Goal: Task Accomplishment & Management: Manage account settings

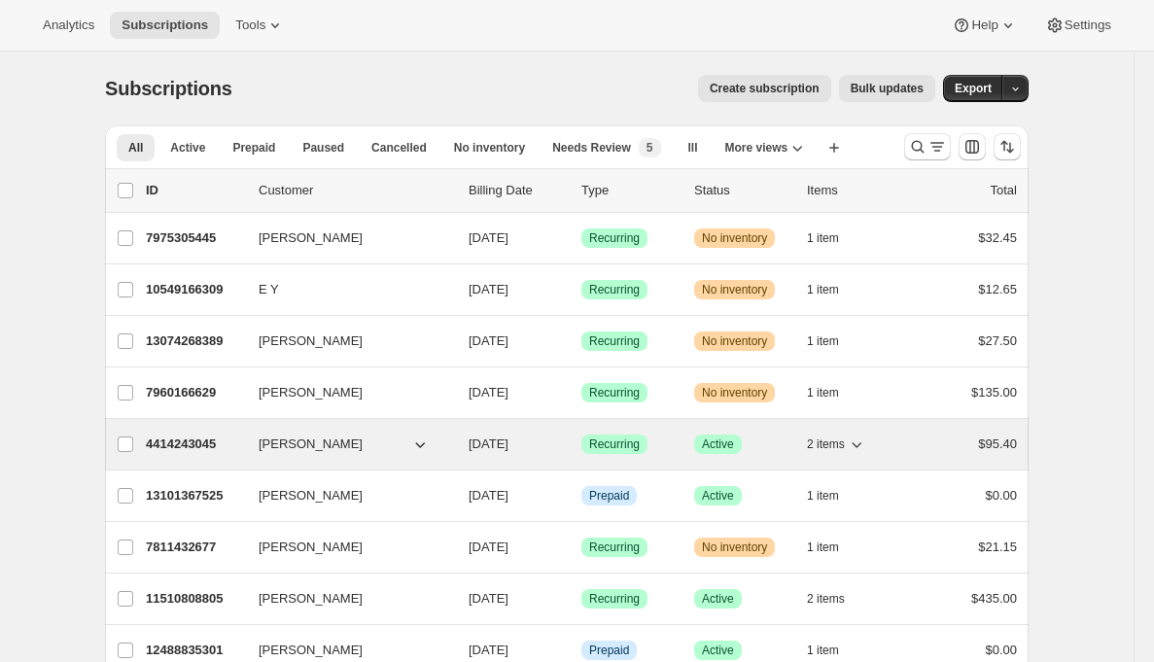
scroll to position [17, 0]
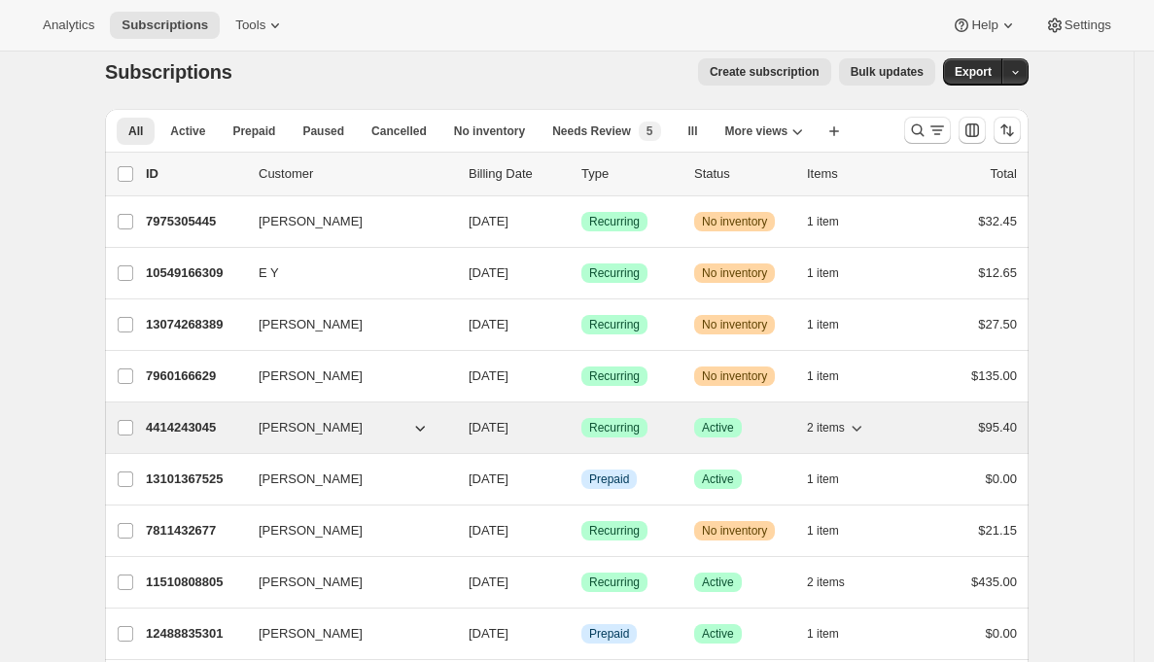
click at [187, 429] on p "4414243045" at bounding box center [194, 427] width 97 height 19
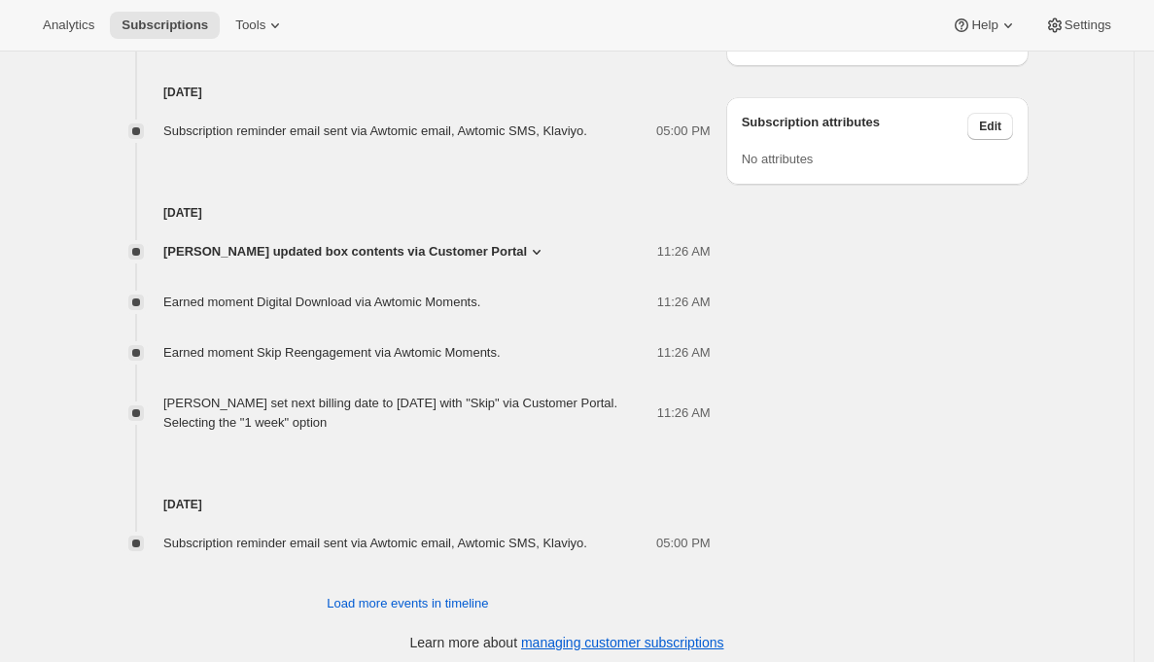
scroll to position [1182, 0]
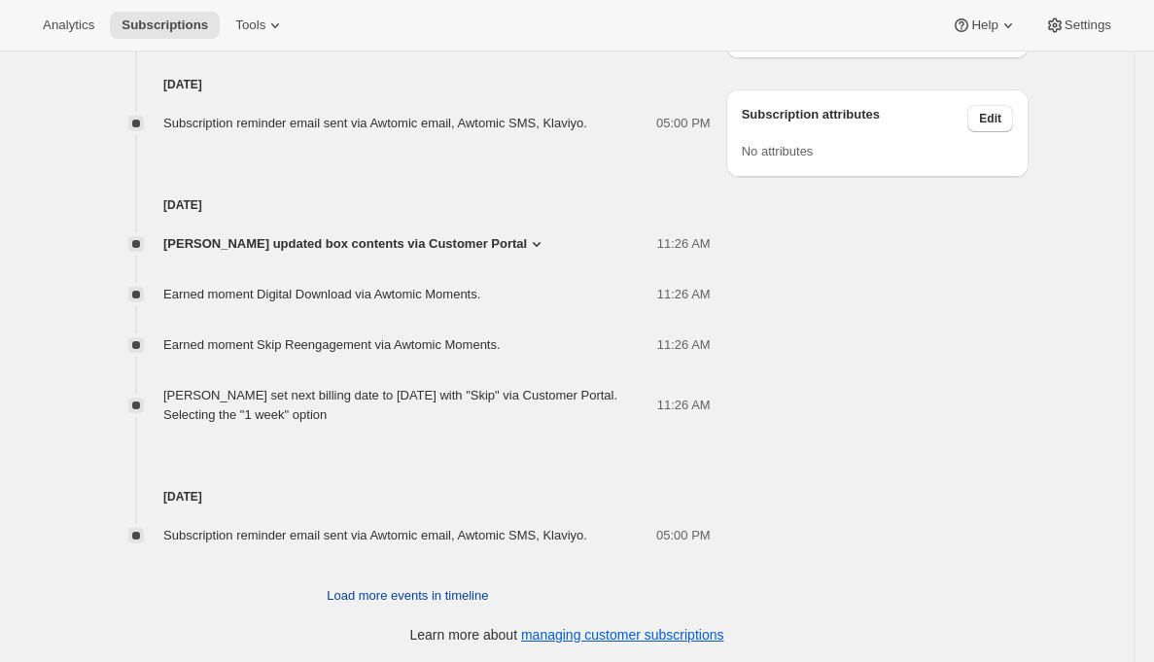
click at [366, 596] on span "Load more events in timeline" at bounding box center [407, 595] width 161 height 19
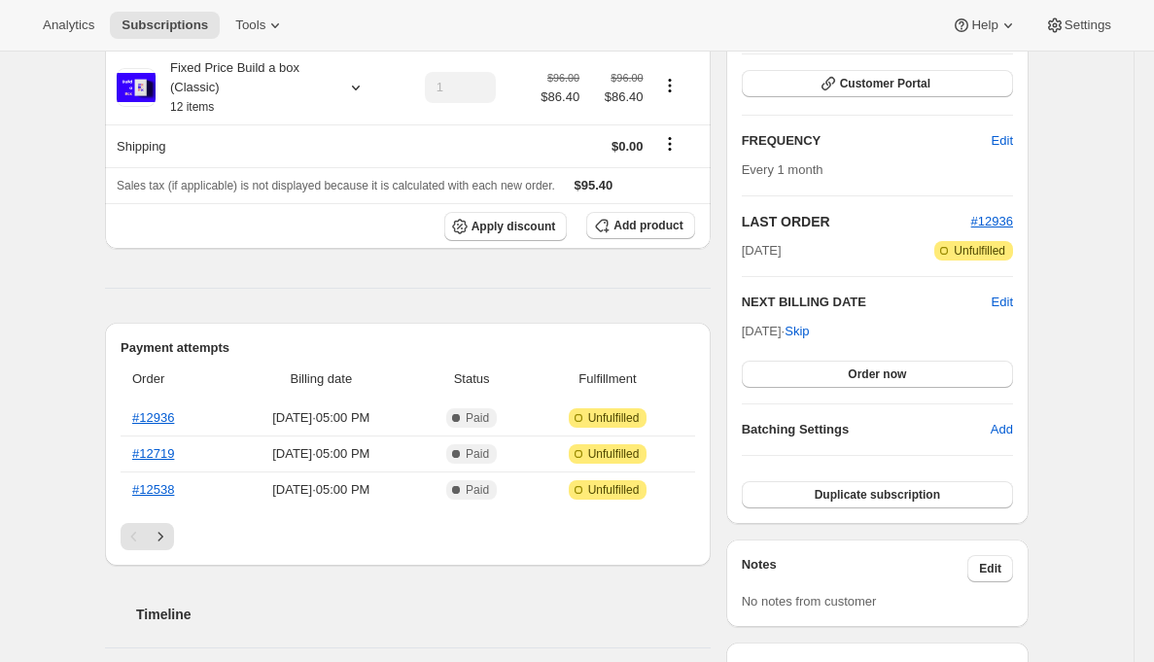
scroll to position [29, 0]
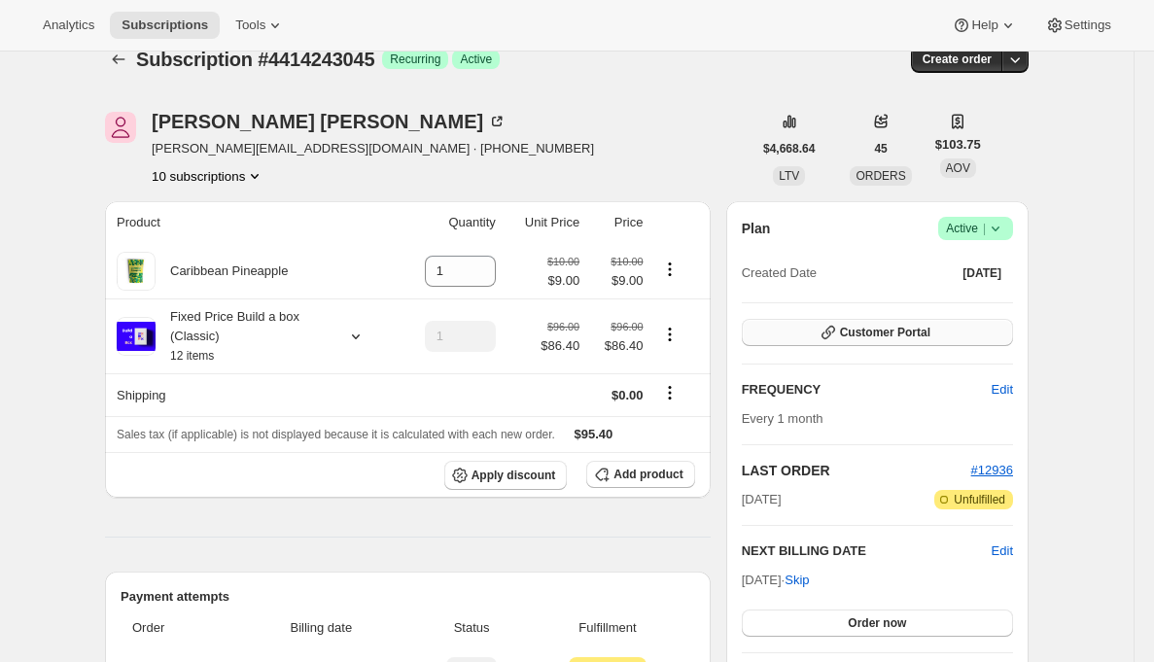
click at [803, 330] on button "Customer Portal" at bounding box center [877, 332] width 271 height 27
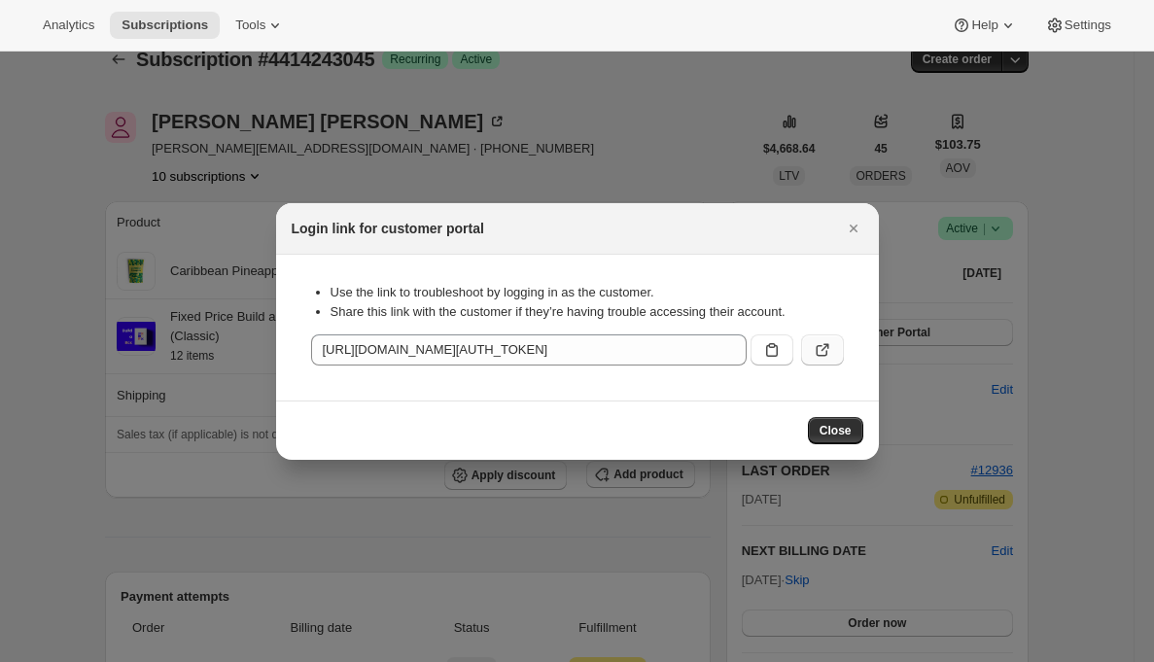
click at [815, 343] on icon ":rc9:" at bounding box center [822, 349] width 19 height 19
click at [857, 235] on icon "Close" at bounding box center [853, 228] width 19 height 19
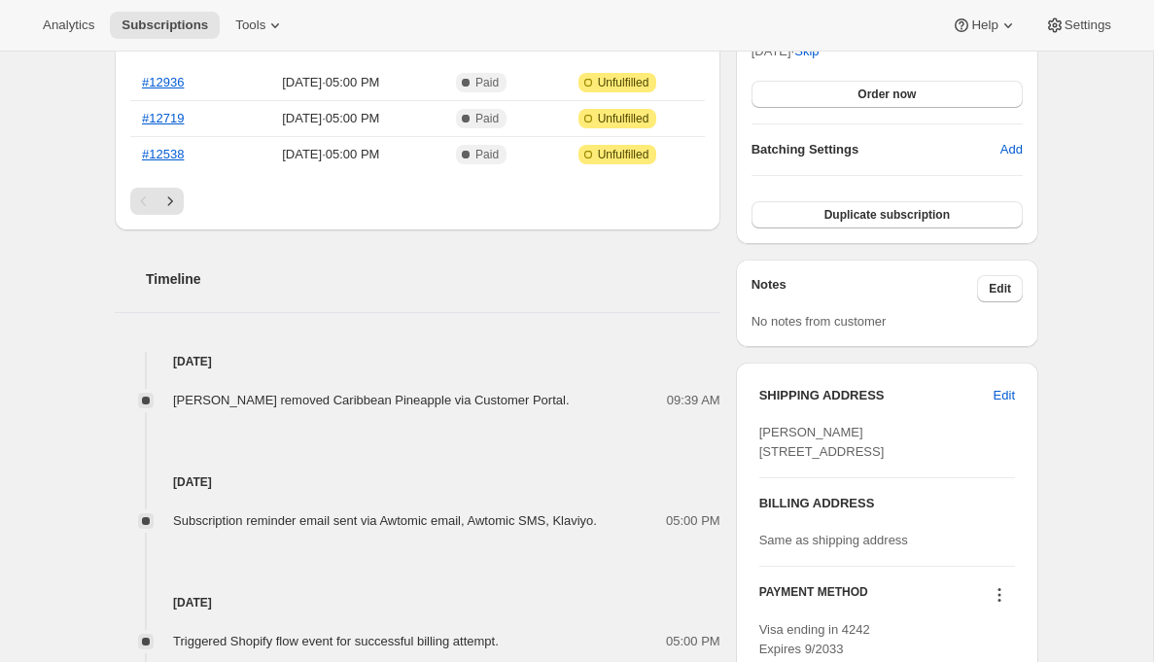
scroll to position [654, 0]
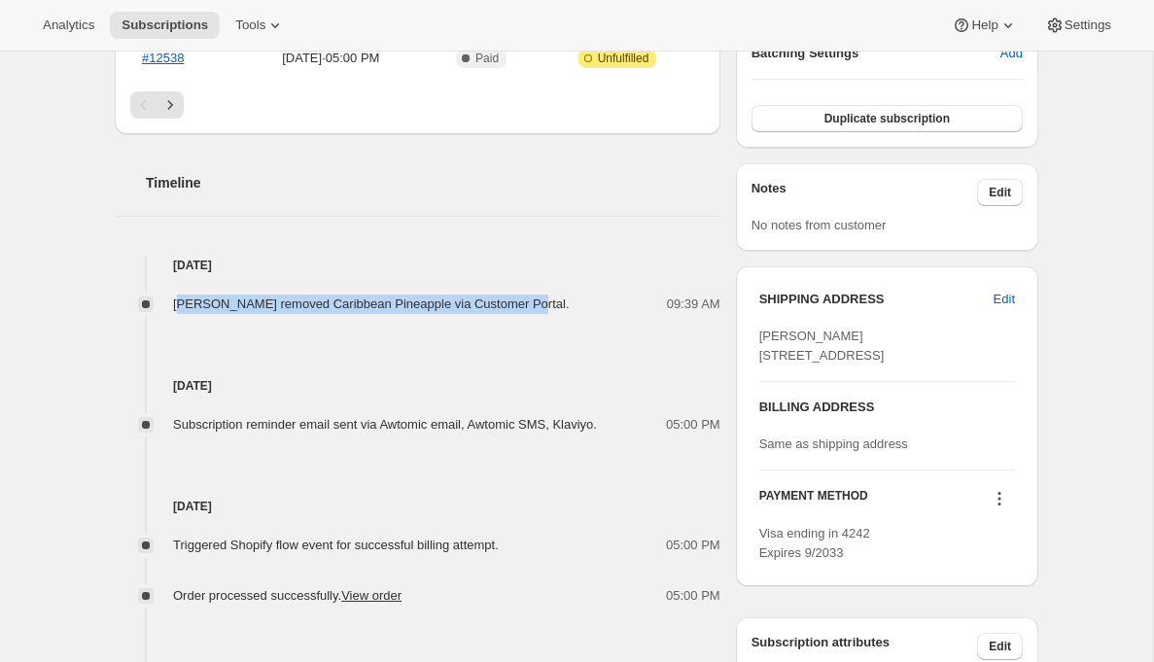
drag, startPoint x: 182, startPoint y: 301, endPoint x: 538, endPoint y: 301, distance: 356.7
click at [538, 301] on span "[PERSON_NAME] removed Caribbean Pineapple via Customer Portal." at bounding box center [371, 303] width 397 height 15
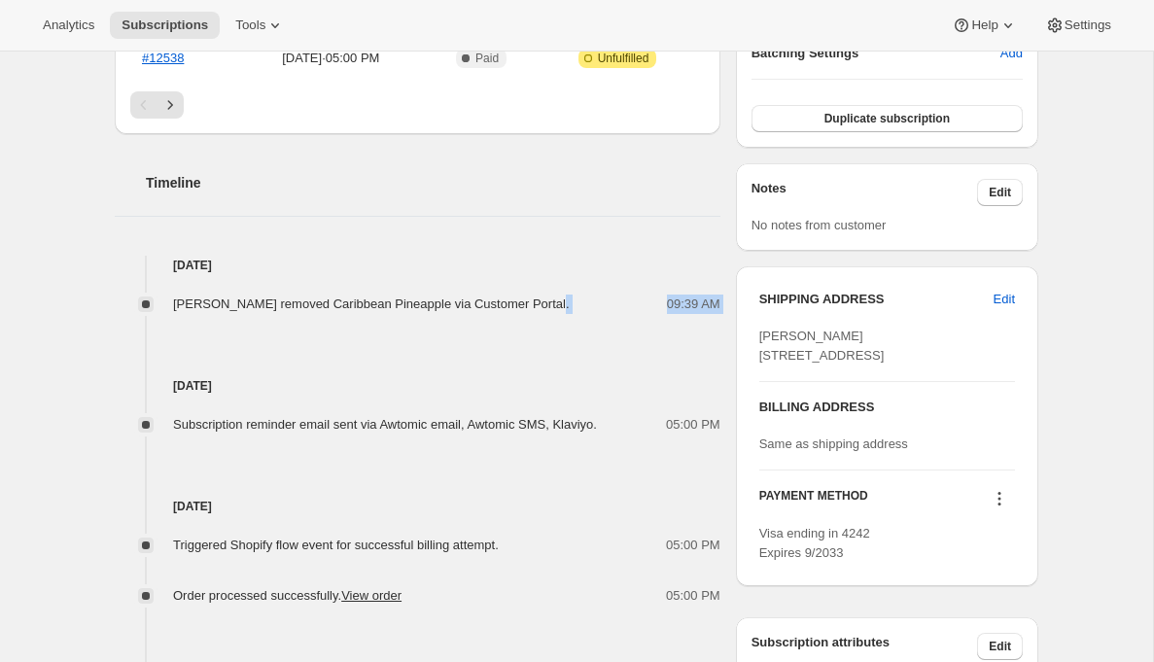
click at [552, 311] on div "Oct 1, 2025 Emily Yuhas removed Caribbean Pineapple via Customer Portal. 09:39 …" at bounding box center [418, 637] width 606 height 762
click at [462, 364] on div "Sep 26, 2025 Subscription reminder email sent via Awtomic email, Awtomic SMS, K…" at bounding box center [418, 374] width 606 height 121
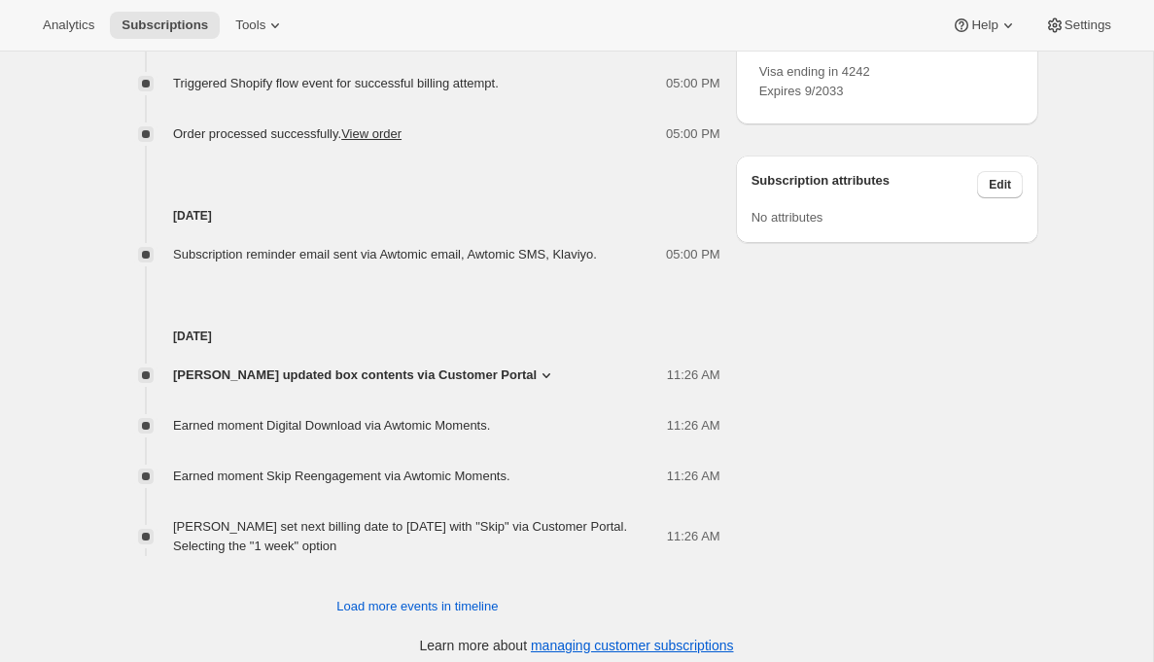
scroll to position [1127, 0]
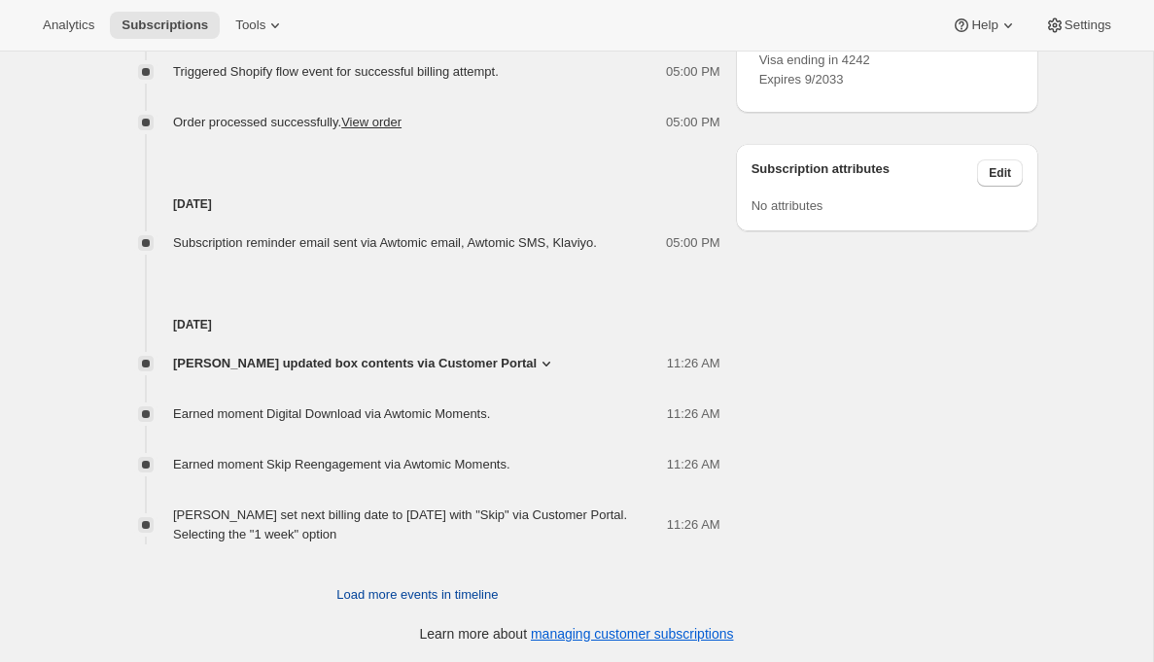
click at [423, 594] on span "Load more events in timeline" at bounding box center [416, 594] width 161 height 19
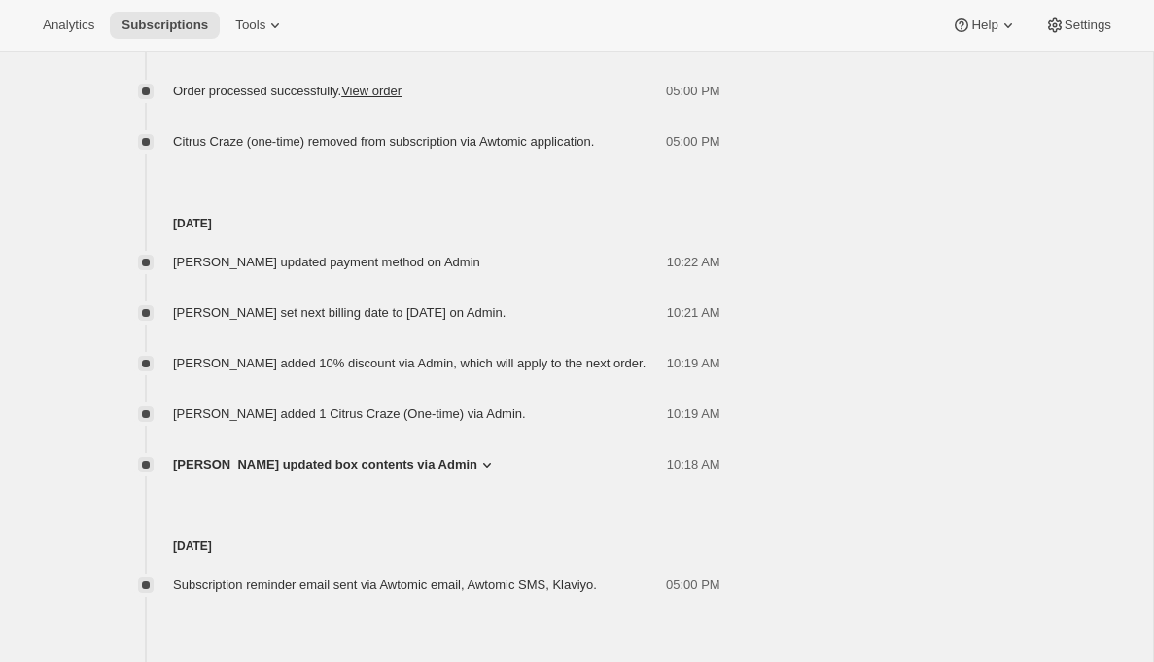
scroll to position [1866, 0]
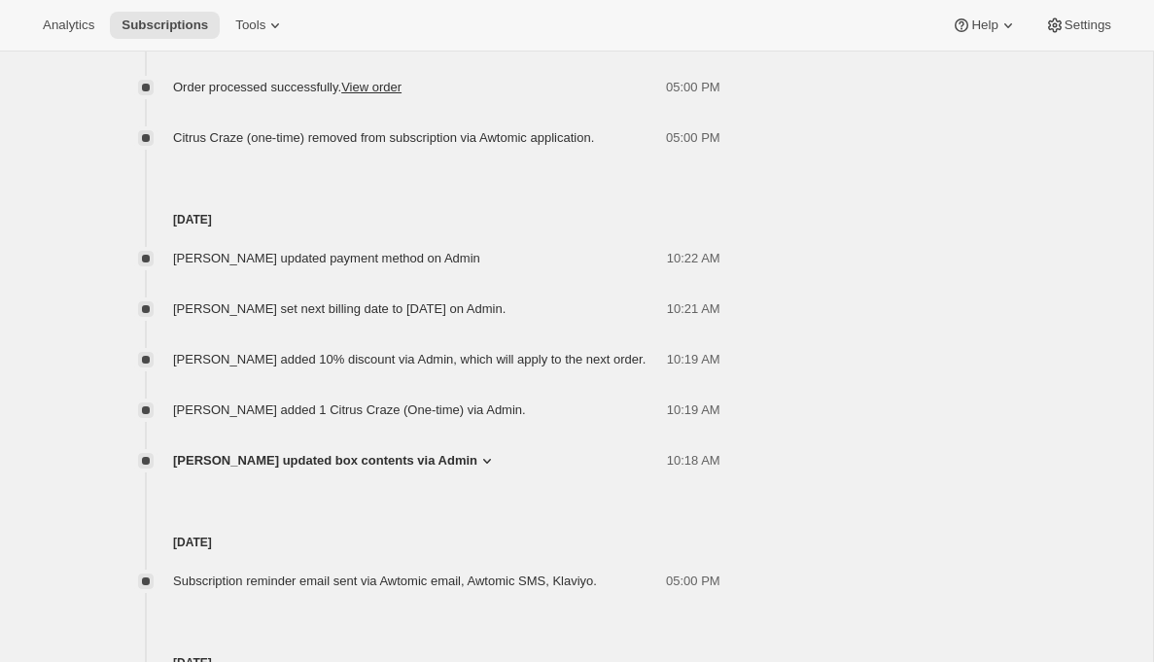
click at [477, 458] on icon at bounding box center [486, 460] width 19 height 19
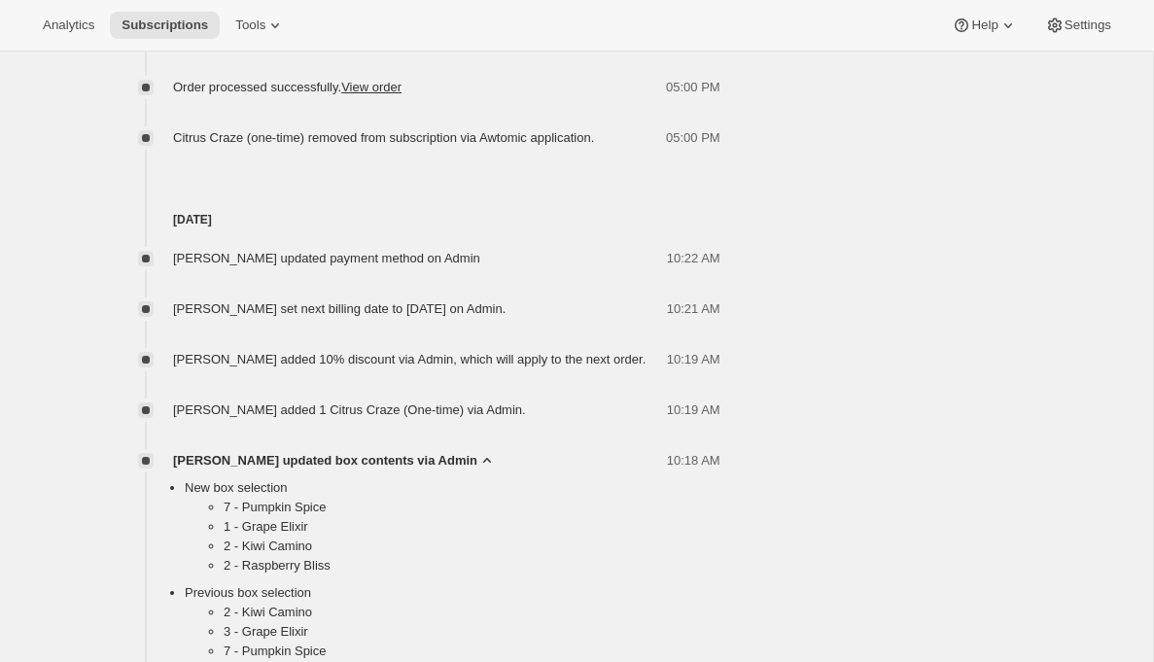
click at [483, 460] on icon at bounding box center [487, 460] width 8 height 5
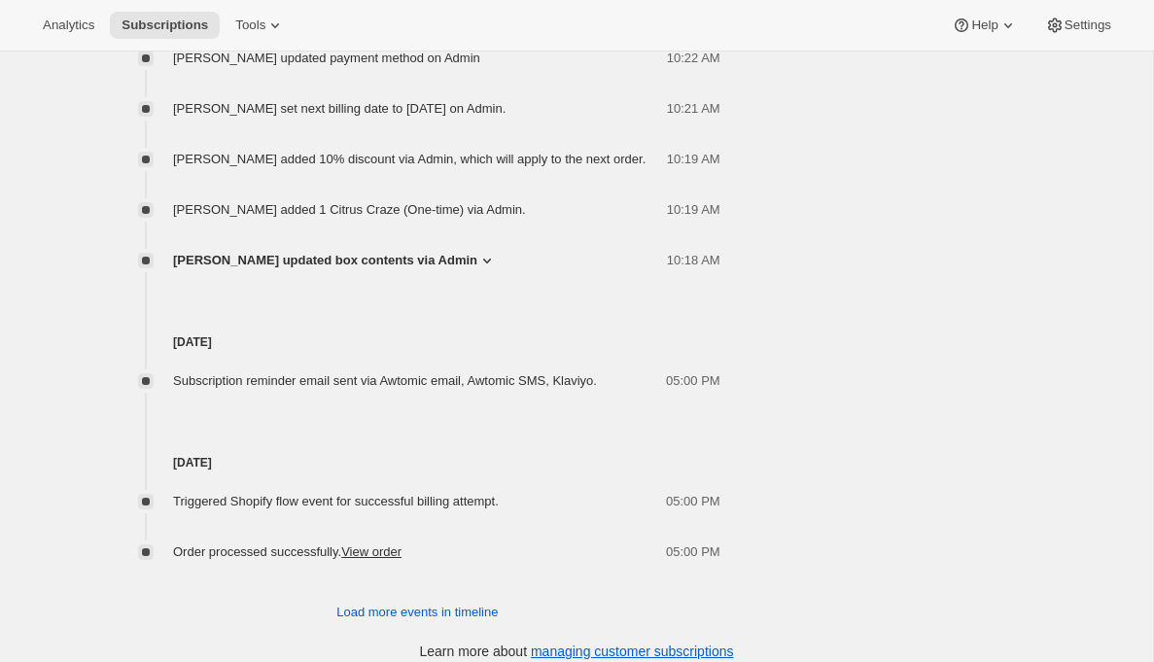
scroll to position [2084, 0]
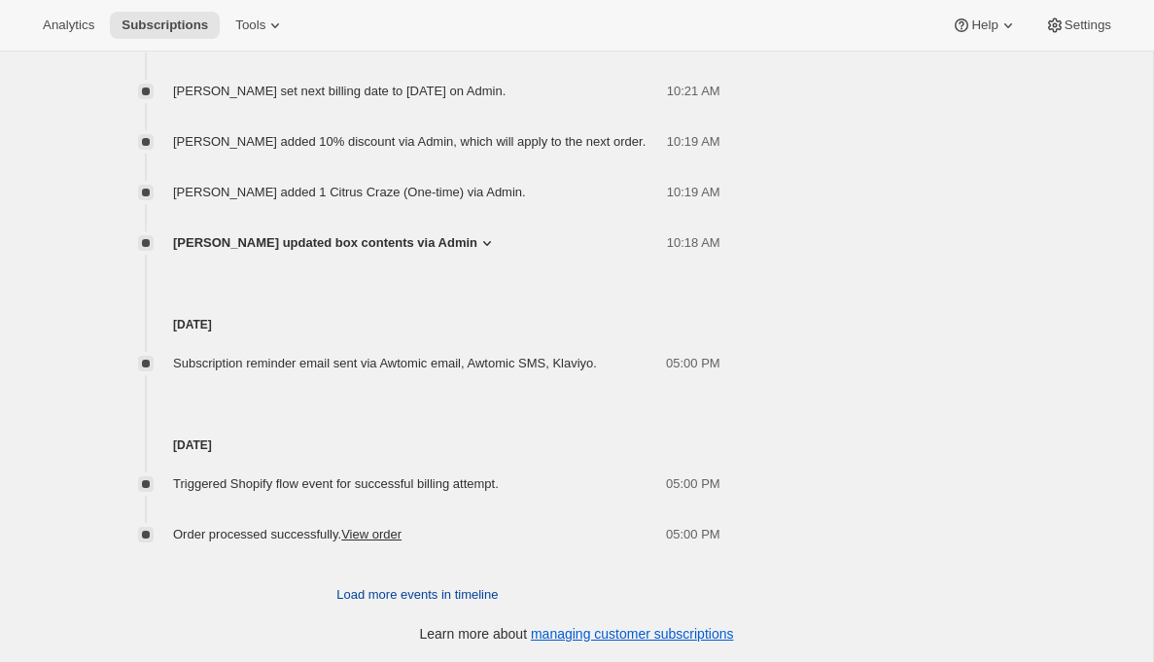
click at [399, 591] on span "Load more events in timeline" at bounding box center [416, 594] width 161 height 19
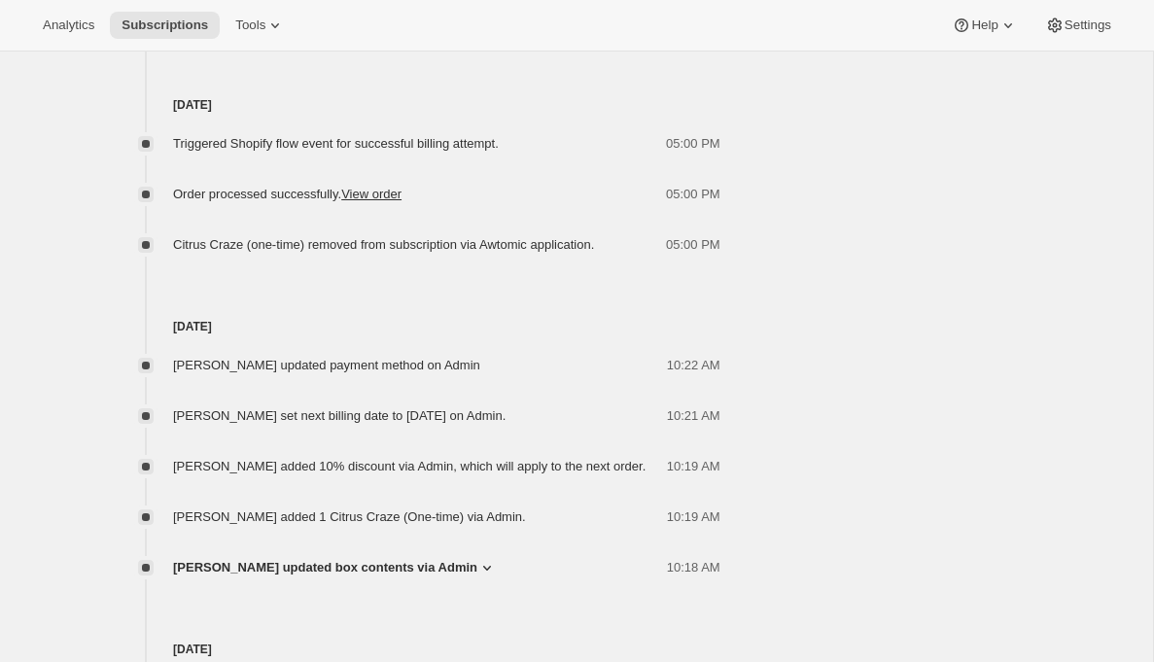
scroll to position [1708, 0]
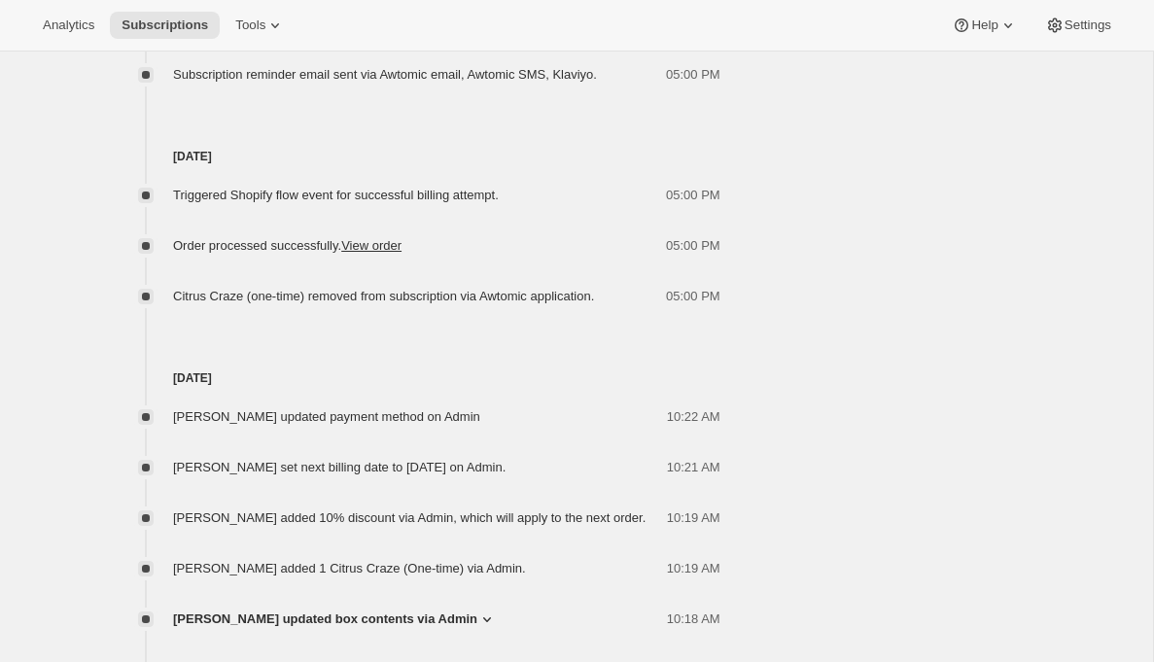
click at [353, 295] on span "Citrus Craze (one-time) removed from subscription via Awtomic application." at bounding box center [383, 296] width 421 height 15
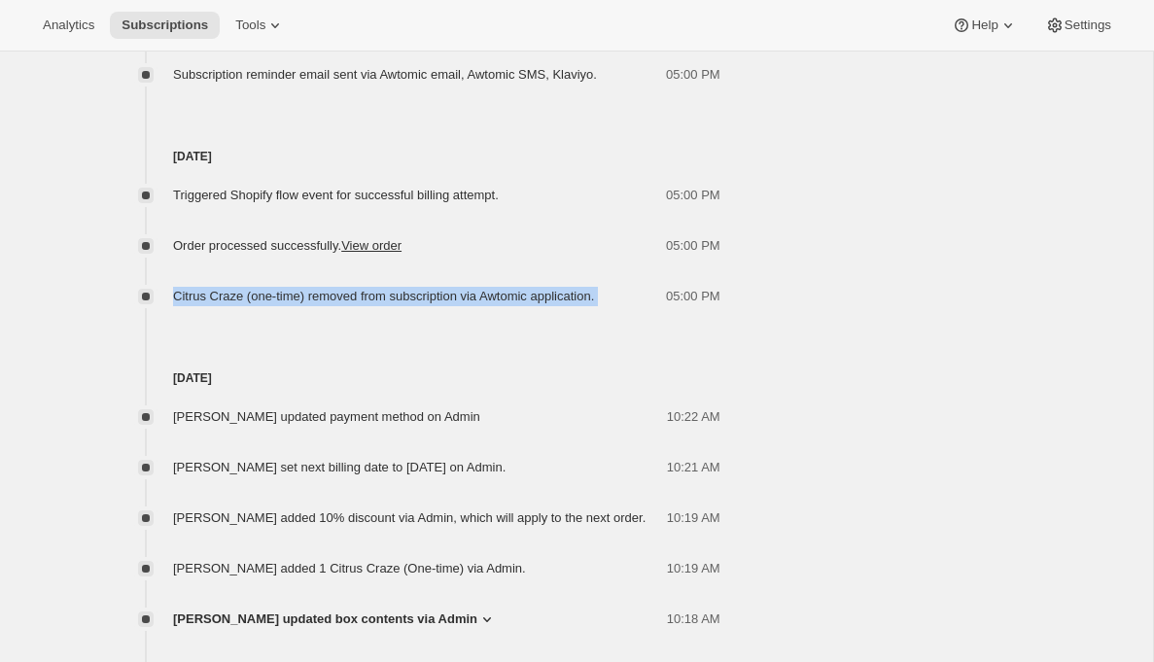
click at [353, 295] on span "Citrus Craze (one-time) removed from subscription via Awtomic application." at bounding box center [383, 296] width 421 height 15
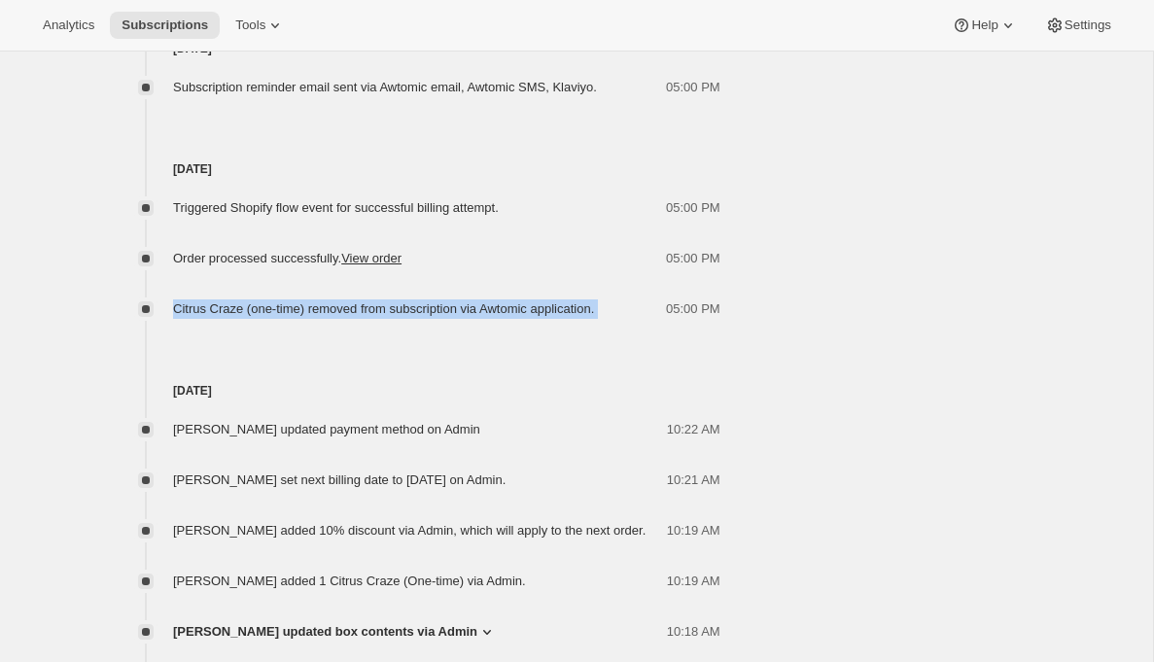
scroll to position [1679, 0]
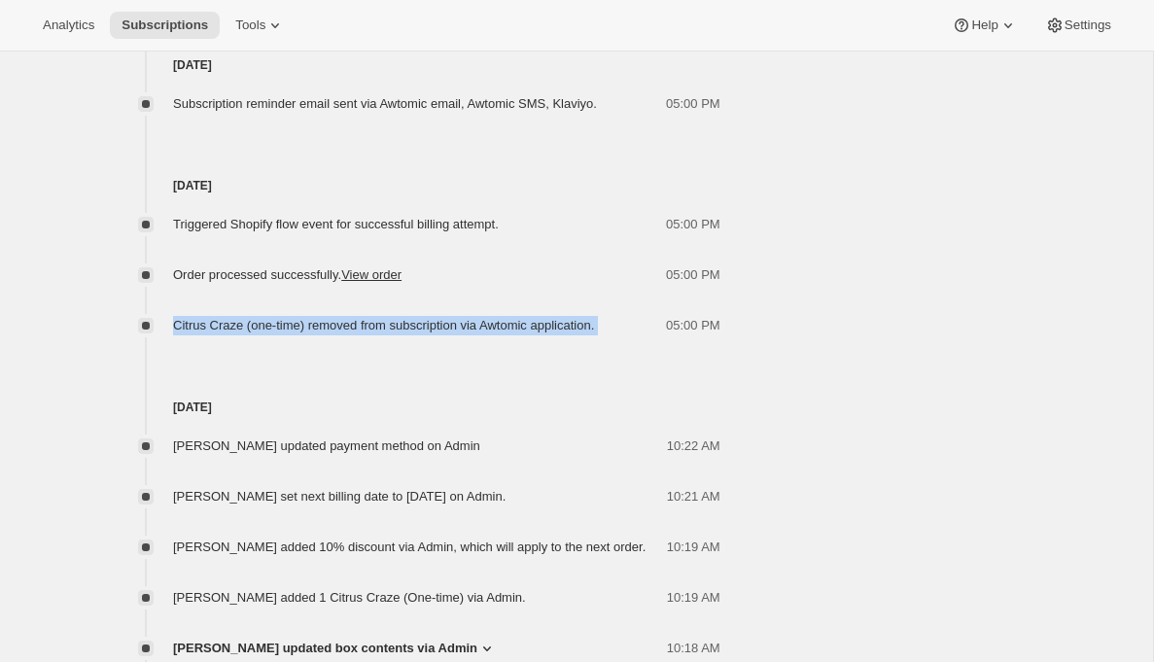
click at [508, 331] on span "Citrus Craze (one-time) removed from subscription via Awtomic application." at bounding box center [383, 325] width 421 height 15
drag, startPoint x: 504, startPoint y: 325, endPoint x: 618, endPoint y: 325, distance: 113.7
click at [594, 325] on span "Citrus Craze (one-time) removed from subscription via Awtomic application." at bounding box center [383, 325] width 421 height 15
click at [350, 324] on span "Citrus Craze (one-time) removed from subscription via Awtomic application." at bounding box center [383, 325] width 421 height 15
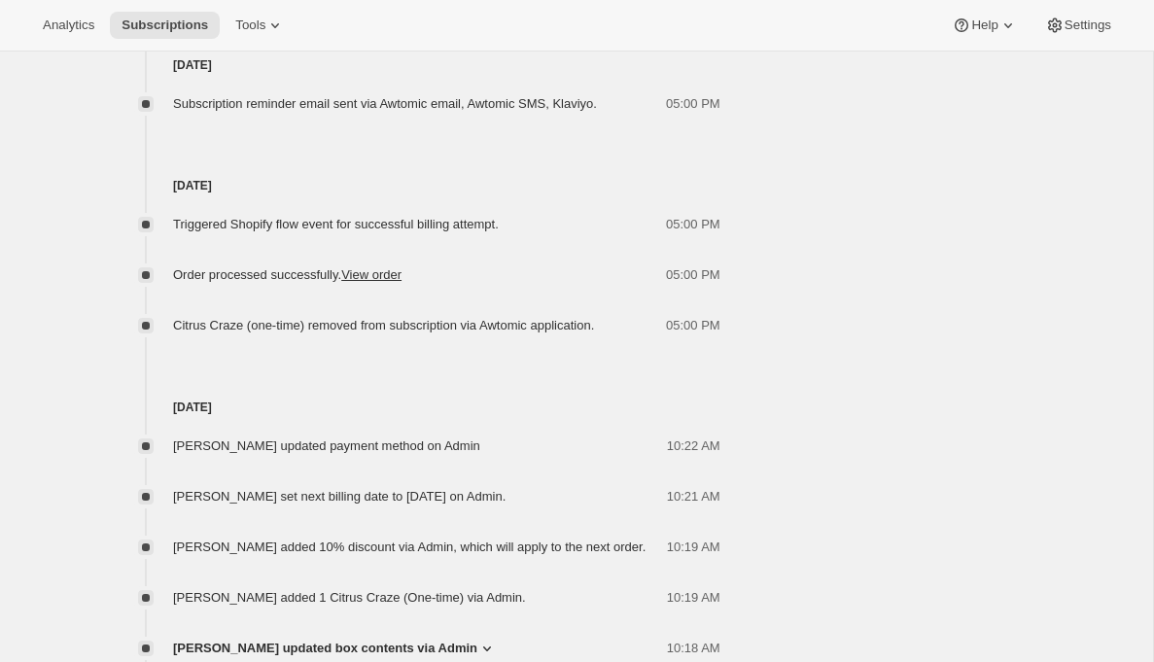
click at [503, 430] on div "Emily Yuhas updated payment method on Admin 10:22 AM Emily Yuhas set next billi…" at bounding box center [418, 537] width 606 height 241
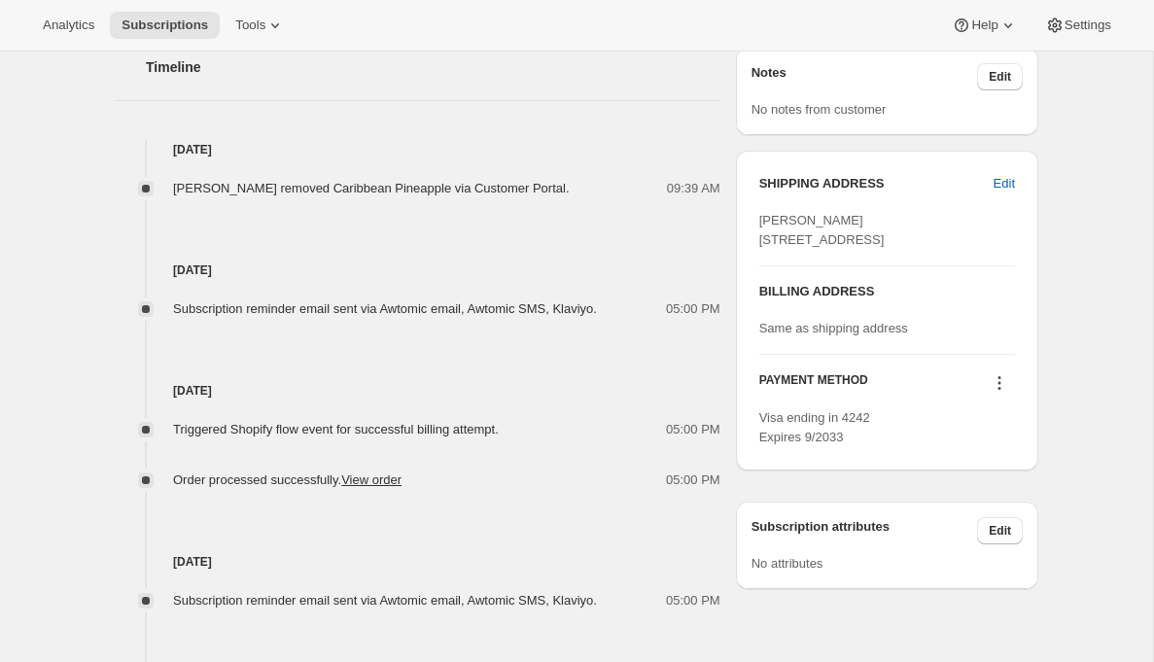
scroll to position [947, 0]
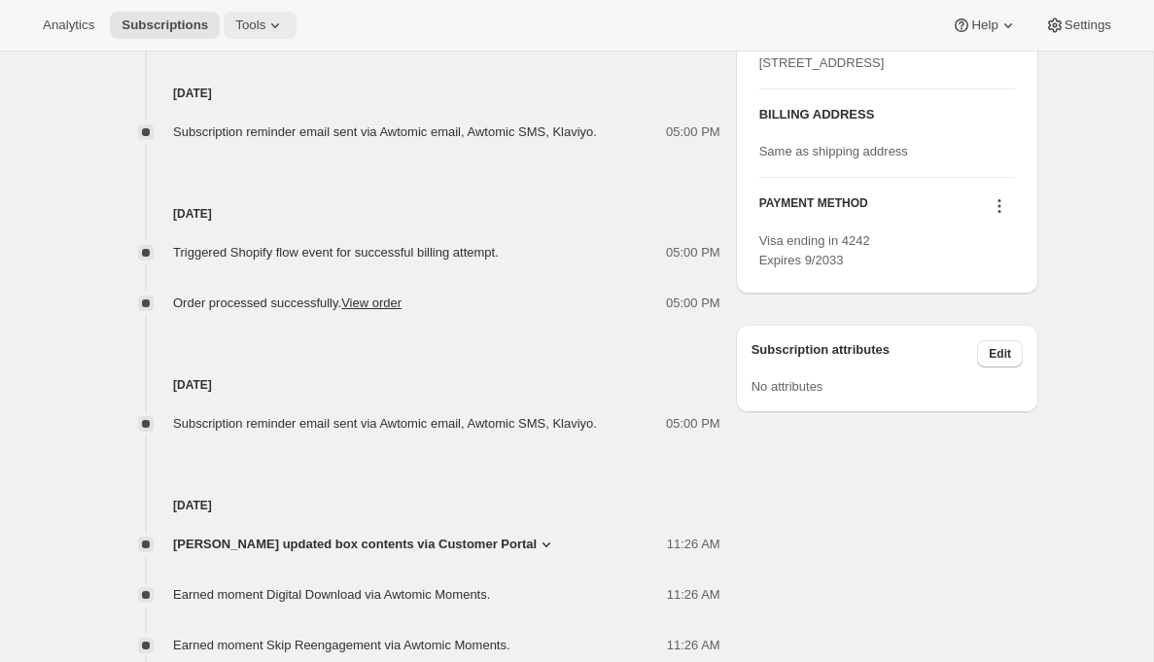
click at [257, 24] on span "Tools" at bounding box center [250, 25] width 30 height 16
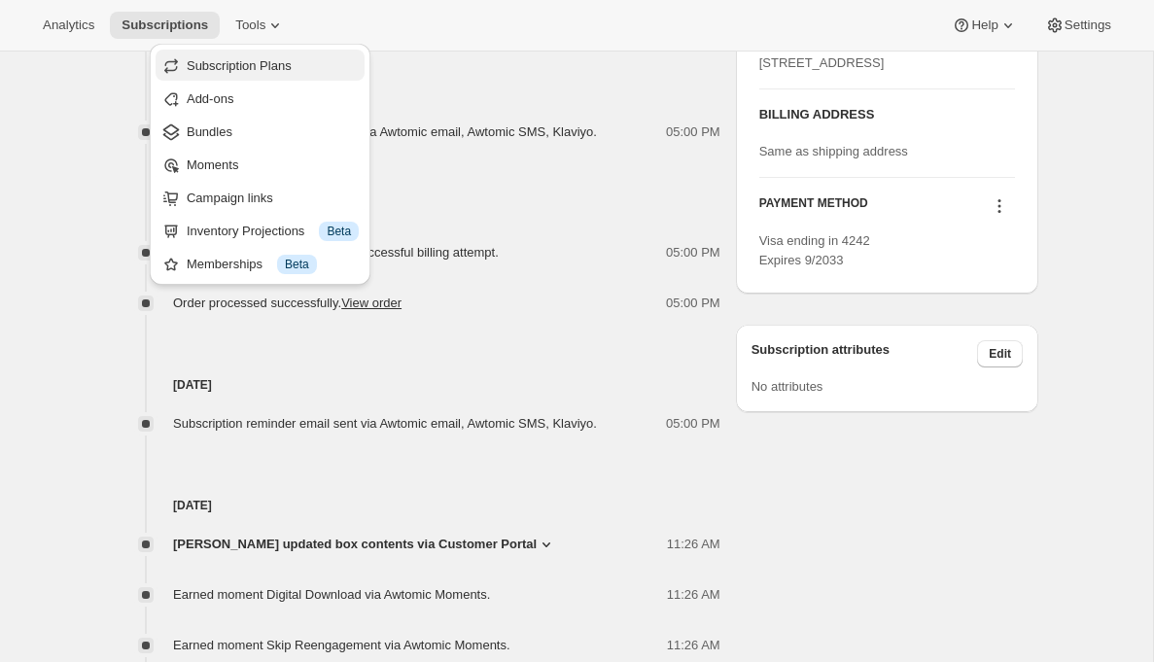
click at [223, 57] on span "Subscription Plans" at bounding box center [273, 65] width 172 height 19
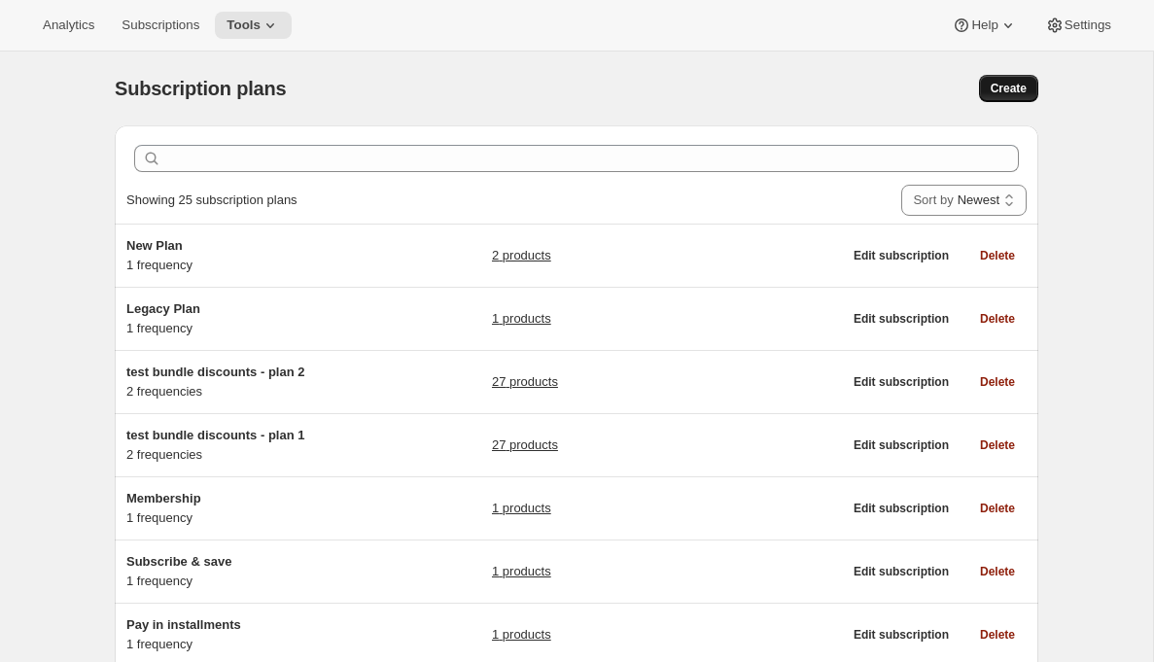
click at [1011, 87] on span "Create" at bounding box center [1008, 89] width 36 height 16
select select "WEEK"
select select "MONTH"
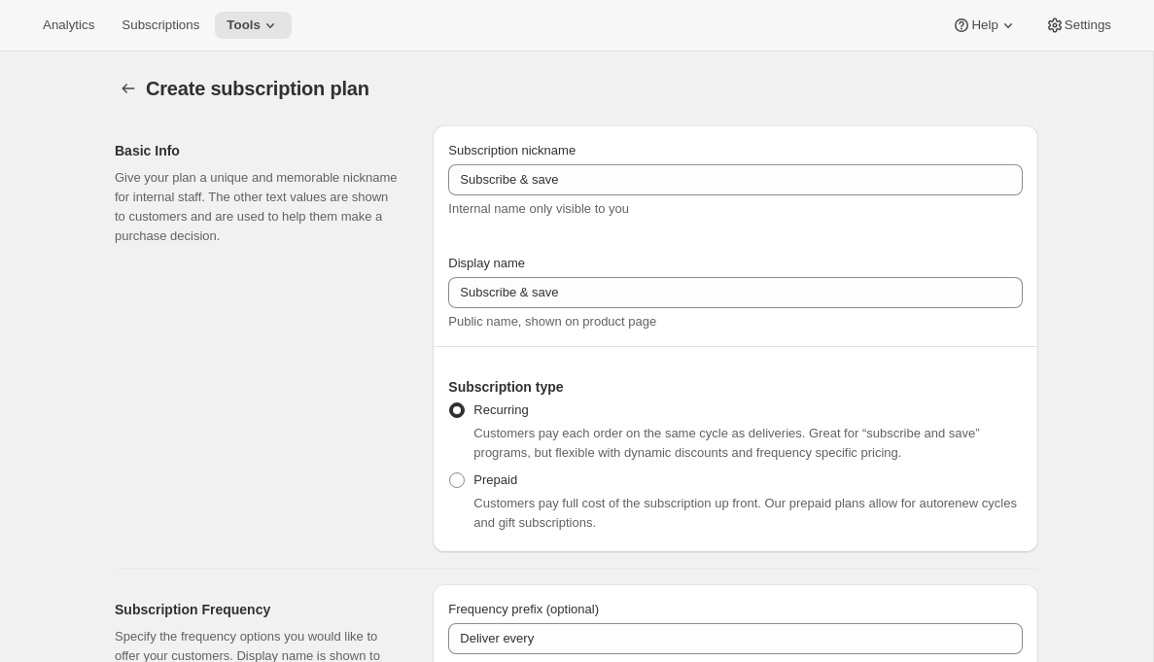
scroll to position [57, 0]
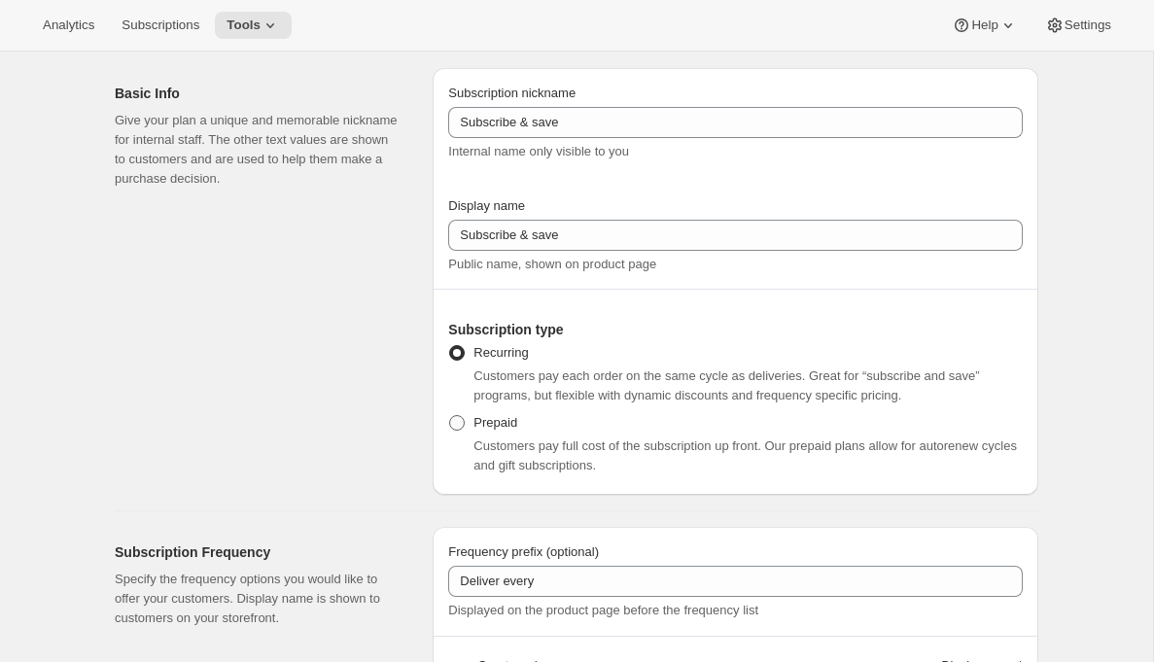
click at [488, 433] on label "Prepaid" at bounding box center [482, 422] width 69 height 27
click at [450, 416] on input "Prepaid" at bounding box center [449, 415] width 1 height 1
radio input "true"
select select "MONTH"
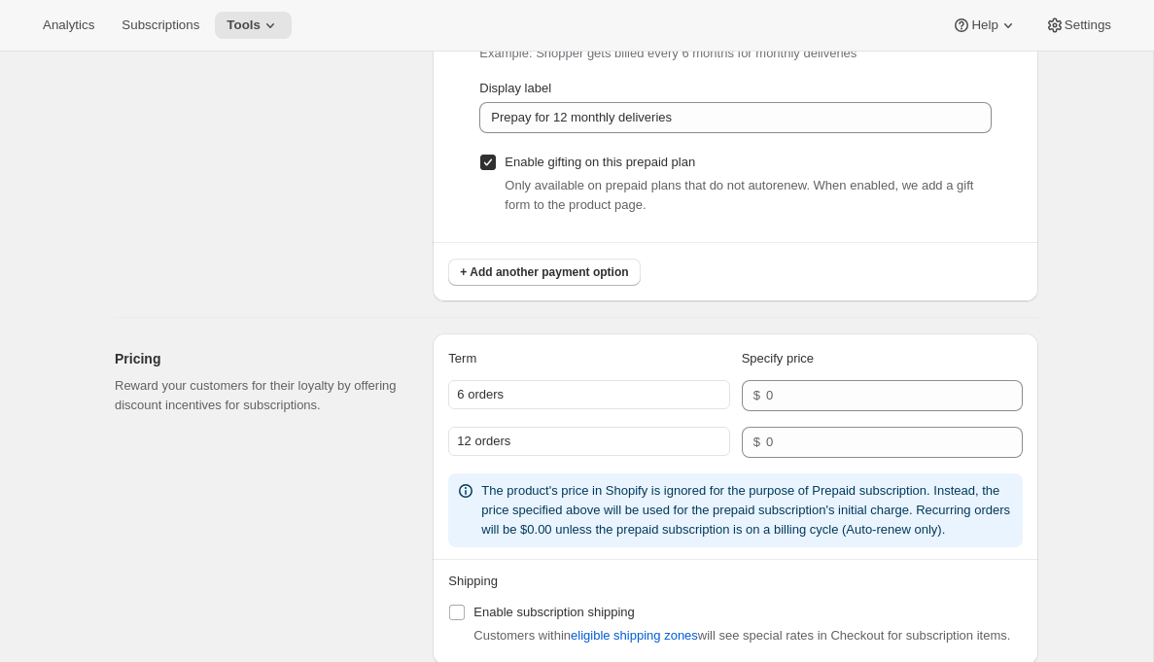
scroll to position [1659, 0]
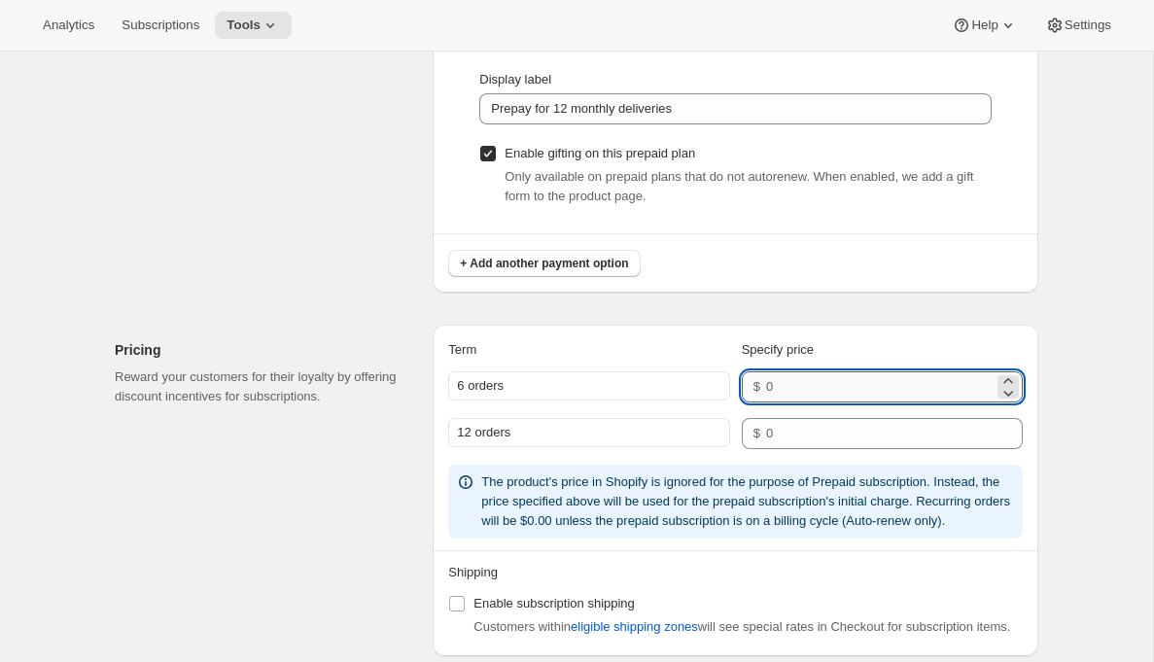
click at [787, 388] on input "number" at bounding box center [879, 386] width 227 height 31
click at [173, 28] on span "Subscriptions" at bounding box center [160, 25] width 78 height 16
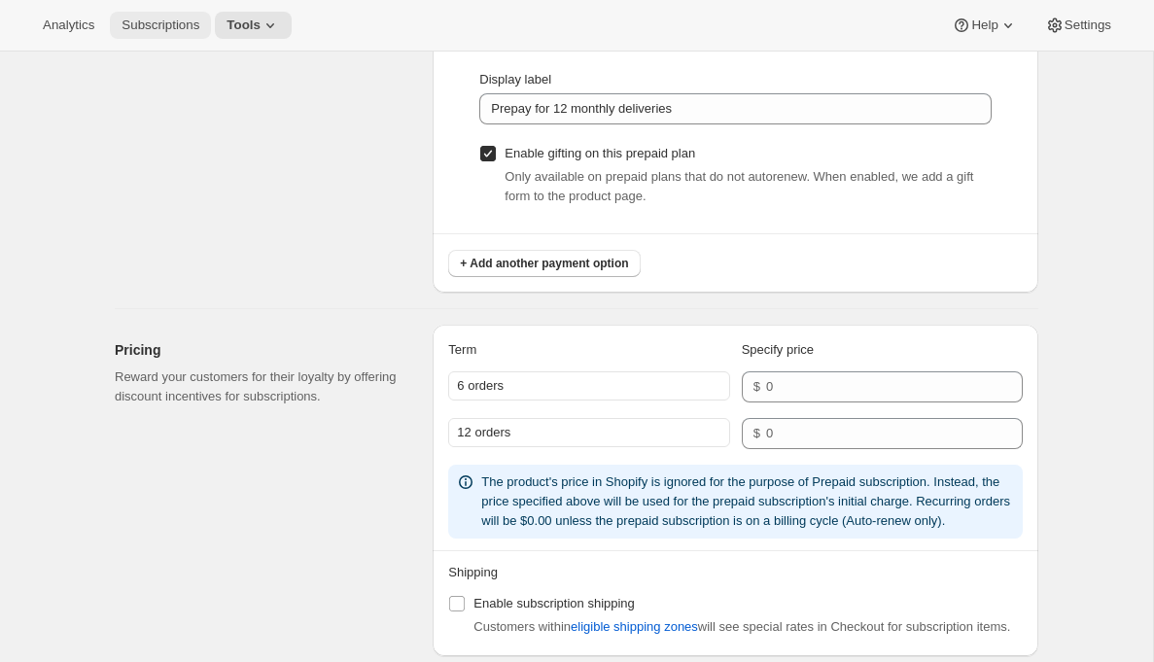
radio input "true"
select select "WEEK"
select select "MONTH"
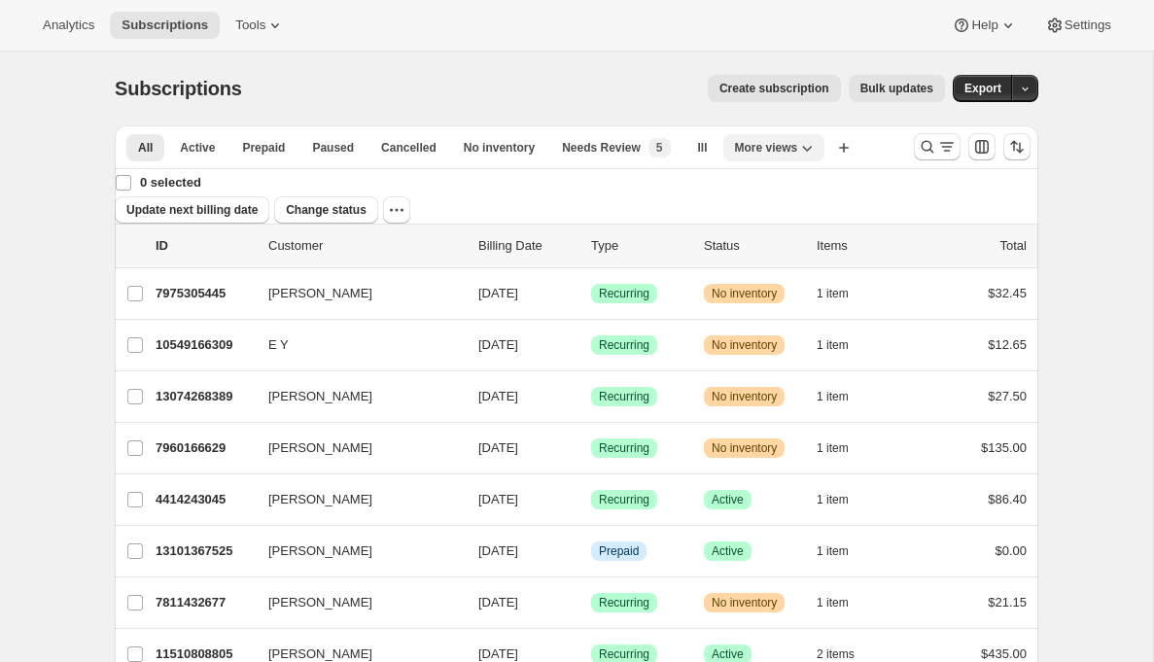
click at [760, 148] on span "More views" at bounding box center [766, 148] width 63 height 16
click at [801, 118] on div "Subscriptions. This page is ready Subscriptions Create subscription Bulk update…" at bounding box center [576, 89] width 923 height 74
click at [771, 148] on span "More views" at bounding box center [766, 148] width 63 height 16
click at [672, 78] on div "Create subscription Bulk updates" at bounding box center [604, 88] width 679 height 27
click at [942, 144] on icon "Search and filter results" at bounding box center [946, 146] width 19 height 19
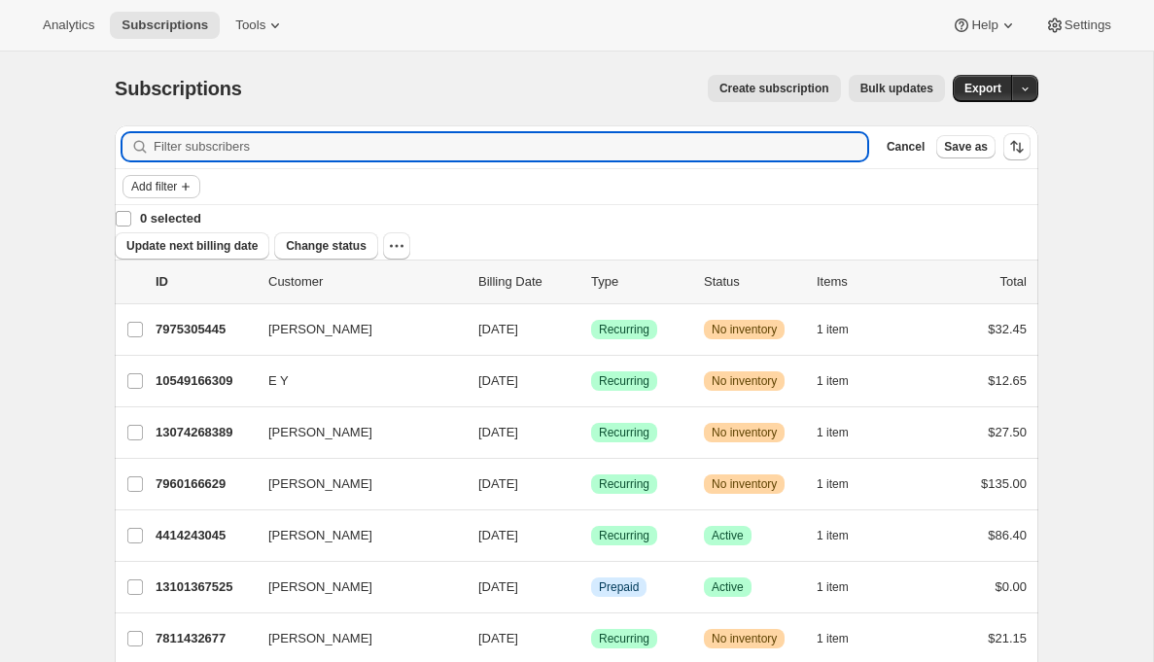
click at [163, 179] on span "Add filter" at bounding box center [154, 187] width 46 height 16
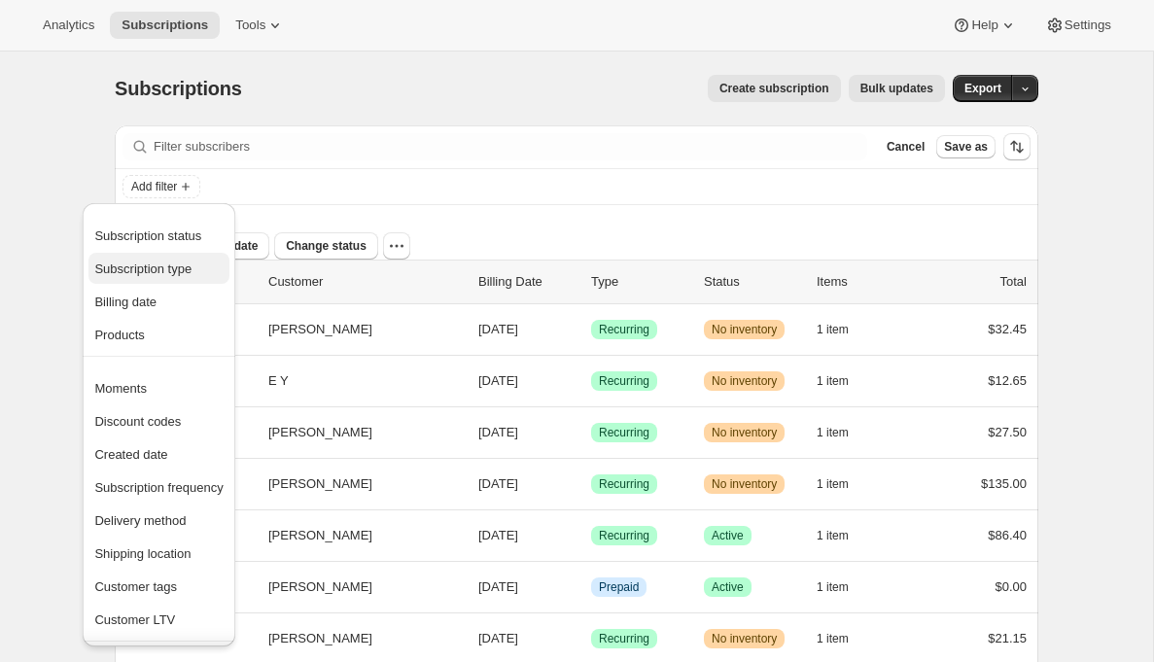
click at [141, 262] on span "Subscription type" at bounding box center [142, 268] width 97 height 15
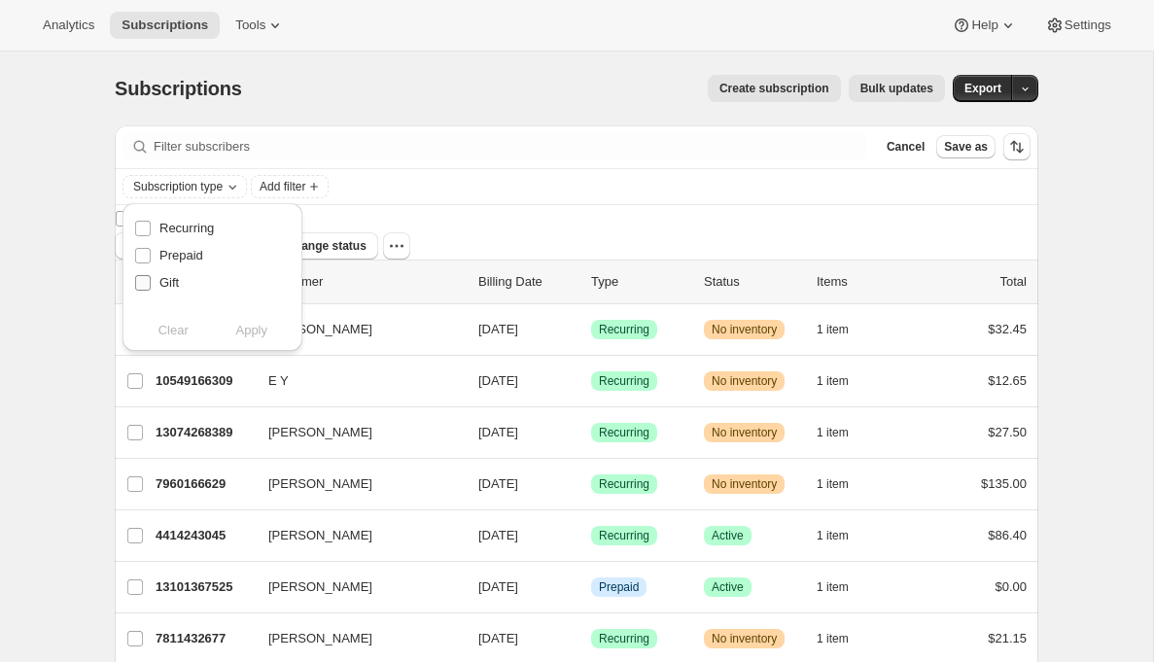
click at [153, 277] on label "Gift" at bounding box center [156, 282] width 45 height 27
click at [151, 277] on input "Gift" at bounding box center [143, 283] width 16 height 16
checkbox input "true"
click at [252, 325] on span "Apply" at bounding box center [251, 330] width 32 height 19
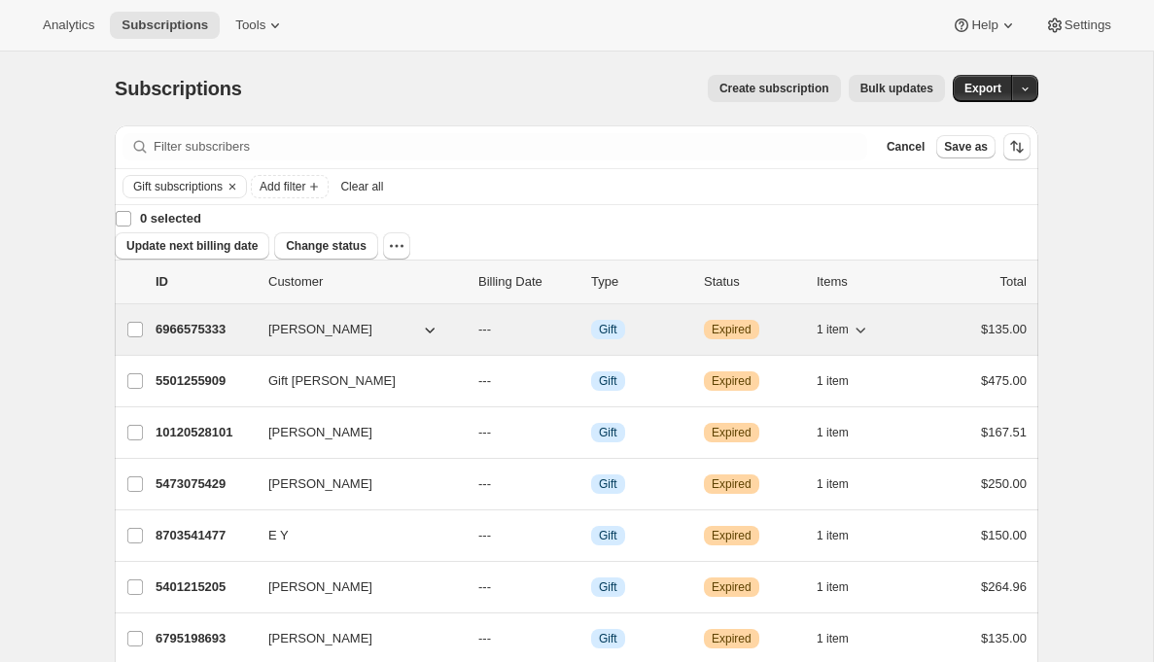
click at [218, 320] on p "6966575333" at bounding box center [204, 329] width 97 height 19
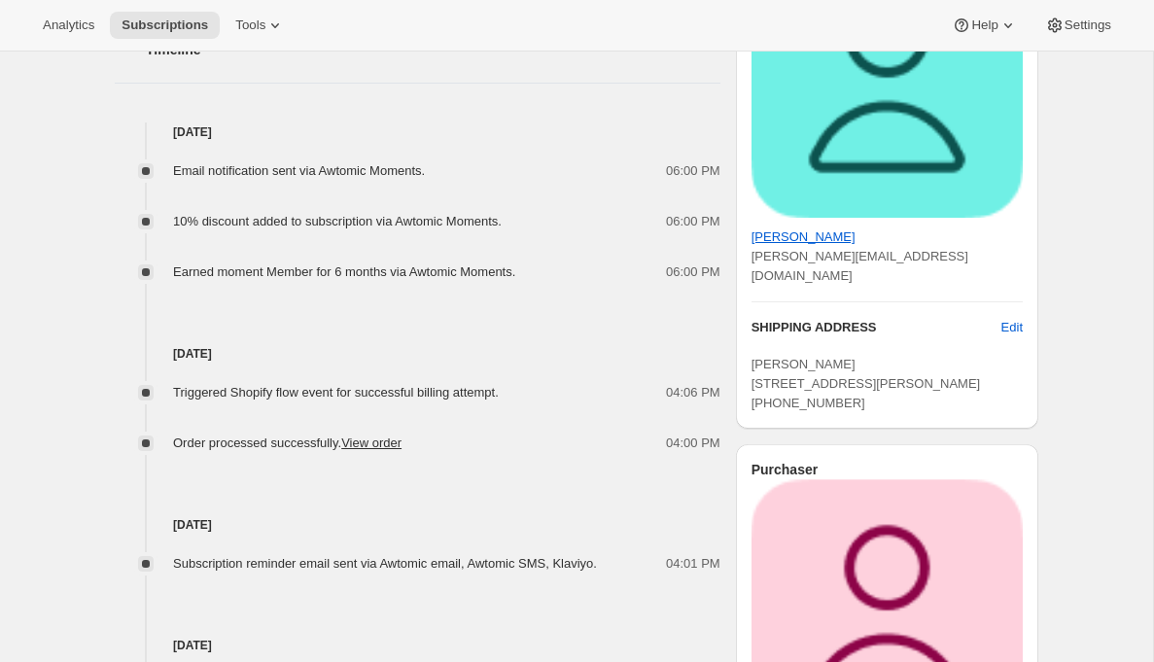
scroll to position [597, 0]
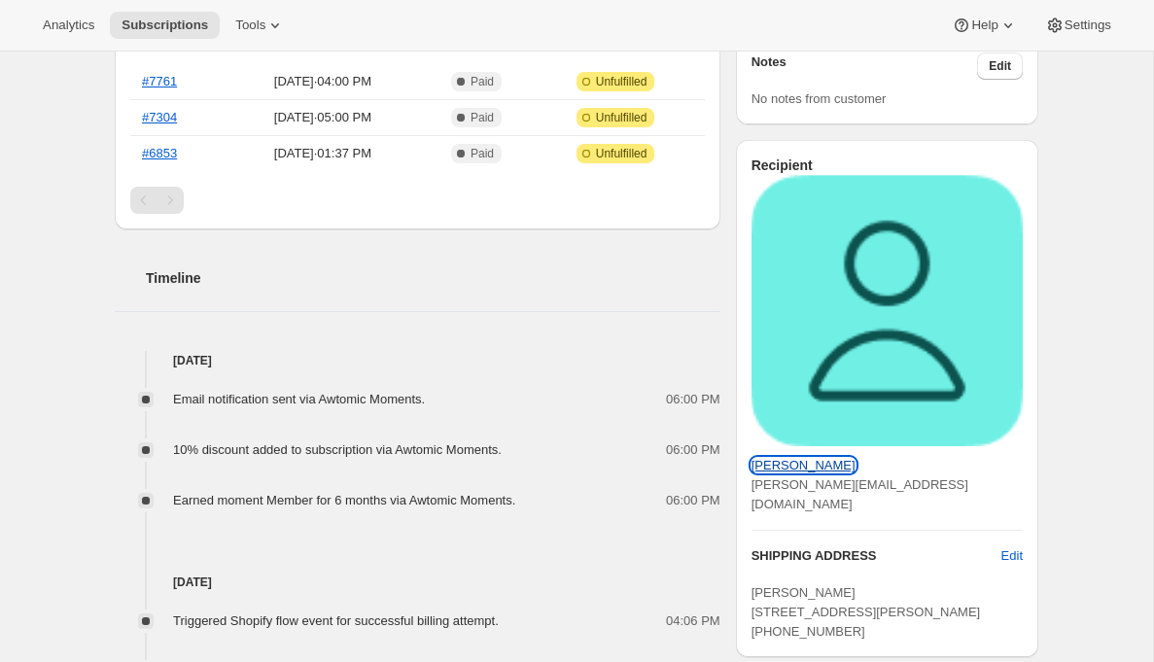
click at [795, 458] on span "Maya Yuhas" at bounding box center [803, 465] width 104 height 15
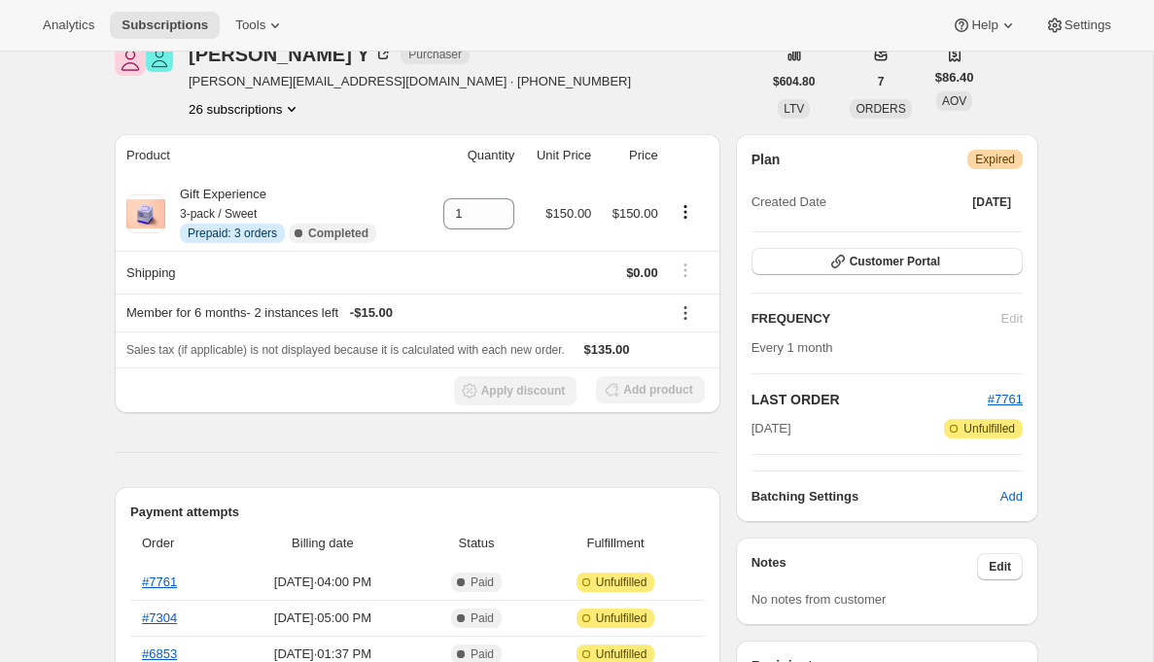
scroll to position [0, 0]
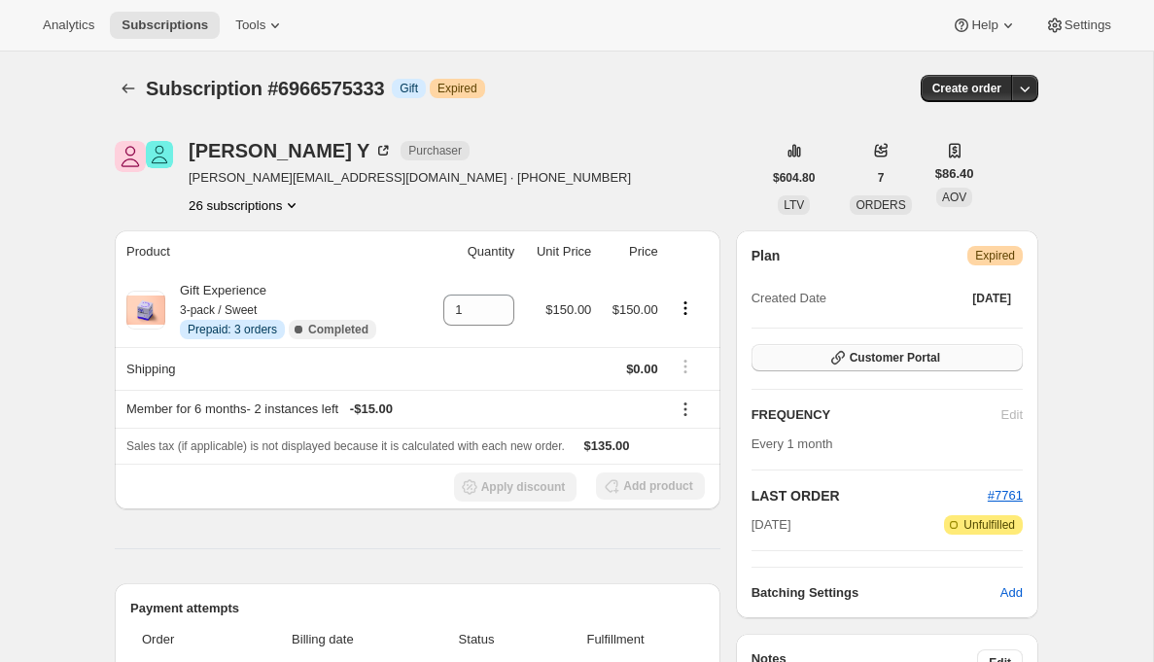
click at [838, 359] on icon "button" at bounding box center [838, 358] width 14 height 14
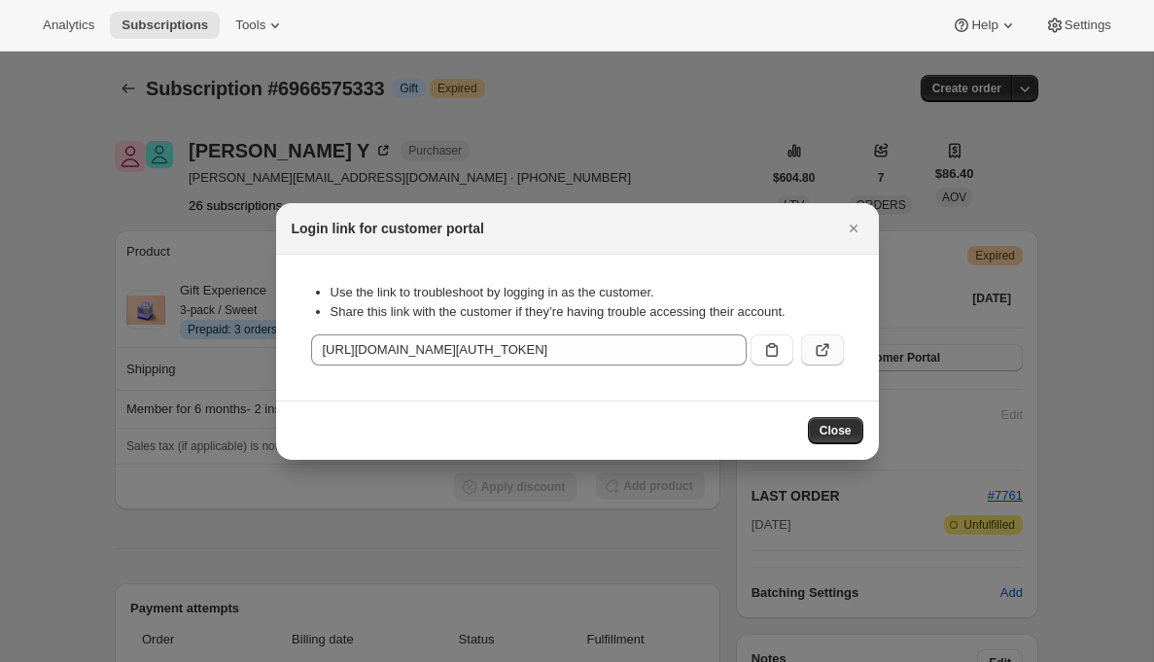
click at [819, 350] on icon ":rgp:" at bounding box center [822, 349] width 19 height 19
click at [851, 237] on button "Close" at bounding box center [853, 228] width 27 height 27
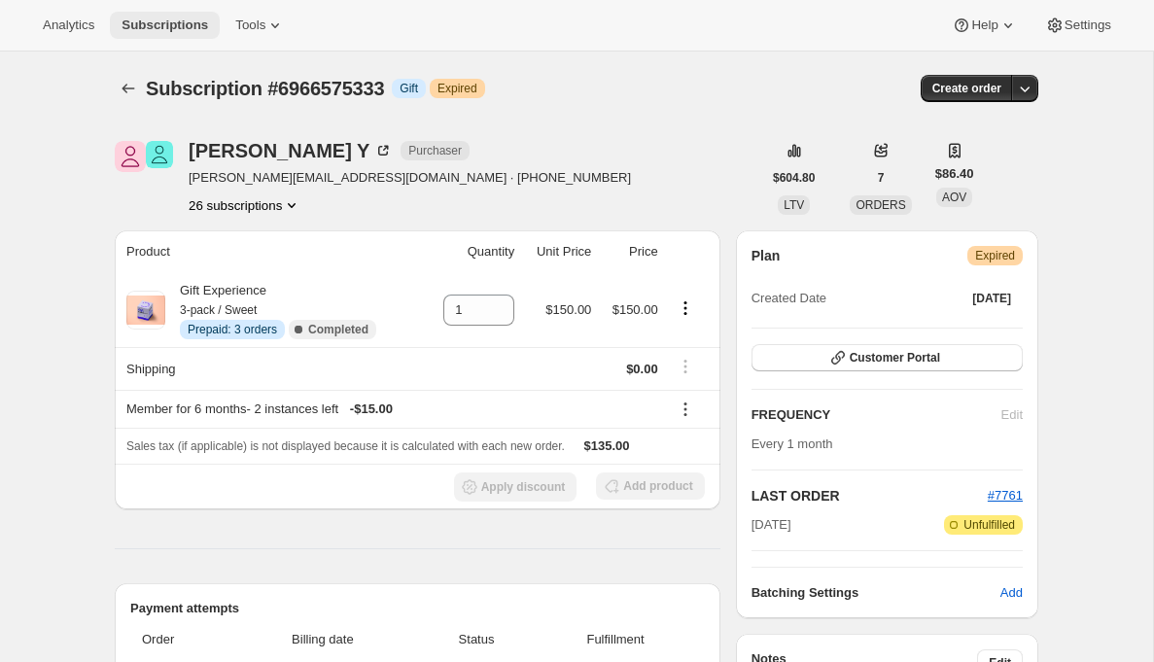
click at [149, 29] on span "Subscriptions" at bounding box center [164, 25] width 87 height 16
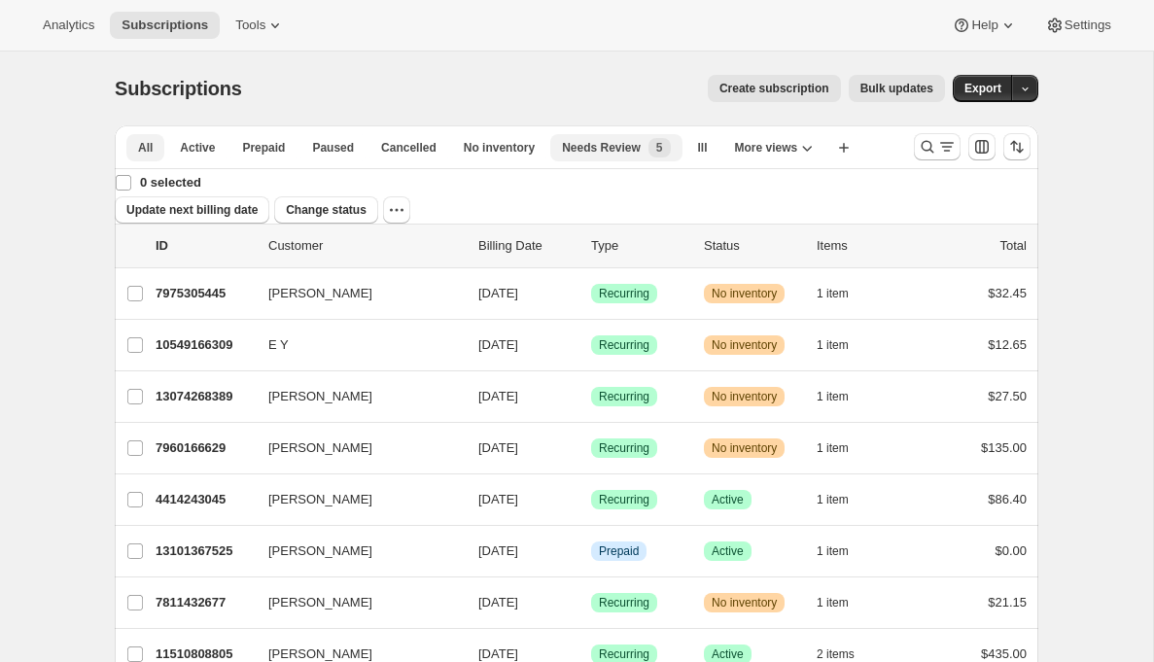
click at [584, 159] on button "Needs Review New 5" at bounding box center [615, 147] width 131 height 27
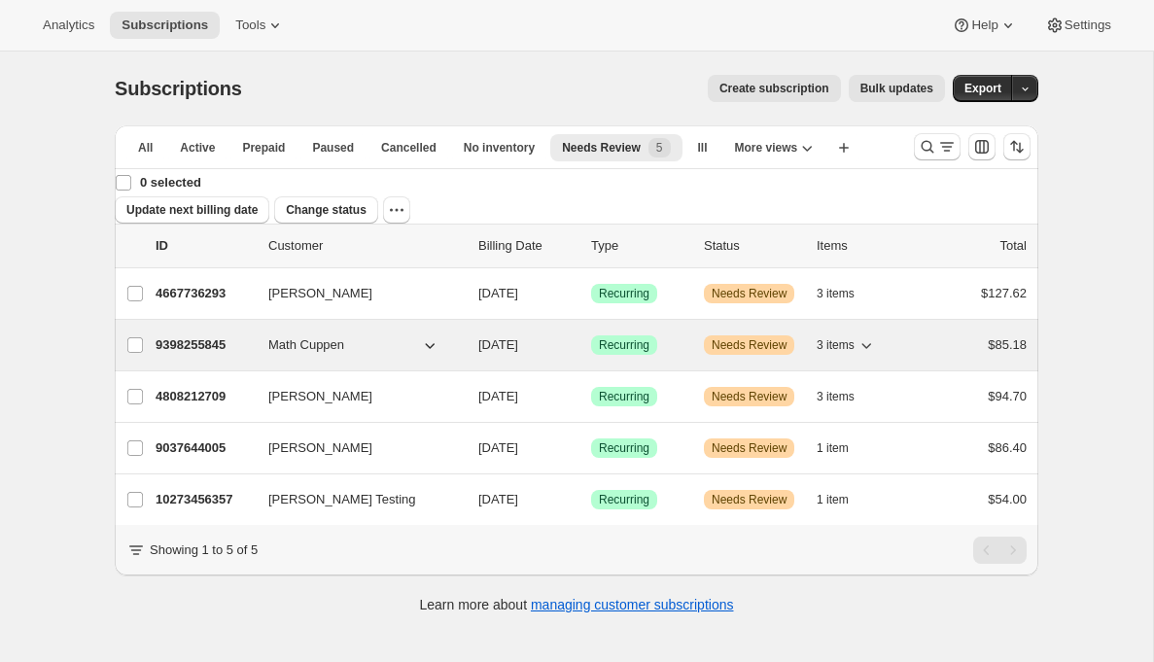
click at [314, 335] on span "Math Cuppen" at bounding box center [306, 344] width 76 height 19
click at [212, 335] on p "9398255845" at bounding box center [204, 344] width 97 height 19
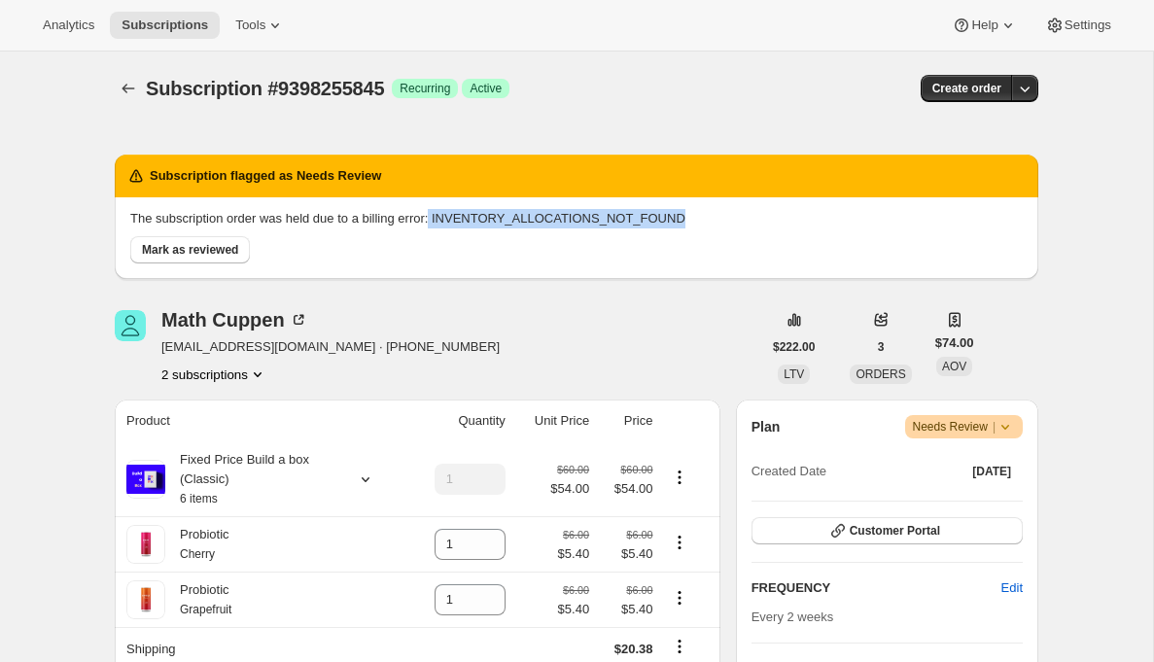
drag, startPoint x: 708, startPoint y: 218, endPoint x: 447, endPoint y: 217, distance: 260.5
click at [447, 217] on p "The subscription order was held due to a billing error: INVENTORY_ALLOCATIONS_N…" at bounding box center [576, 218] width 892 height 19
click at [502, 217] on p "The subscription order was held due to a billing error: INVENTORY_ALLOCATIONS_N…" at bounding box center [576, 218] width 892 height 19
click at [119, 82] on icon "Subscriptions" at bounding box center [128, 88] width 19 height 19
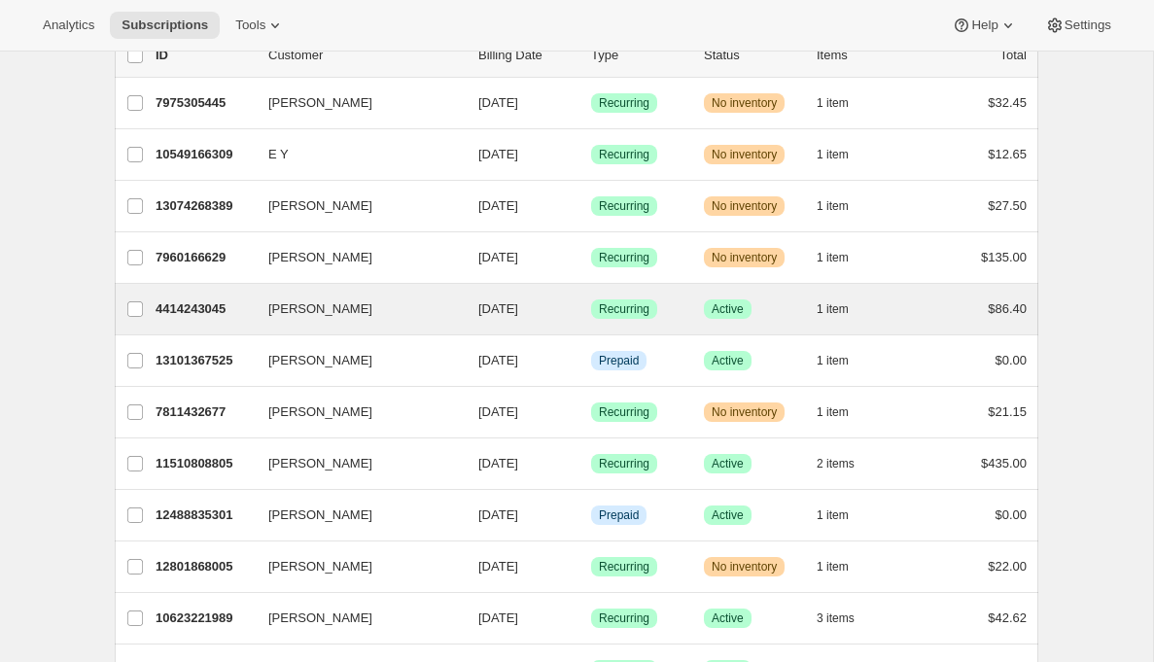
scroll to position [121, 0]
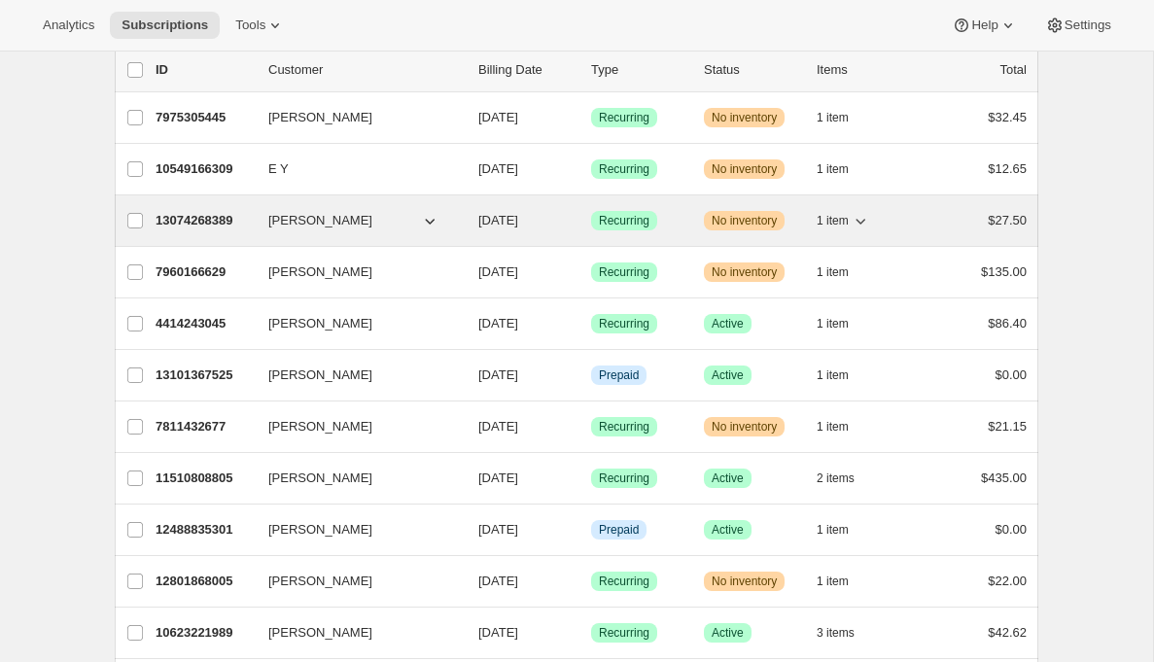
click at [164, 216] on p "13074268389" at bounding box center [204, 220] width 97 height 19
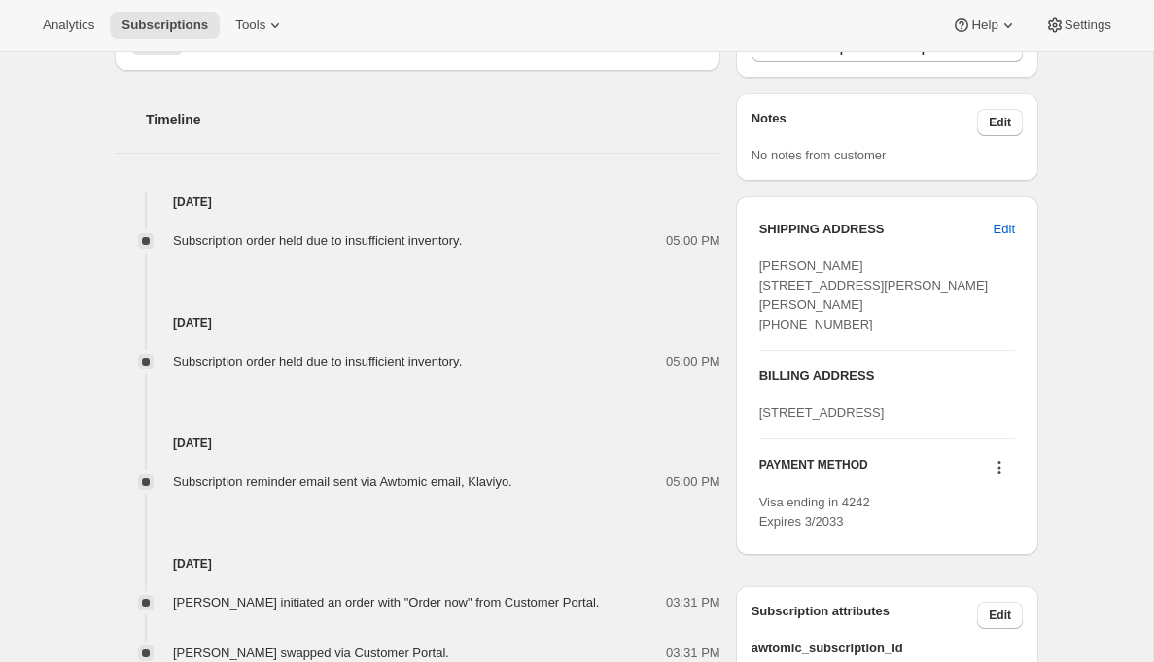
scroll to position [972, 0]
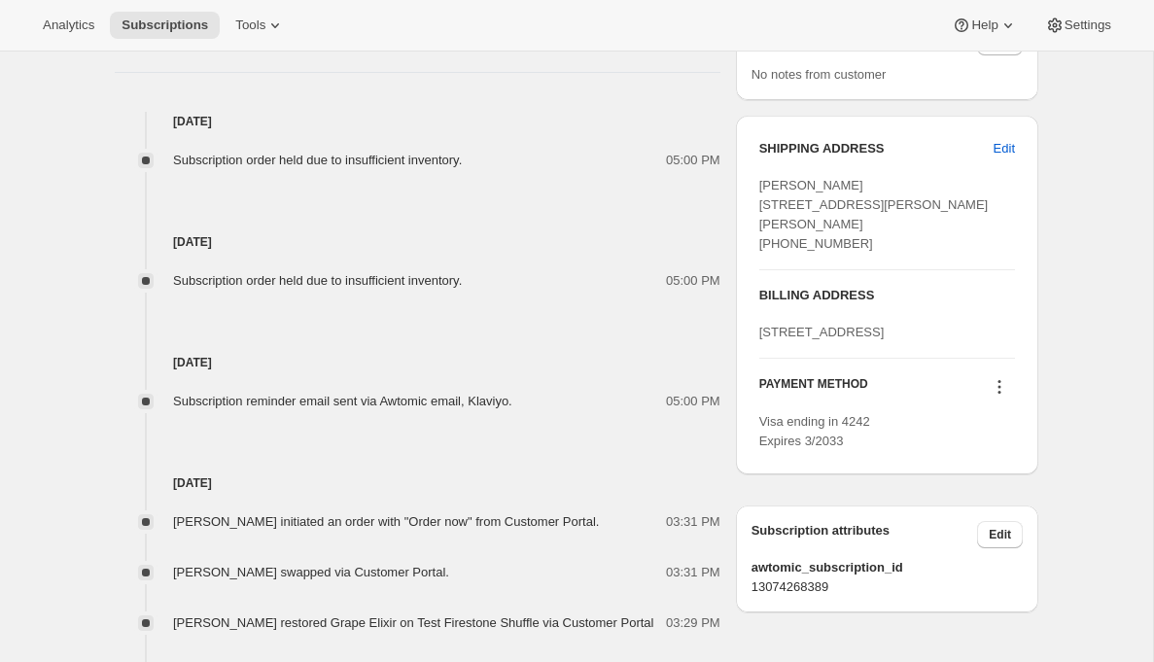
click at [1006, 397] on icon at bounding box center [998, 386] width 19 height 19
click at [968, 550] on span "Add credit card" at bounding box center [968, 547] width 85 height 15
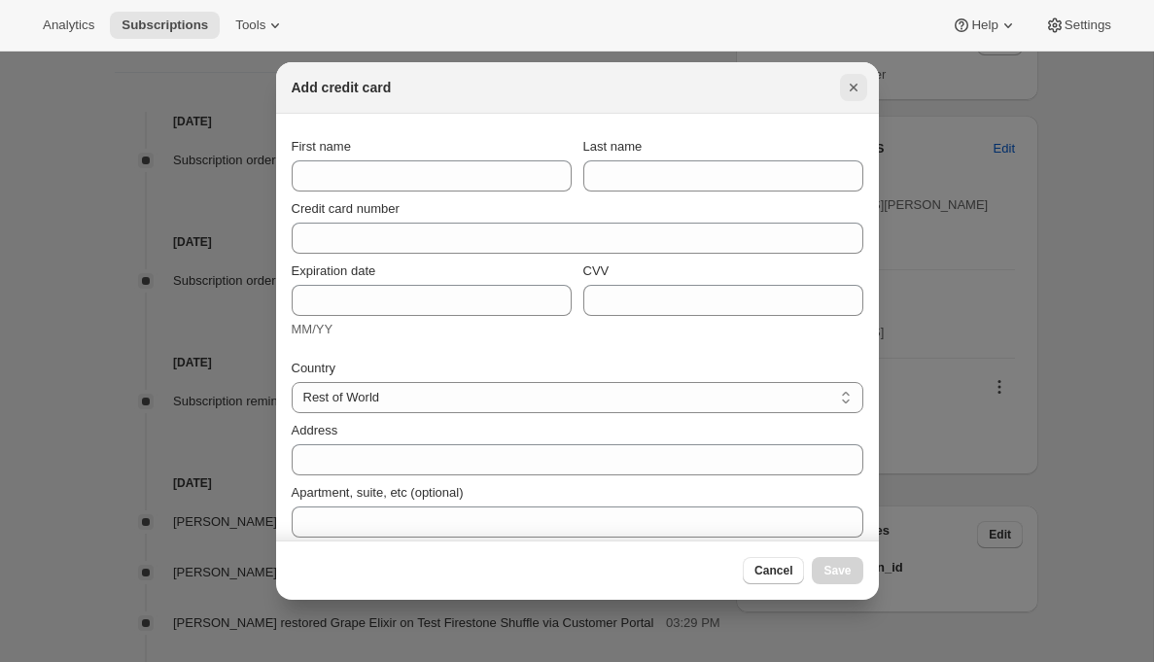
click at [849, 87] on icon "Close" at bounding box center [853, 87] width 19 height 19
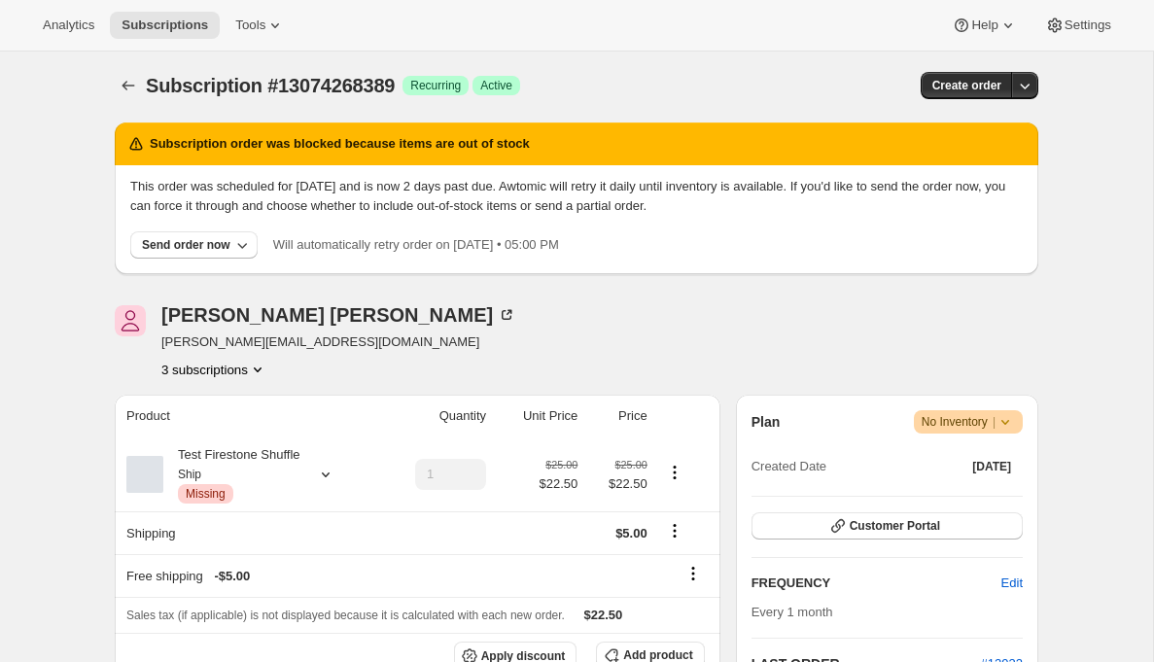
scroll to position [0, 0]
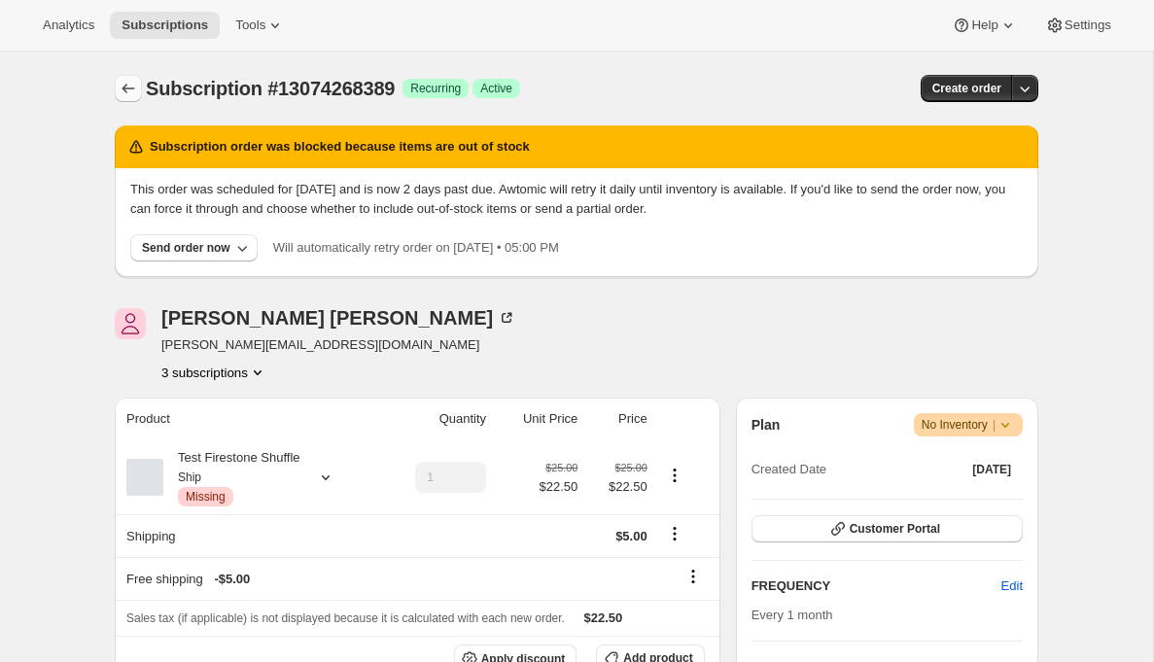
click at [123, 85] on icon "Subscriptions" at bounding box center [128, 88] width 19 height 19
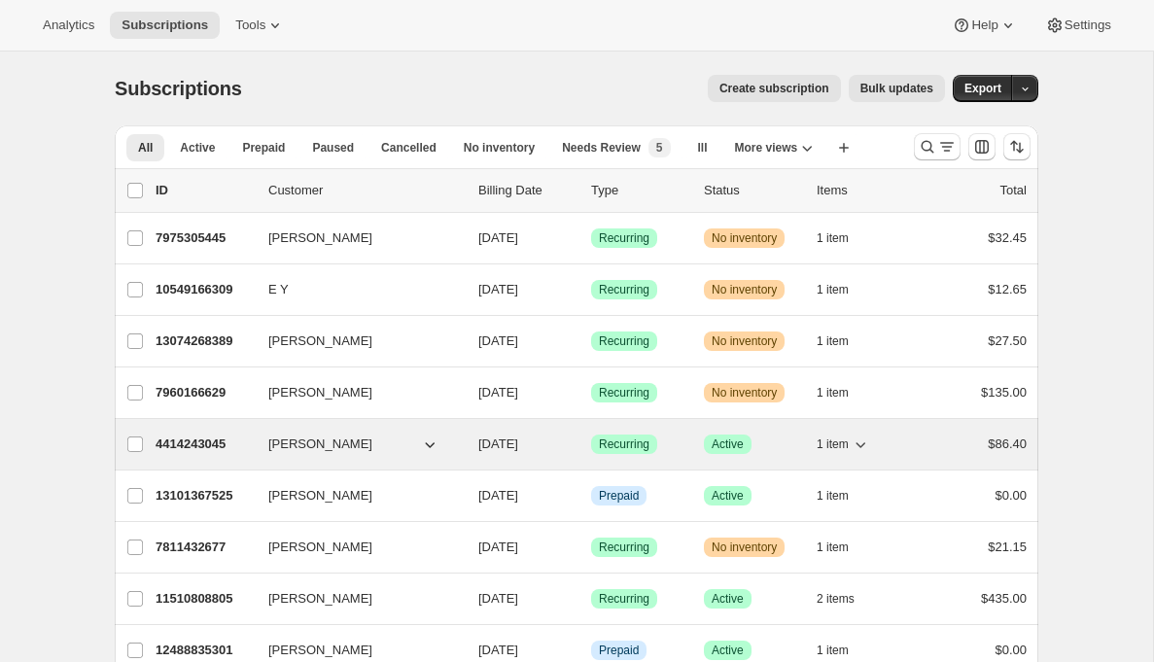
click at [203, 439] on p "4414243045" at bounding box center [204, 443] width 97 height 19
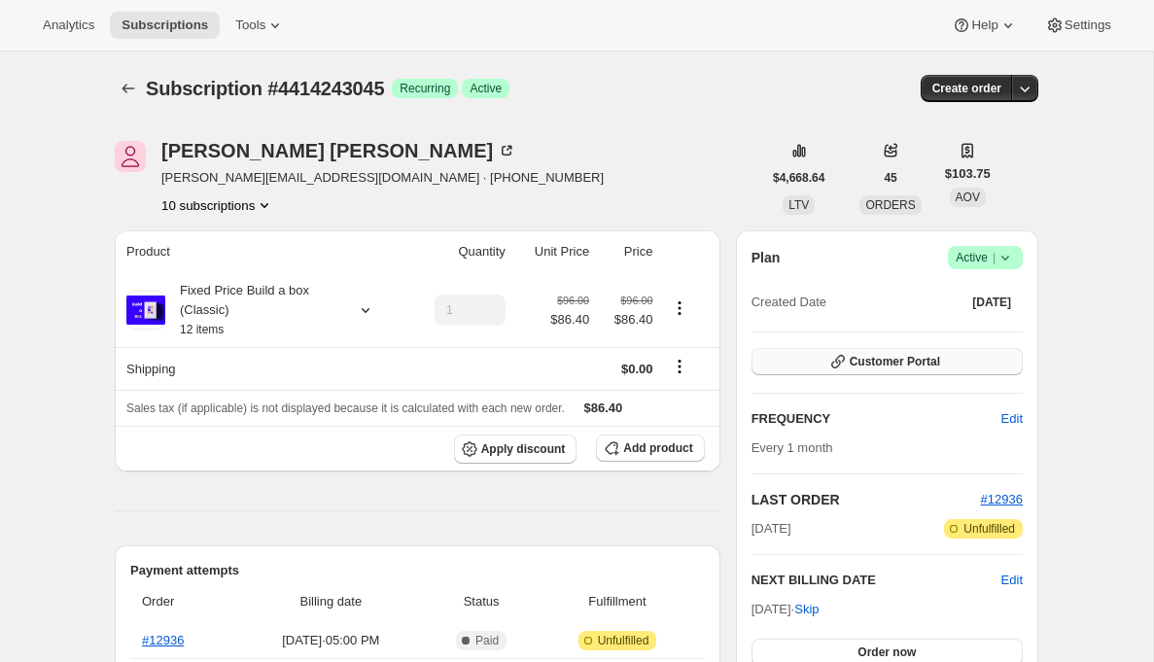
click at [889, 361] on span "Customer Portal" at bounding box center [894, 362] width 90 height 16
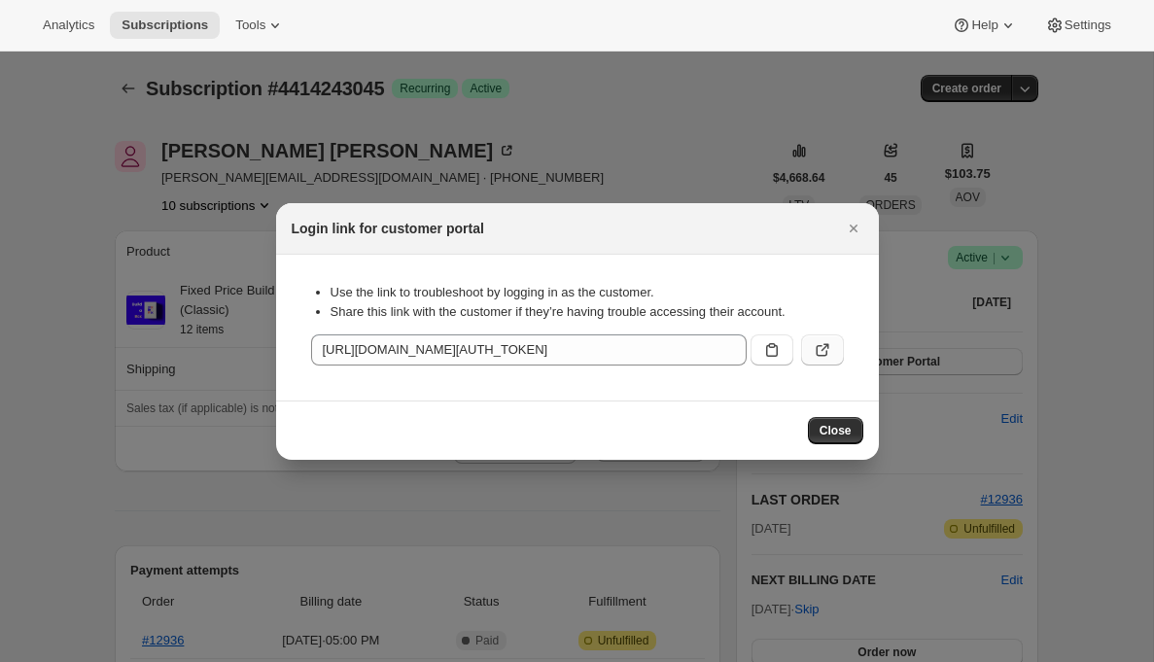
click at [831, 348] on button ":rpi:" at bounding box center [822, 349] width 43 height 31
click at [858, 225] on icon "Close" at bounding box center [853, 228] width 19 height 19
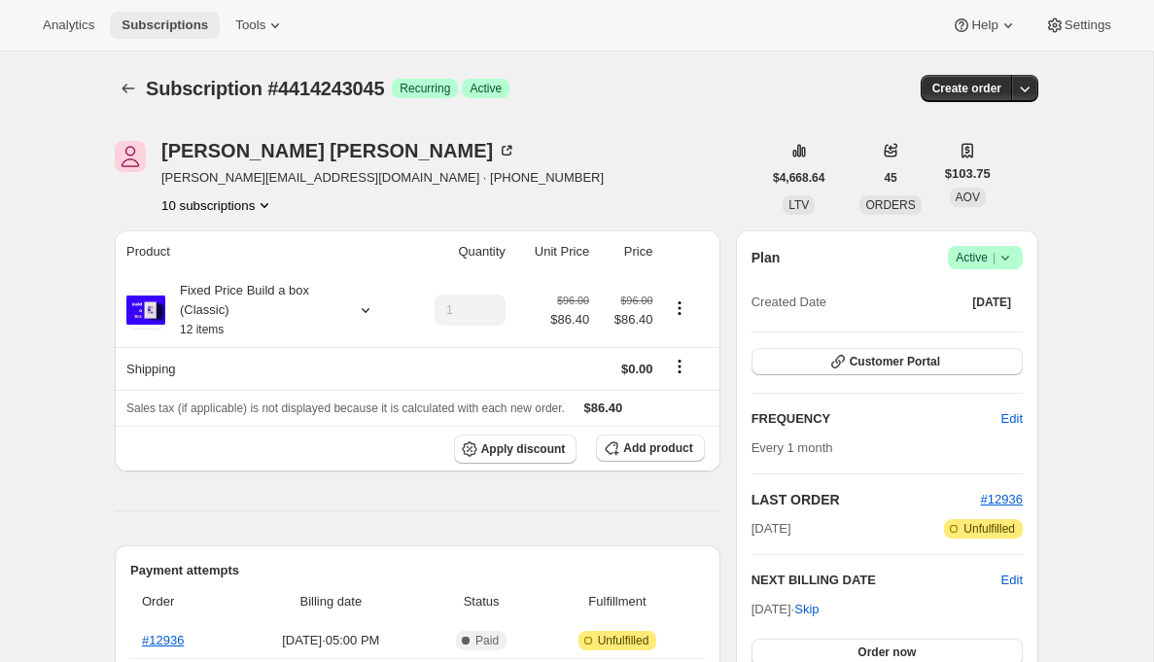
click at [128, 21] on span "Subscriptions" at bounding box center [164, 25] width 87 height 16
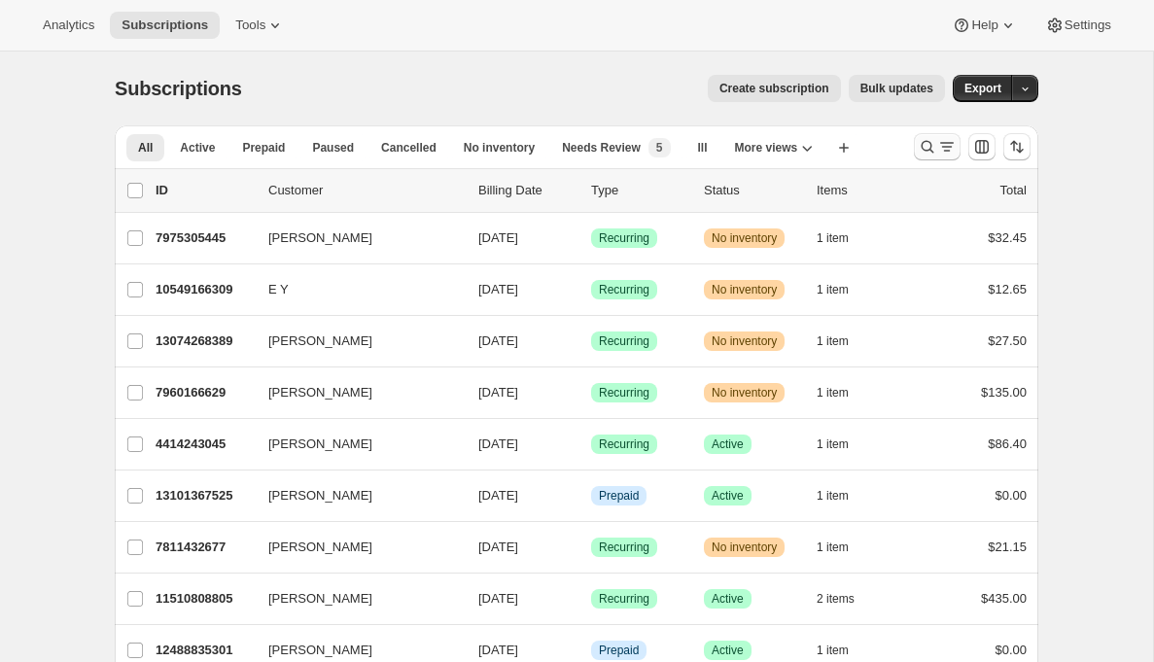
click at [929, 155] on icon "Search and filter results" at bounding box center [927, 146] width 19 height 19
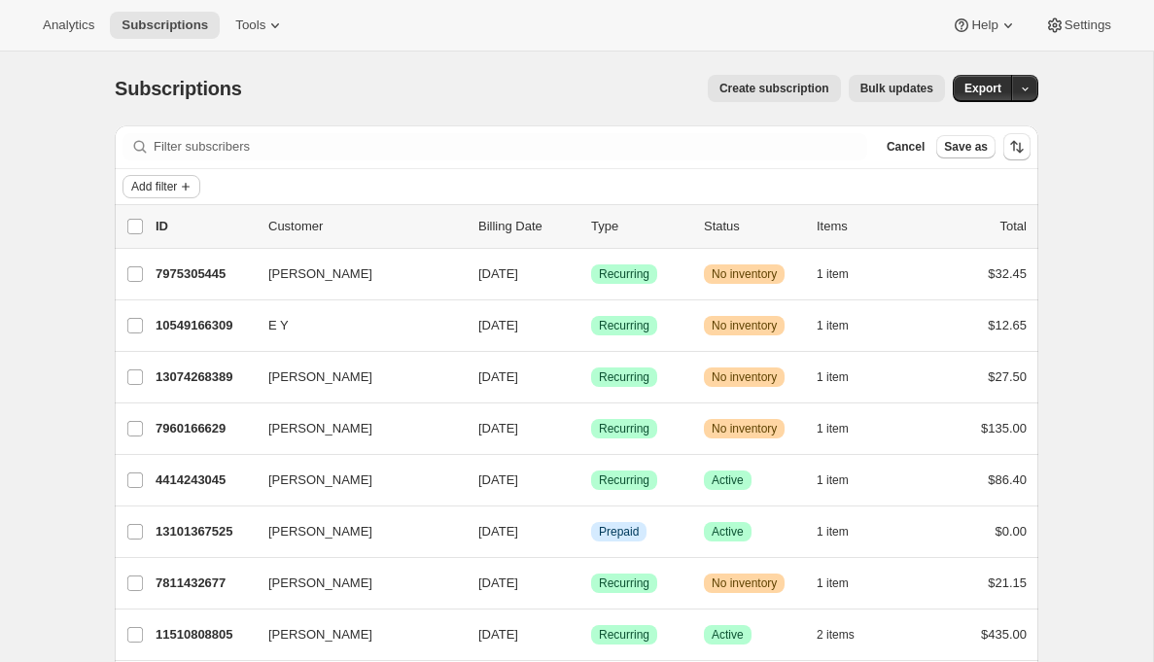
click at [148, 181] on span "Add filter" at bounding box center [154, 187] width 46 height 16
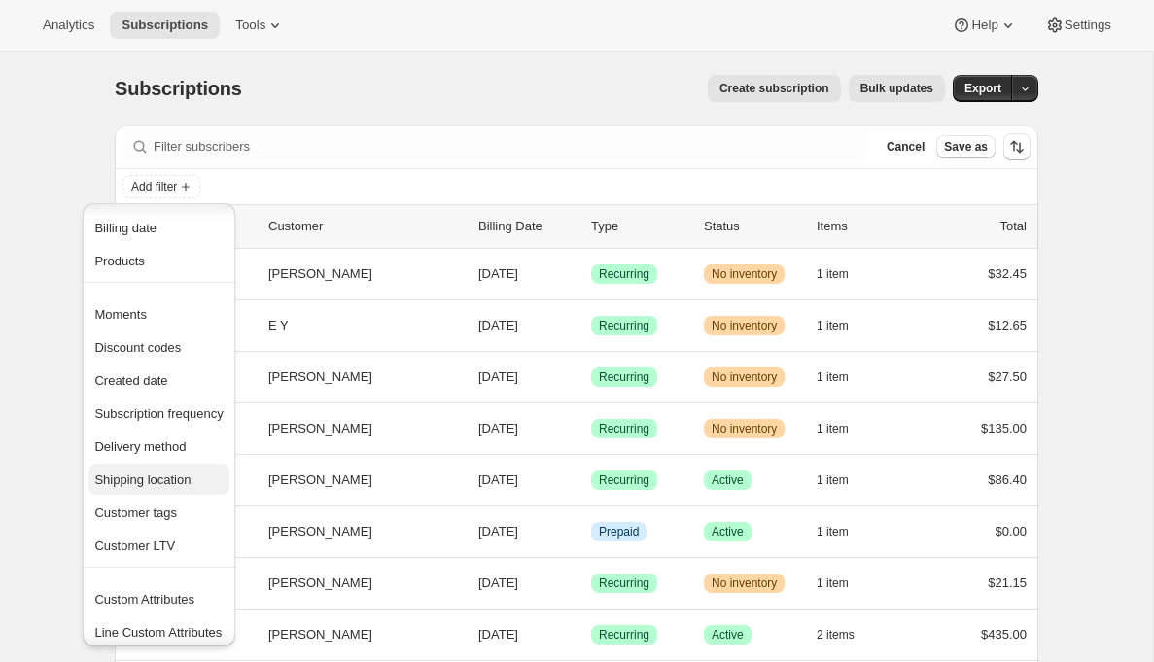
scroll to position [81, 0]
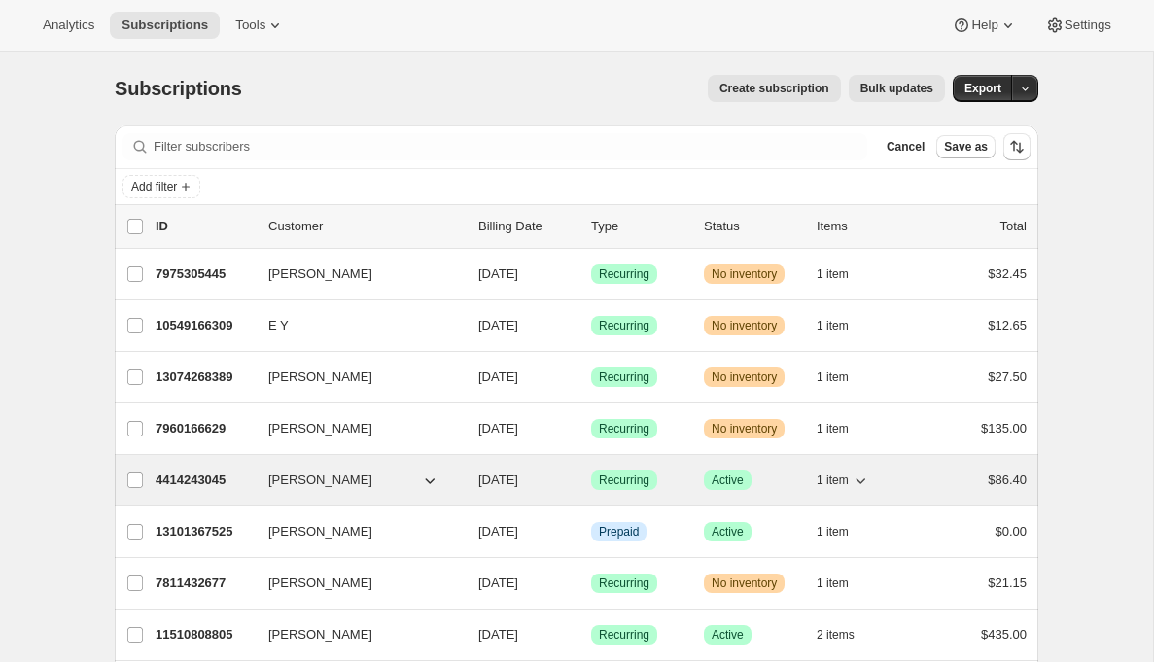
click at [194, 485] on p "4414243045" at bounding box center [204, 479] width 97 height 19
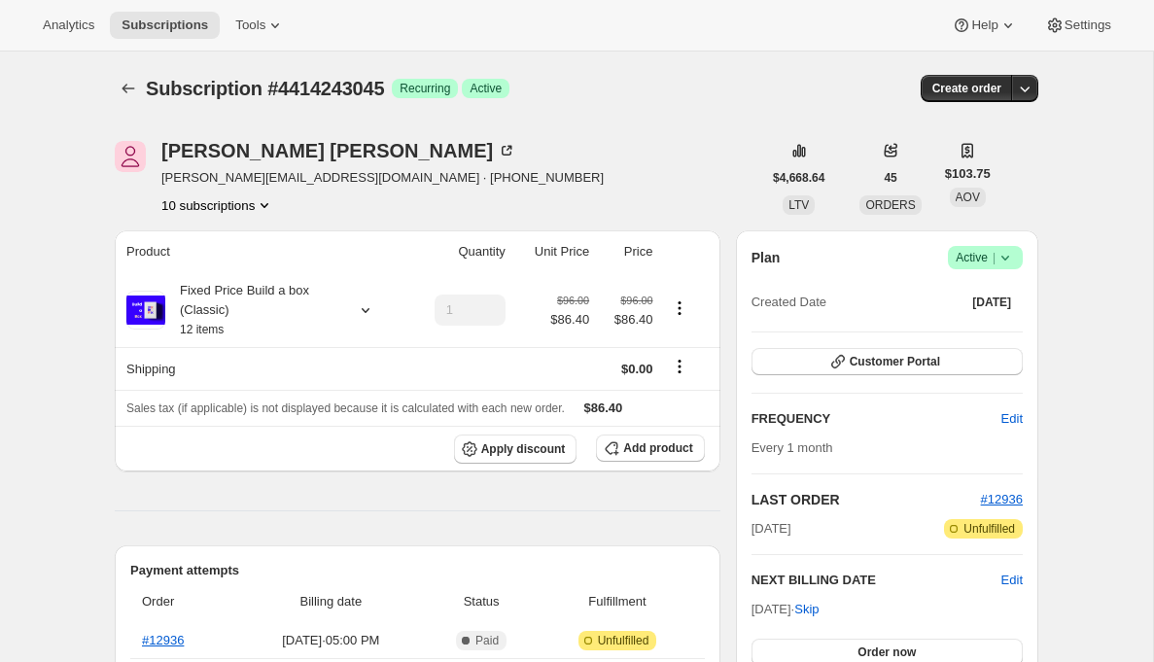
click at [268, 196] on icon "Product actions" at bounding box center [264, 204] width 19 height 19
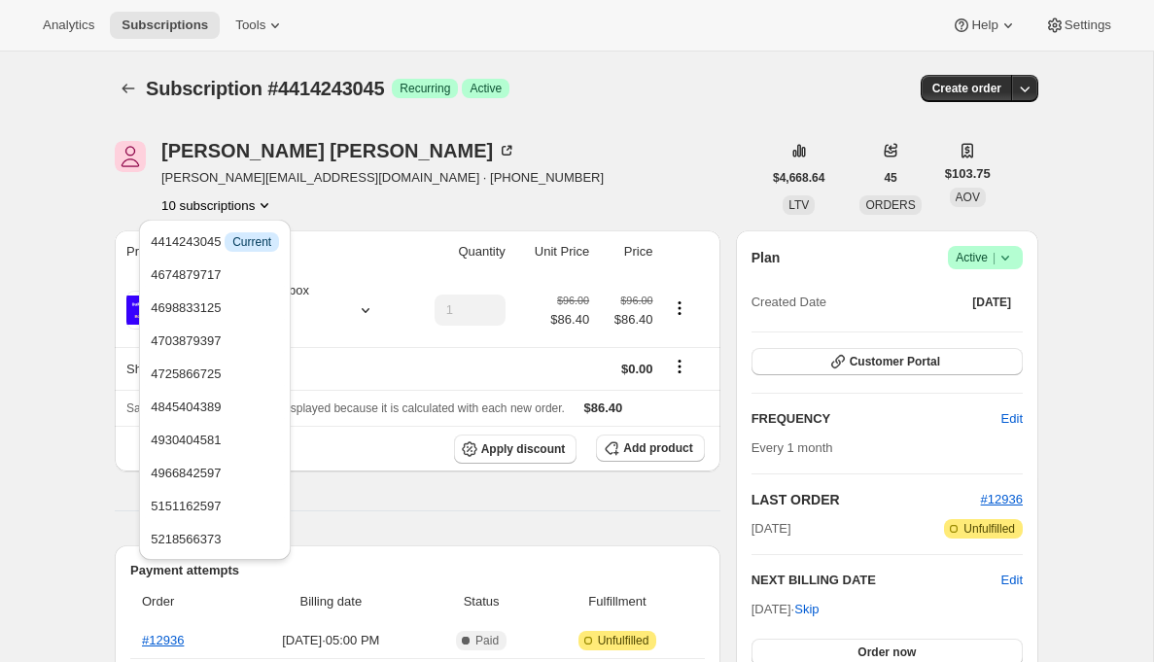
click at [405, 207] on div "Emily Yuhas emily@awtomatic.app · +14258949996 10 subscriptions" at bounding box center [438, 178] width 646 height 74
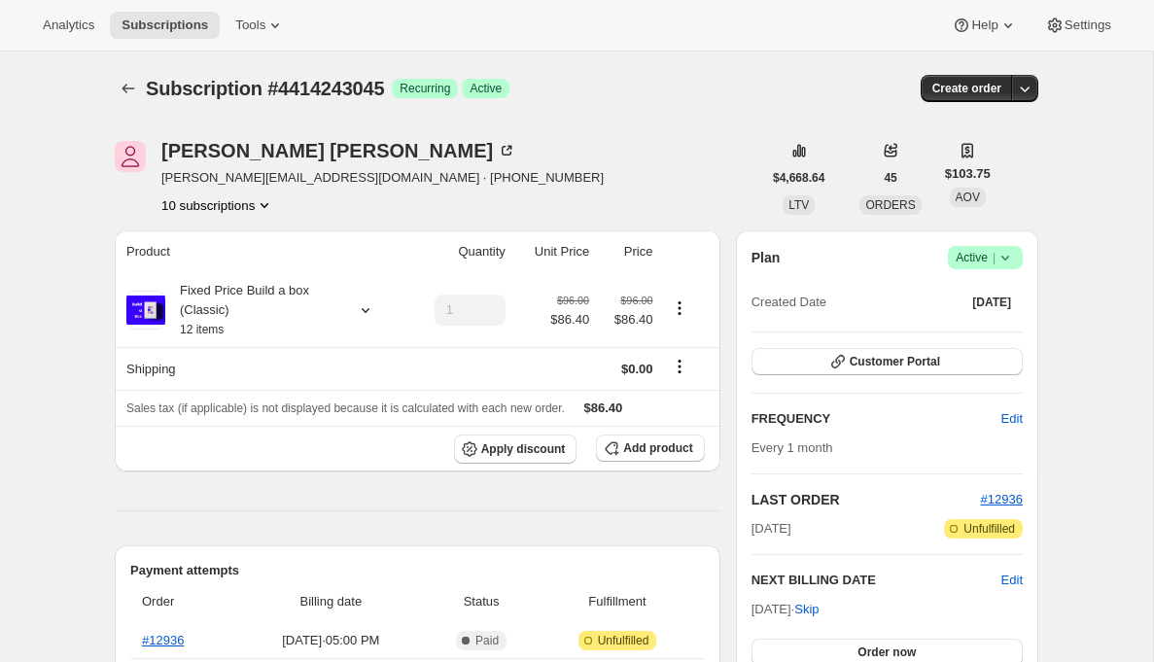
click at [268, 205] on icon "Product actions" at bounding box center [264, 205] width 8 height 5
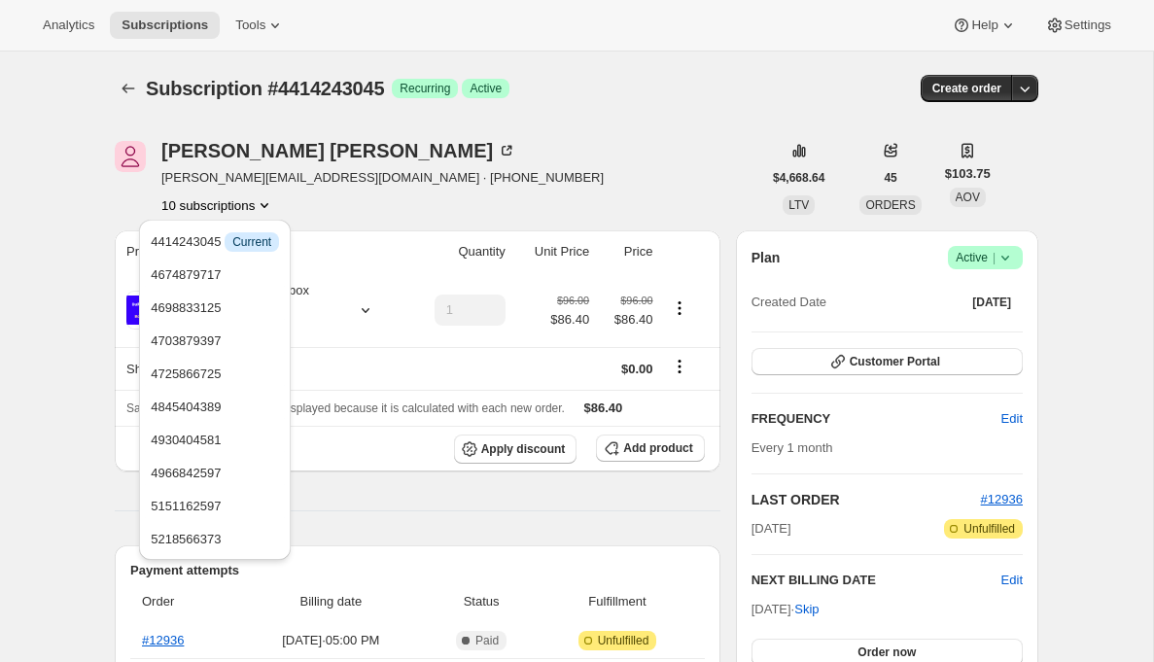
click at [393, 204] on div "10 subscriptions" at bounding box center [382, 204] width 442 height 19
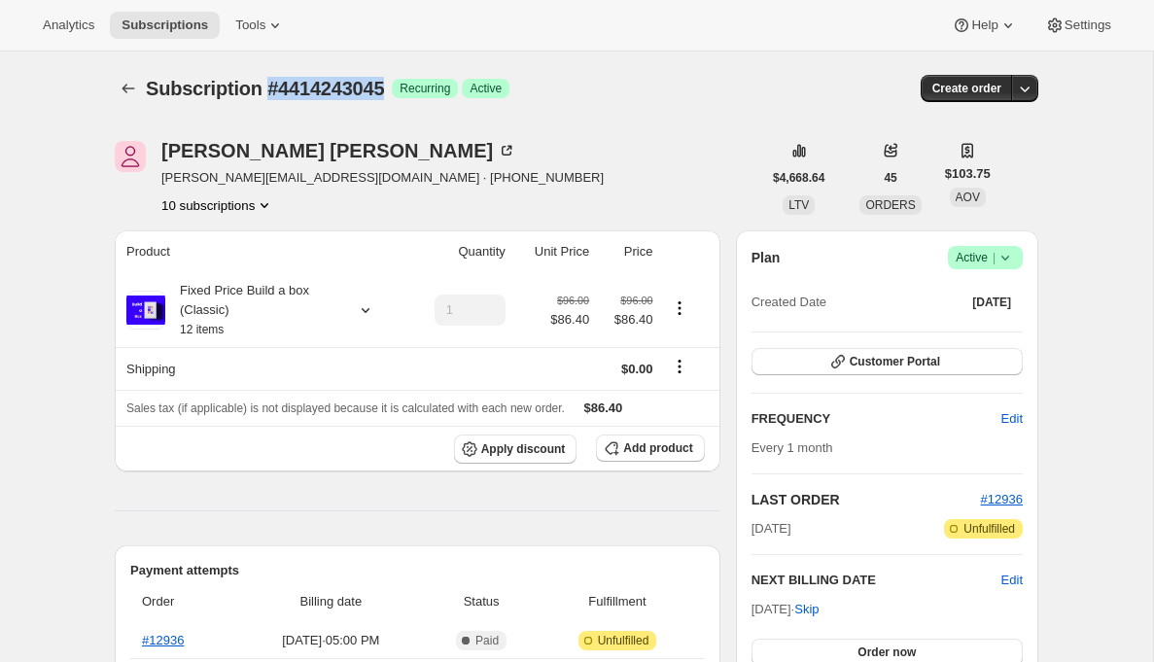
drag, startPoint x: 270, startPoint y: 87, endPoint x: 412, endPoint y: 85, distance: 141.9
click at [410, 85] on div "Subscription #4414243045 Success Recurring Success Active" at bounding box center [424, 88] width 557 height 27
click at [412, 87] on span "Recurring" at bounding box center [424, 89] width 51 height 16
click at [446, 170] on div "Emily Yuhas emily@awtomatic.app · +14258949996 10 subscriptions" at bounding box center [438, 178] width 646 height 74
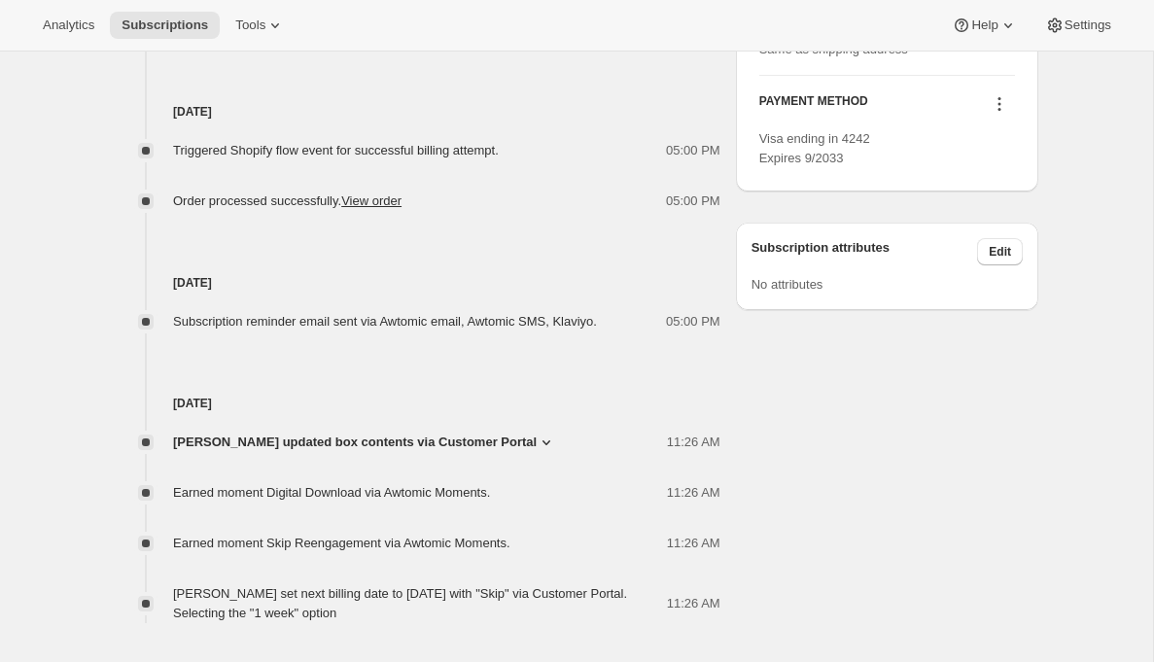
scroll to position [1054, 0]
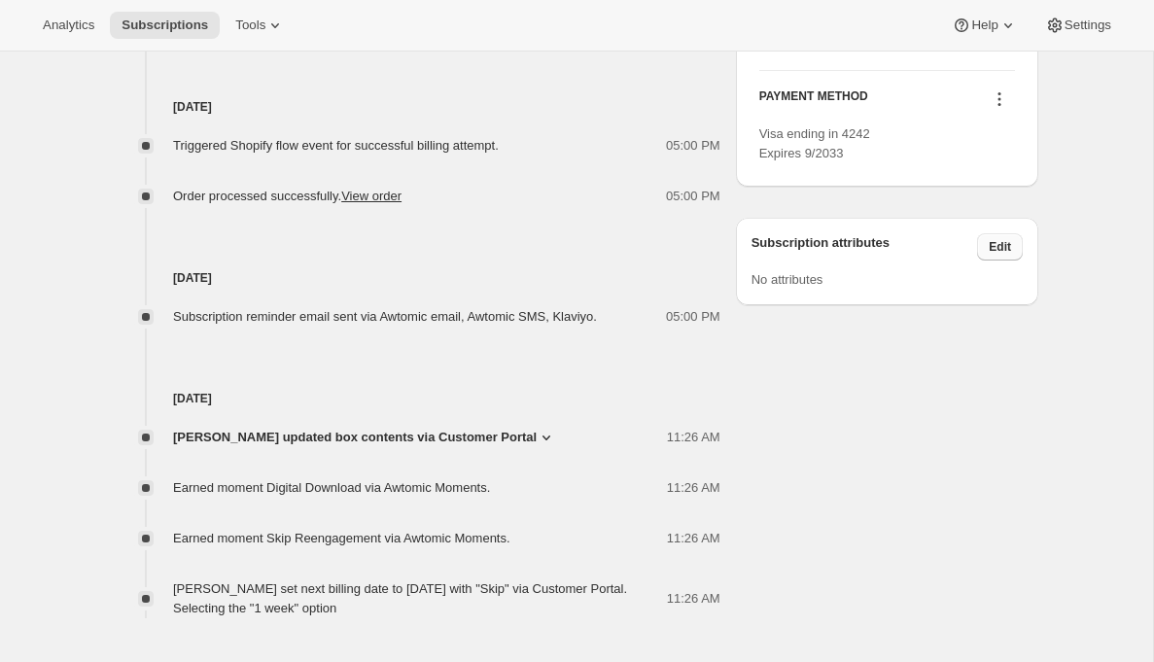
click at [997, 255] on span "Edit" at bounding box center [999, 247] width 22 height 16
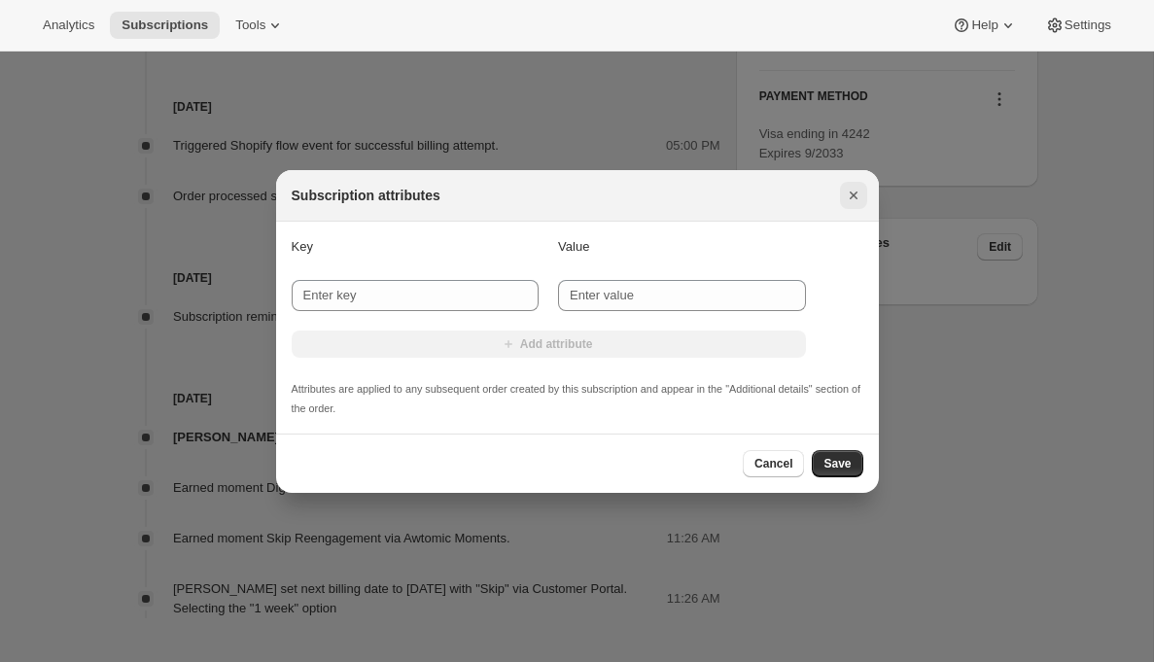
click at [848, 194] on icon "Close" at bounding box center [853, 195] width 19 height 19
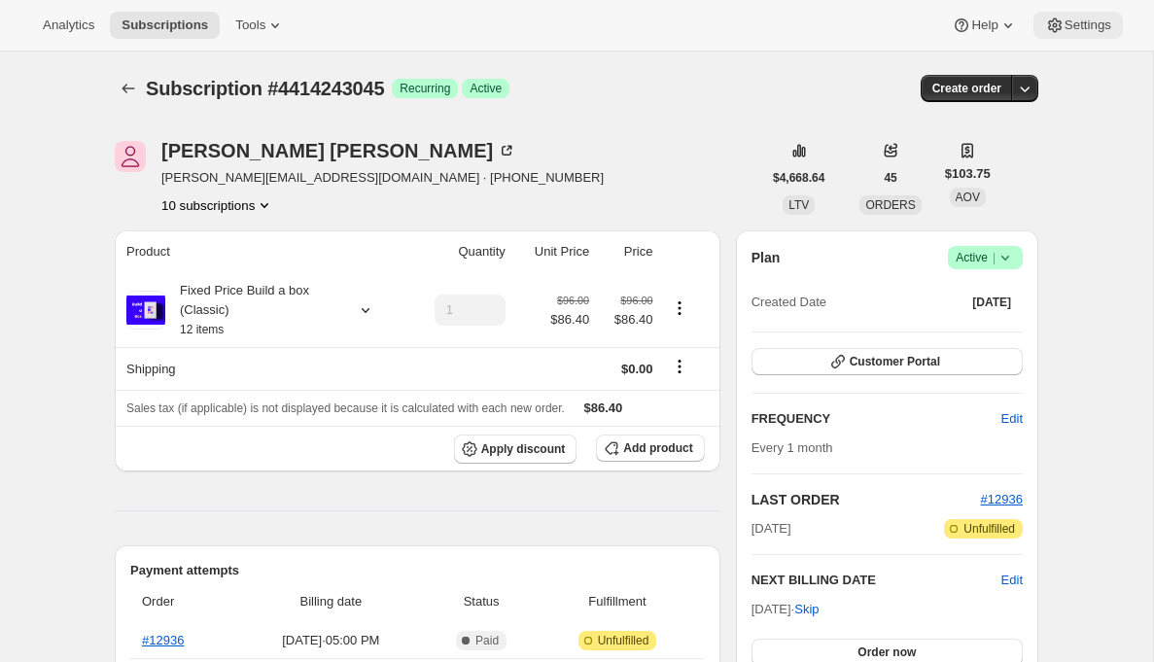
click at [1081, 21] on span "Settings" at bounding box center [1087, 25] width 47 height 16
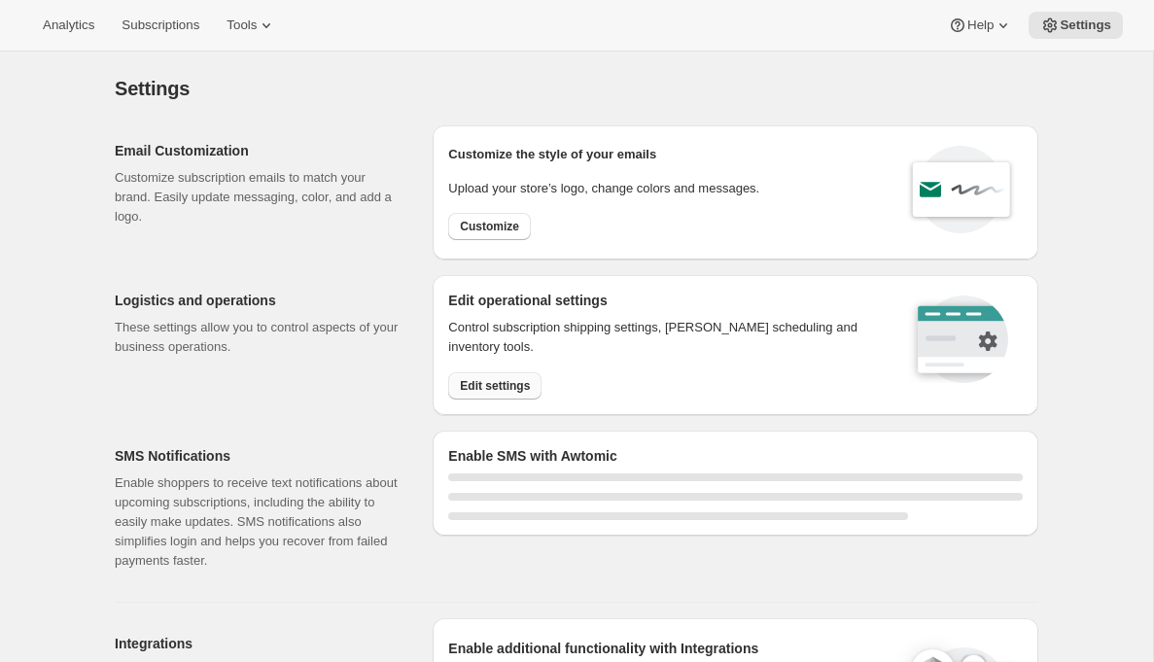
select select "22:00"
select select "09:00"
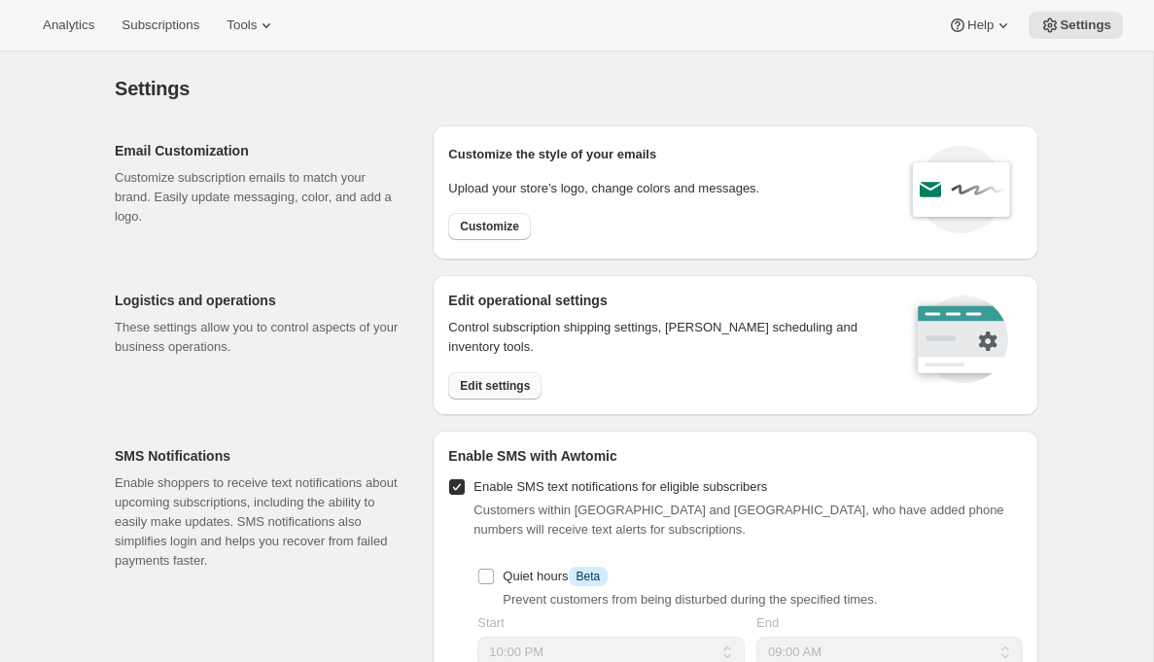
click at [518, 386] on span "Edit settings" at bounding box center [495, 386] width 70 height 16
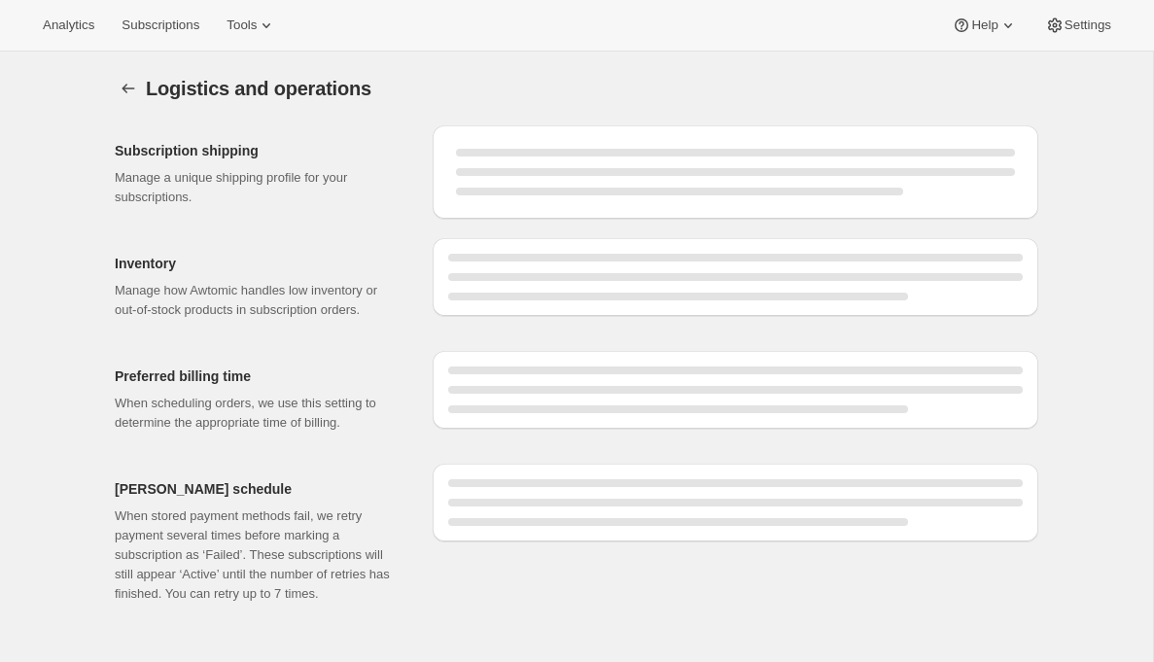
select select "05:00"
select select "PM"
select select "DAY"
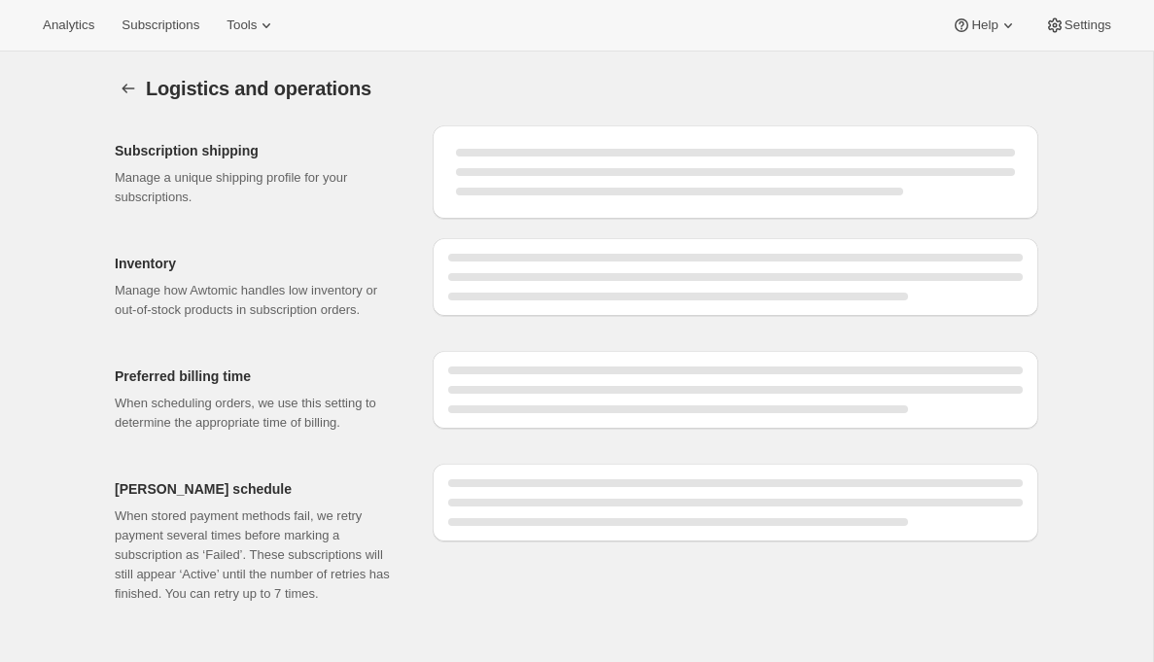
select select "DAY"
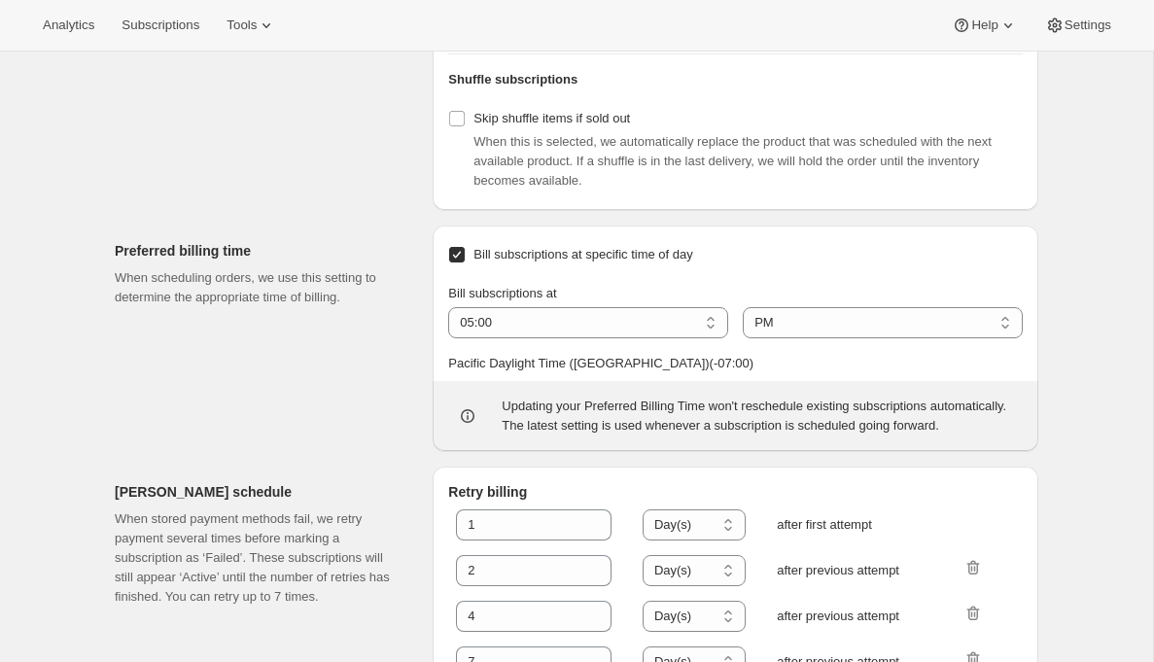
scroll to position [1013, 0]
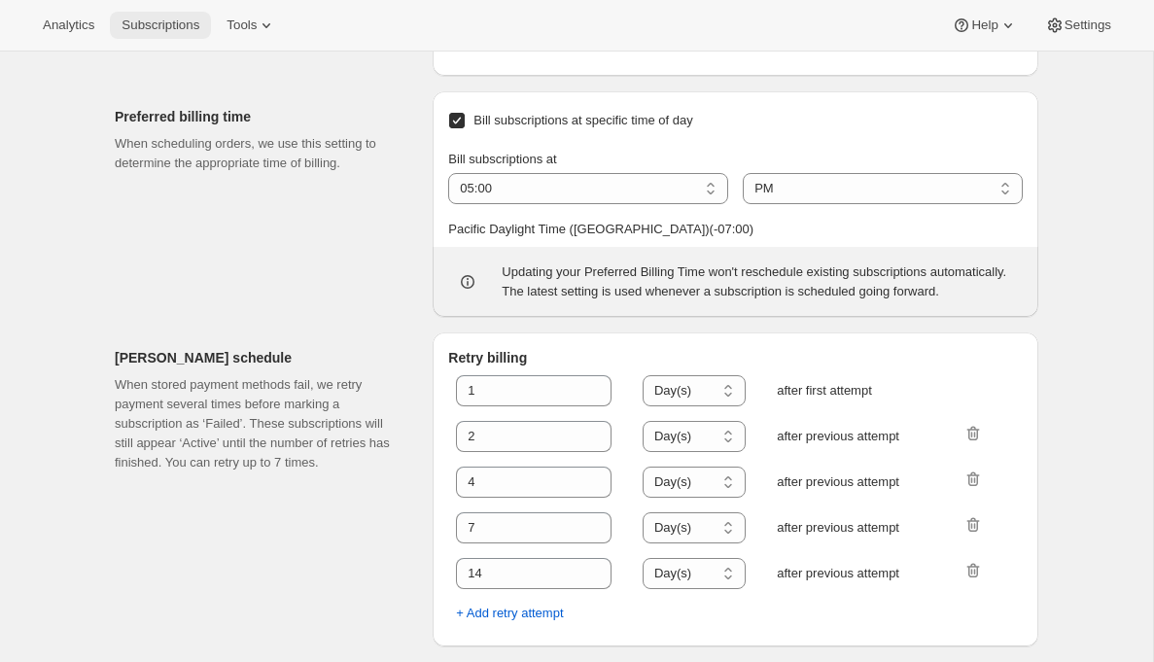
click at [156, 29] on span "Subscriptions" at bounding box center [160, 25] width 78 height 16
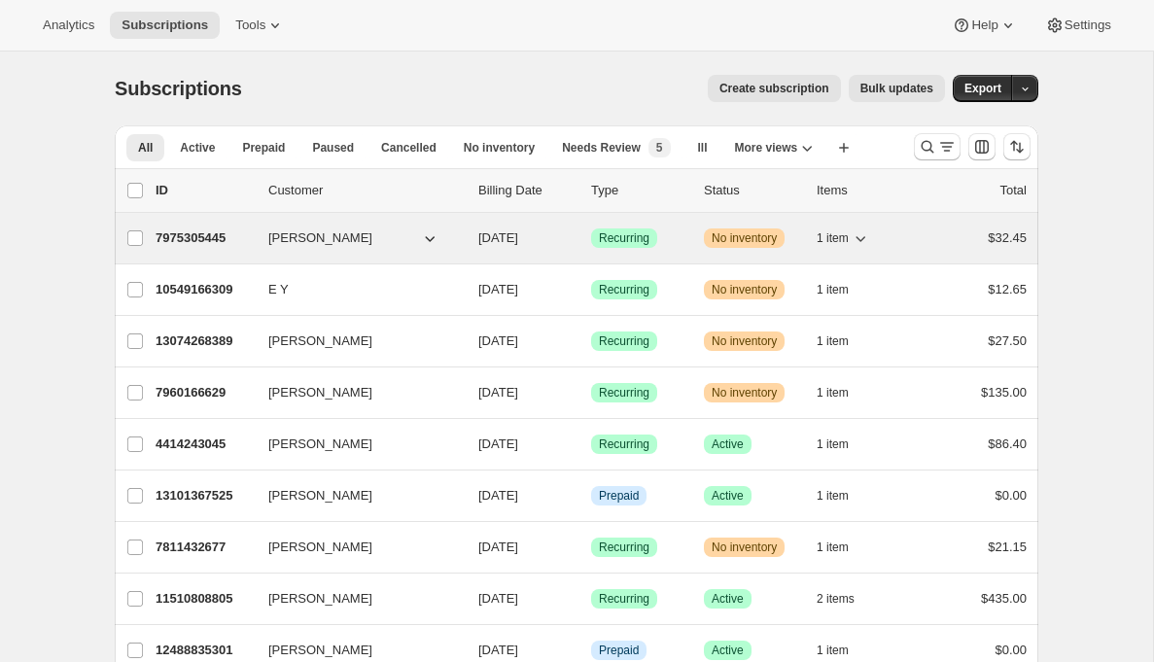
click at [197, 231] on p "7975305445" at bounding box center [204, 237] width 97 height 19
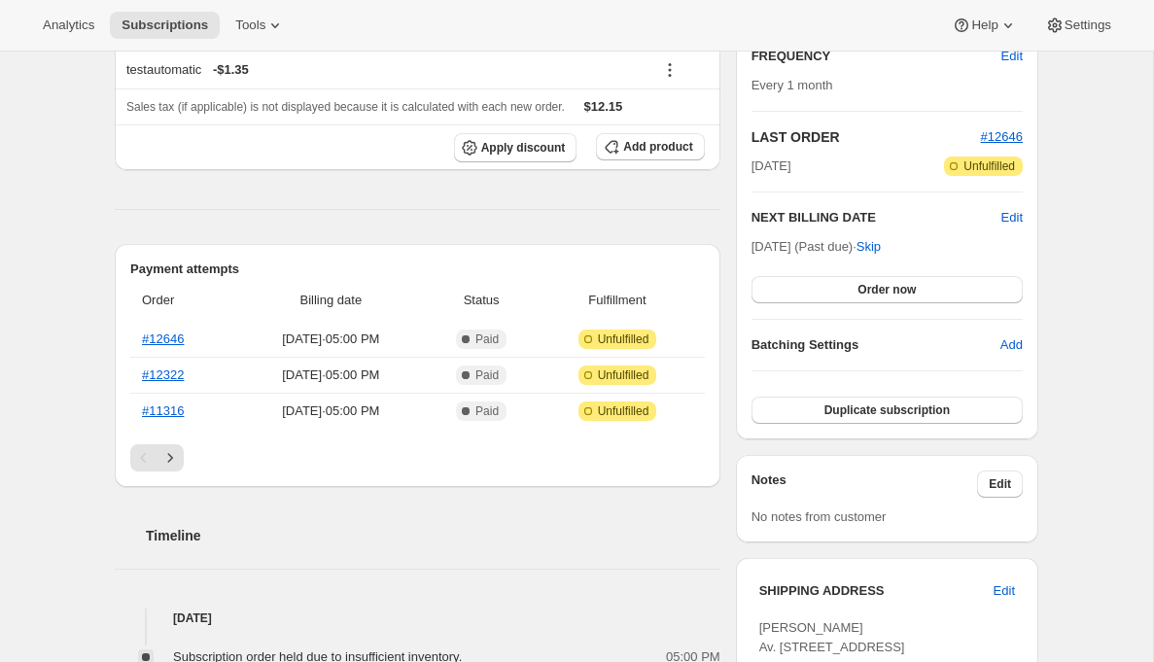
scroll to position [535, 0]
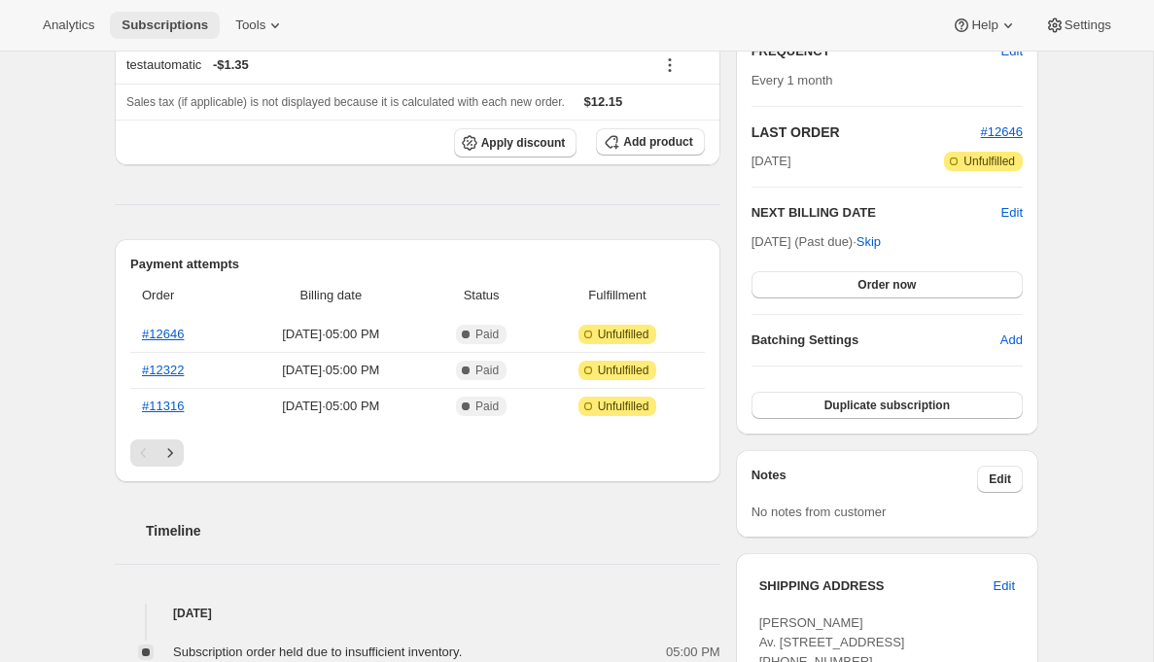
click at [173, 17] on span "Subscriptions" at bounding box center [164, 25] width 87 height 16
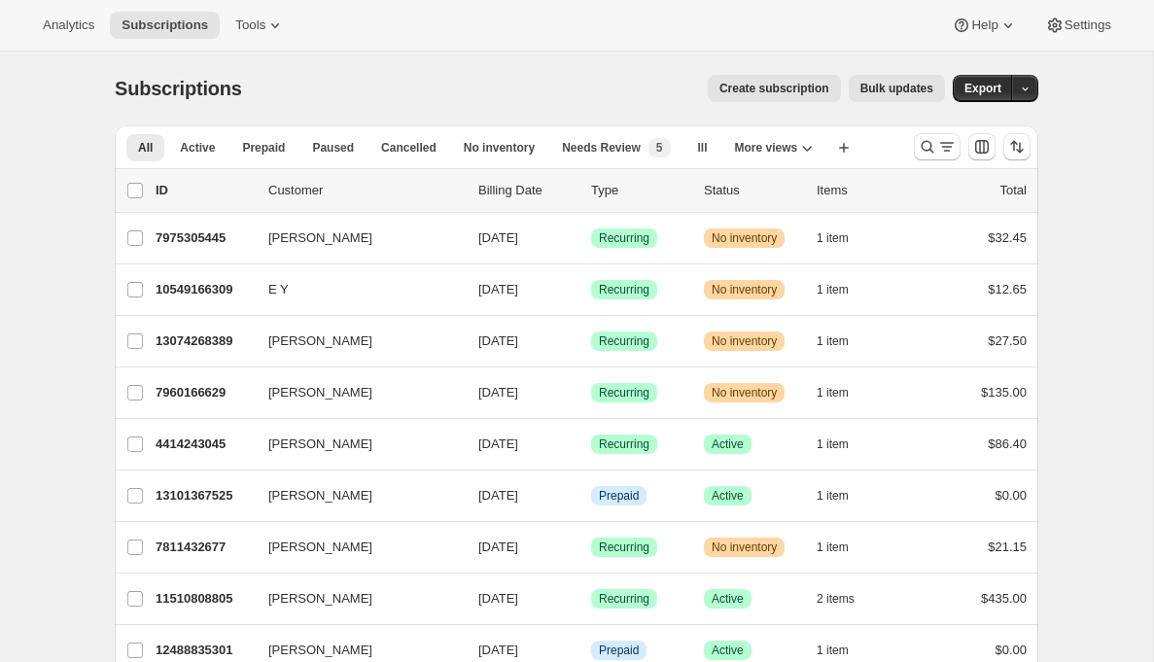
click at [751, 90] on span "Create subscription" at bounding box center [774, 89] width 110 height 16
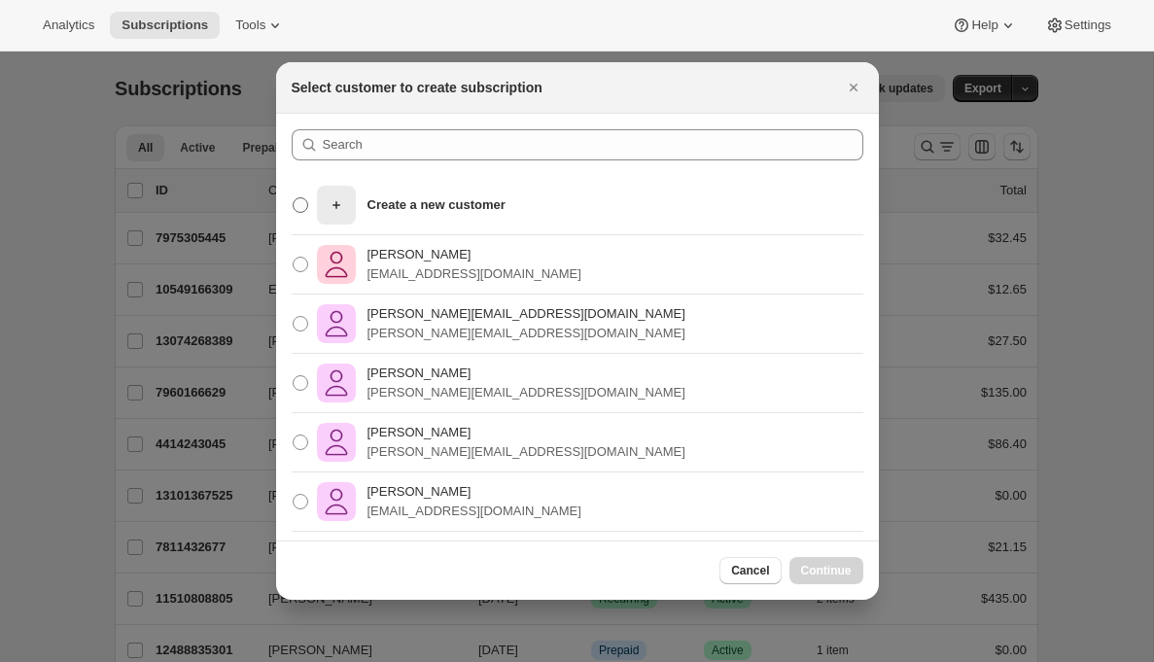
click at [433, 201] on p "Create a new customer" at bounding box center [436, 204] width 138 height 19
click at [294, 198] on input "Create a new customer" at bounding box center [293, 197] width 1 height 1
radio input "true"
click at [420, 264] on p "nerds@awtomatic.app" at bounding box center [474, 273] width 214 height 19
click at [294, 258] on input "Jane Doe nerds@awtomatic.app" at bounding box center [293, 257] width 1 height 1
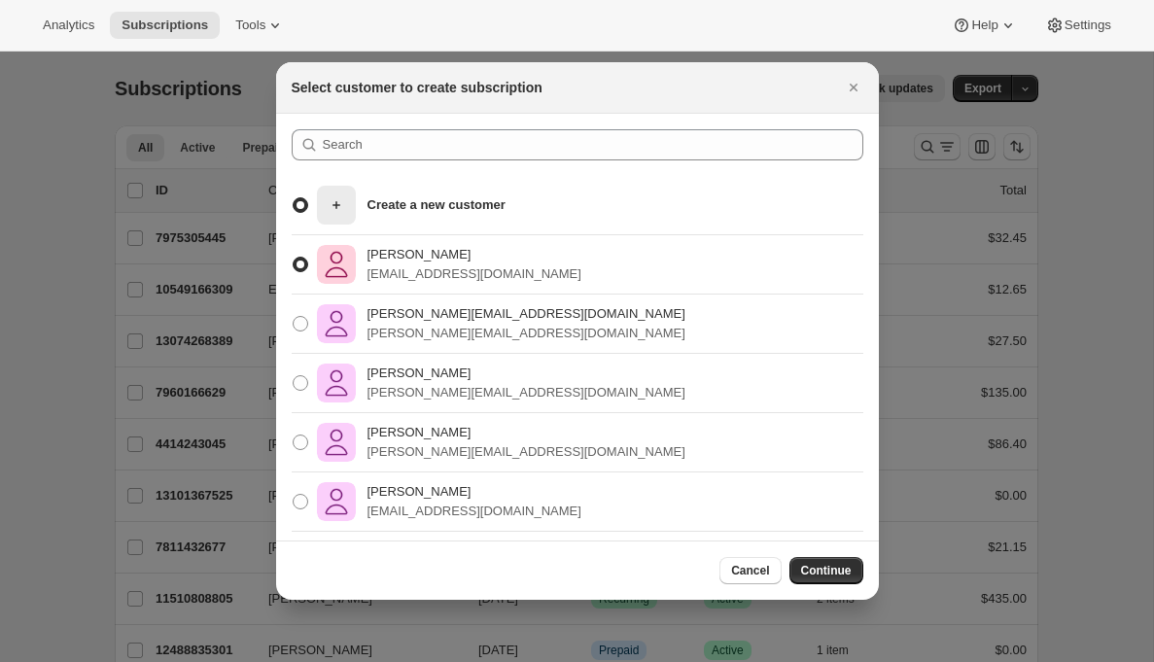
radio input "true"
radio input "false"
click at [840, 568] on span "Continue" at bounding box center [826, 571] width 51 height 16
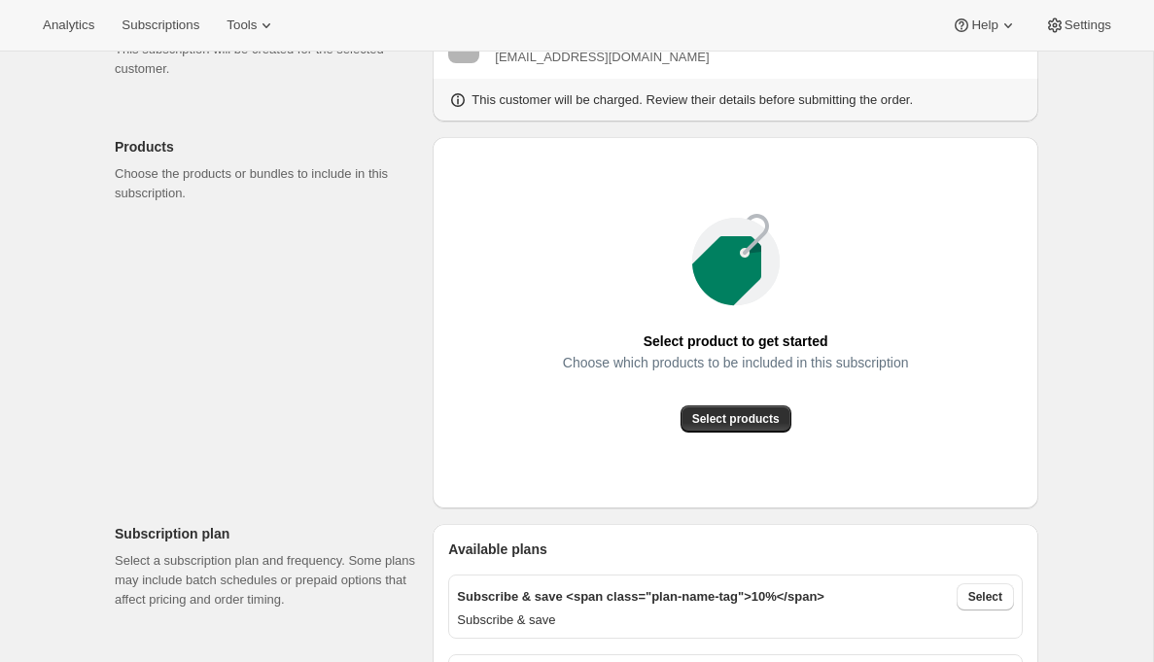
scroll to position [173, 0]
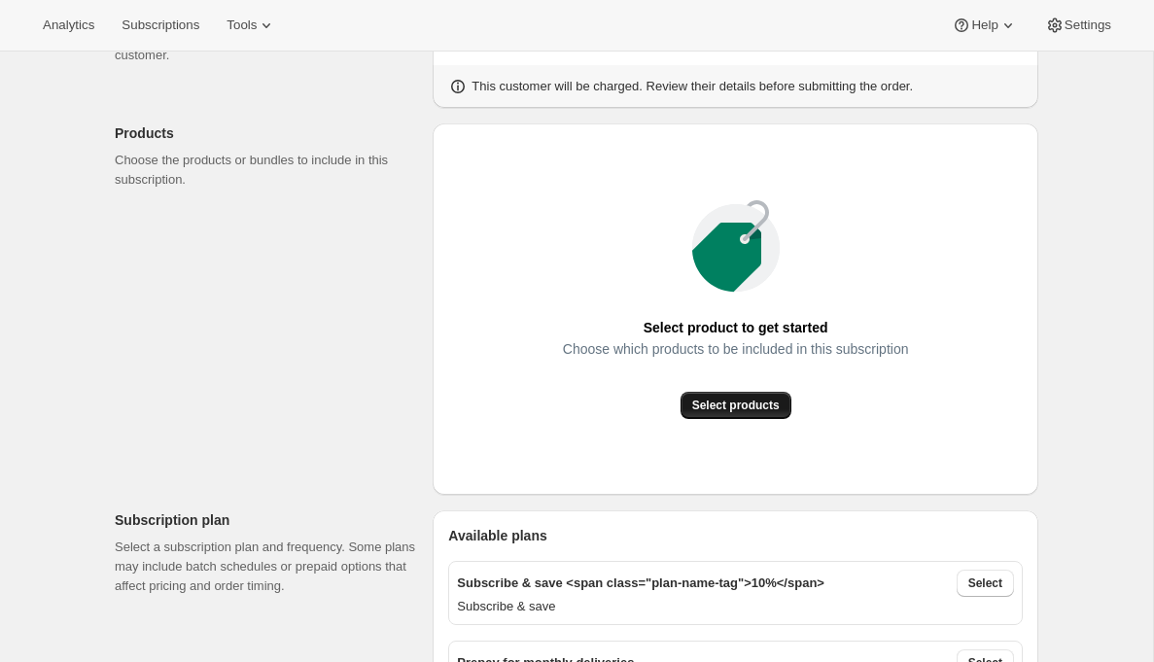
click at [706, 406] on span "Select products" at bounding box center [735, 406] width 87 height 16
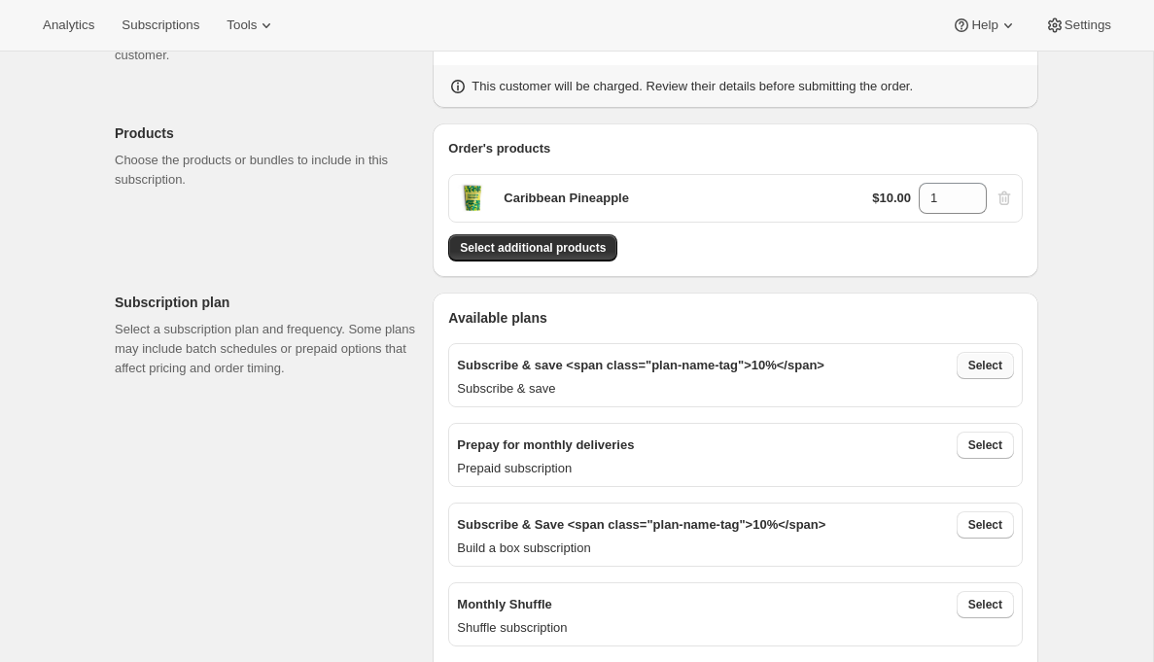
click at [978, 371] on span "Select" at bounding box center [985, 366] width 34 height 16
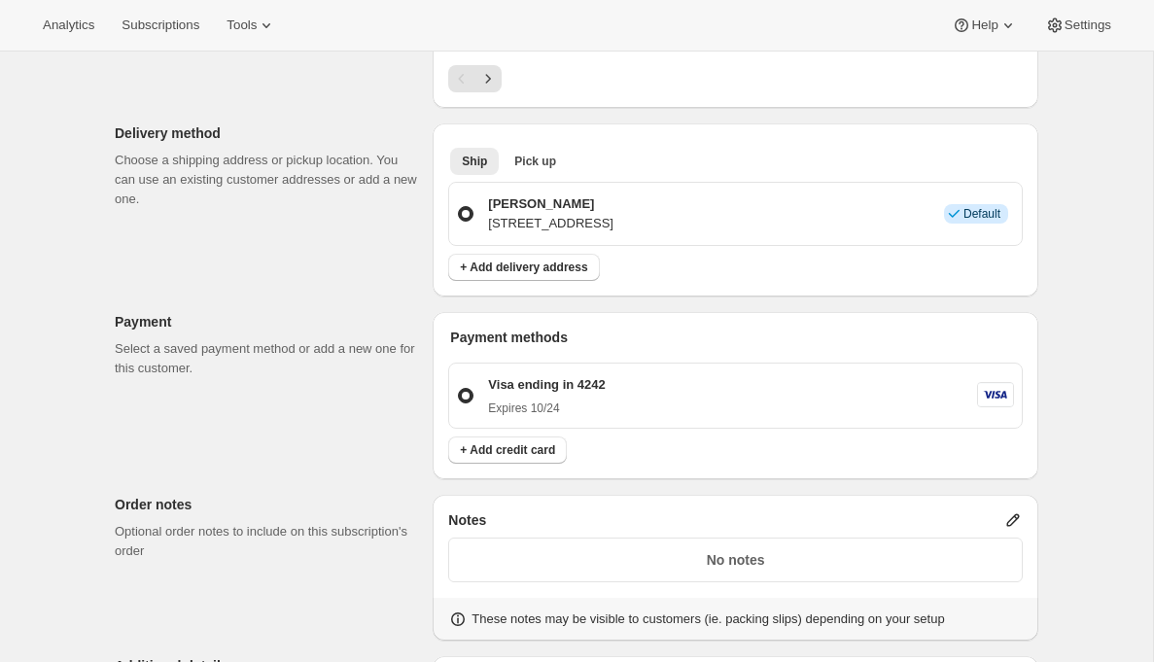
scroll to position [1015, 0]
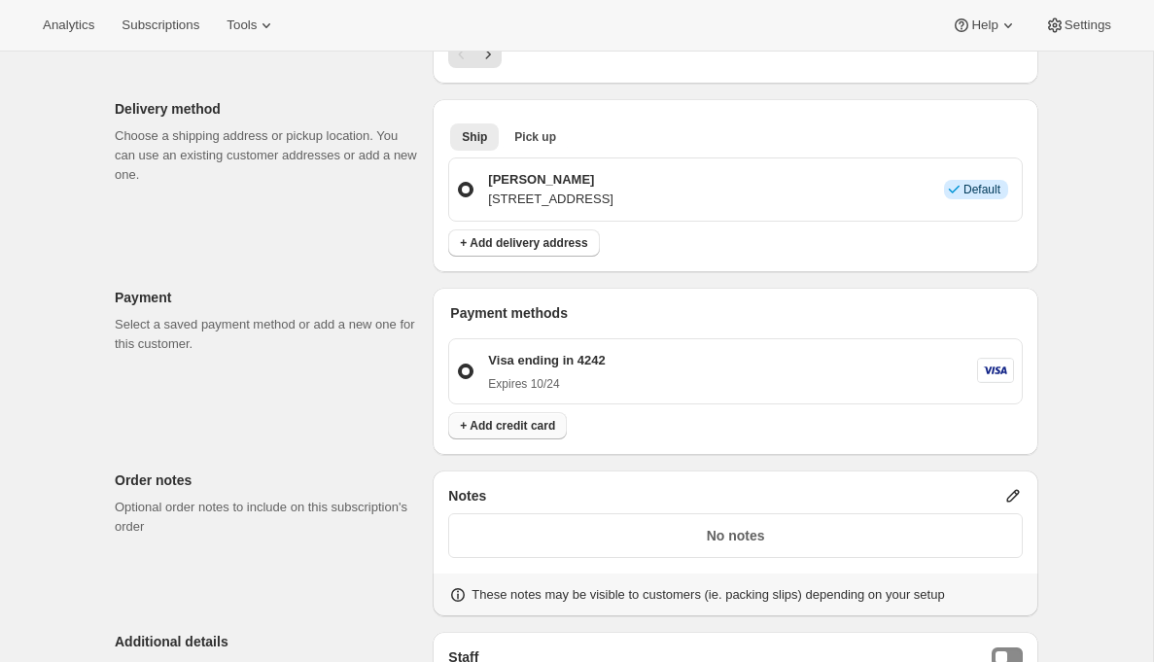
click at [488, 418] on span "+ Add credit card" at bounding box center [507, 426] width 95 height 16
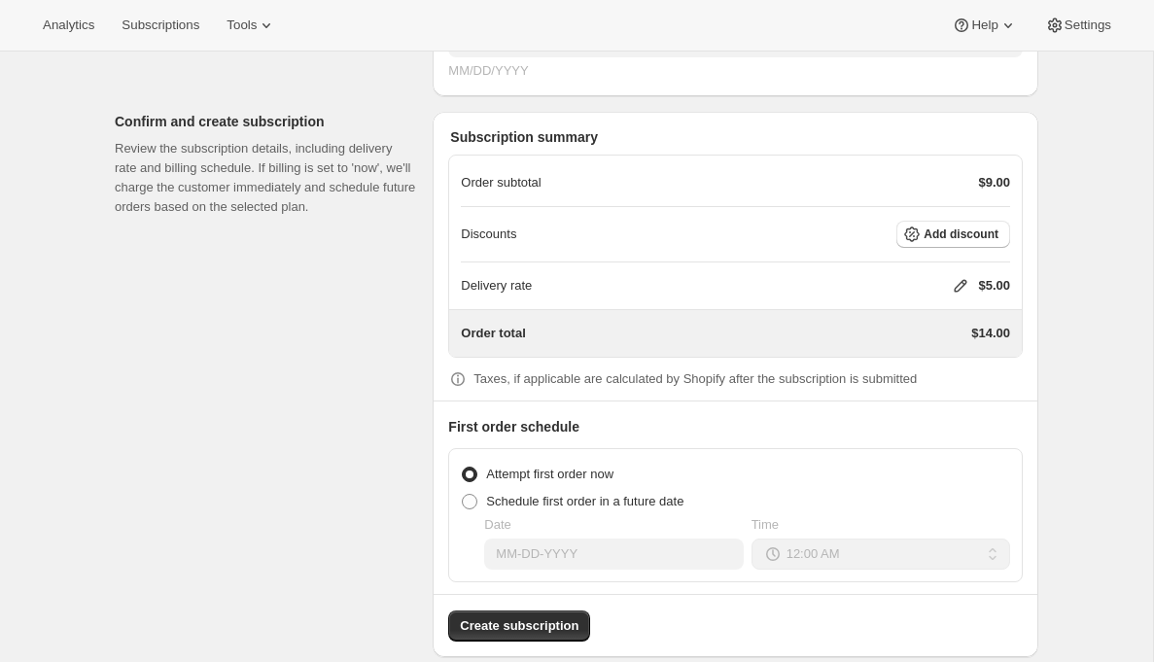
scroll to position [1985, 0]
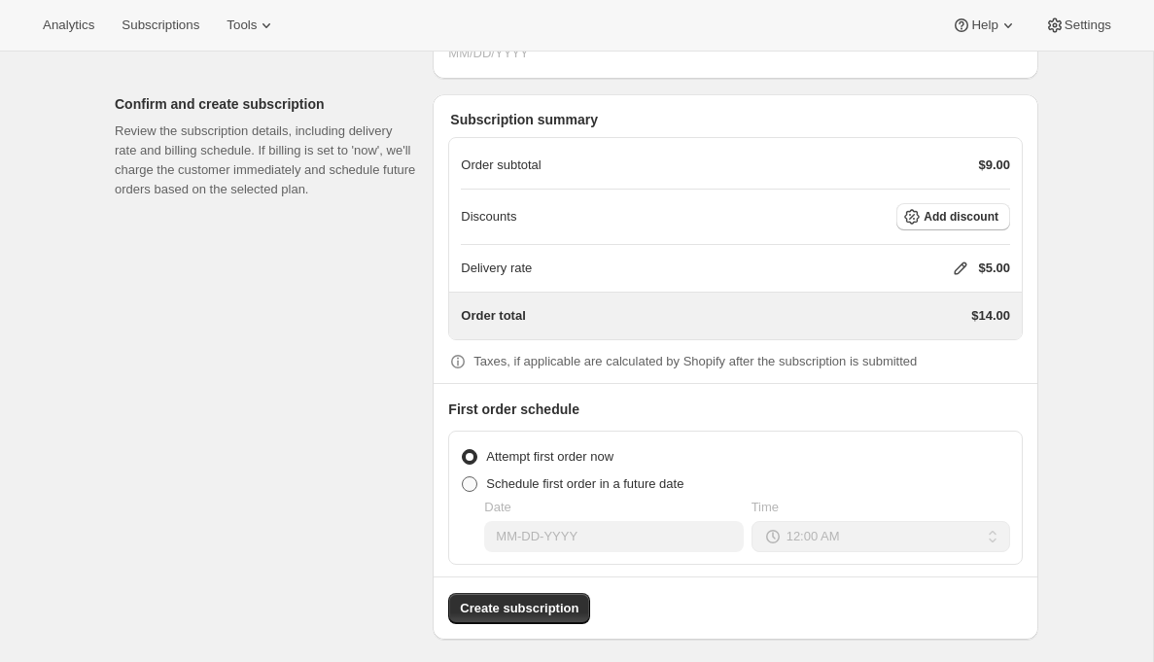
click at [599, 476] on span "Schedule first order in a future date" at bounding box center [584, 483] width 197 height 15
click at [463, 476] on input "Schedule first order in a future date" at bounding box center [462, 476] width 1 height 1
radio input "true"
